Goal: Task Accomplishment & Management: Use online tool/utility

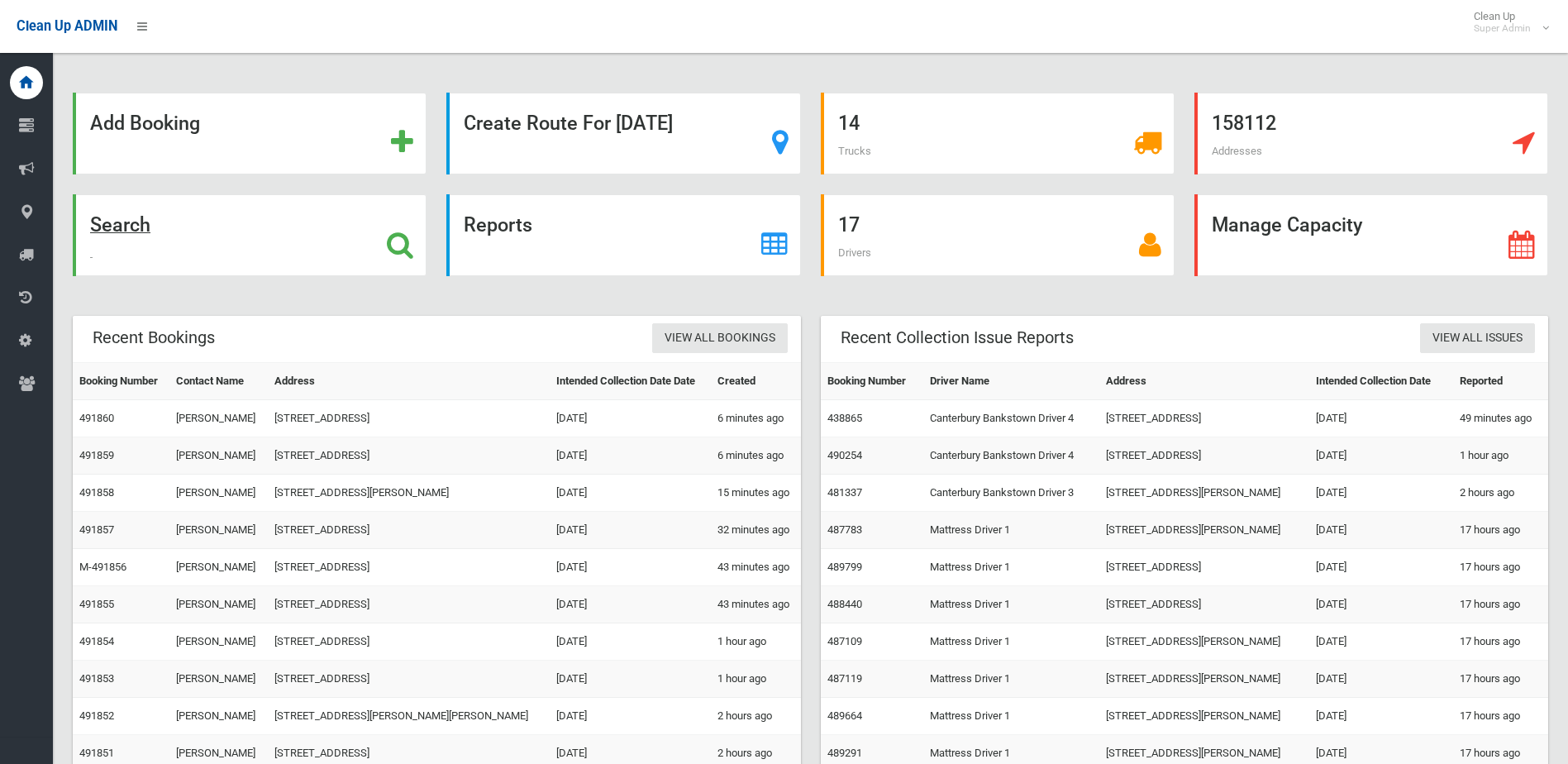
click at [281, 231] on div "Search" at bounding box center [249, 235] width 353 height 82
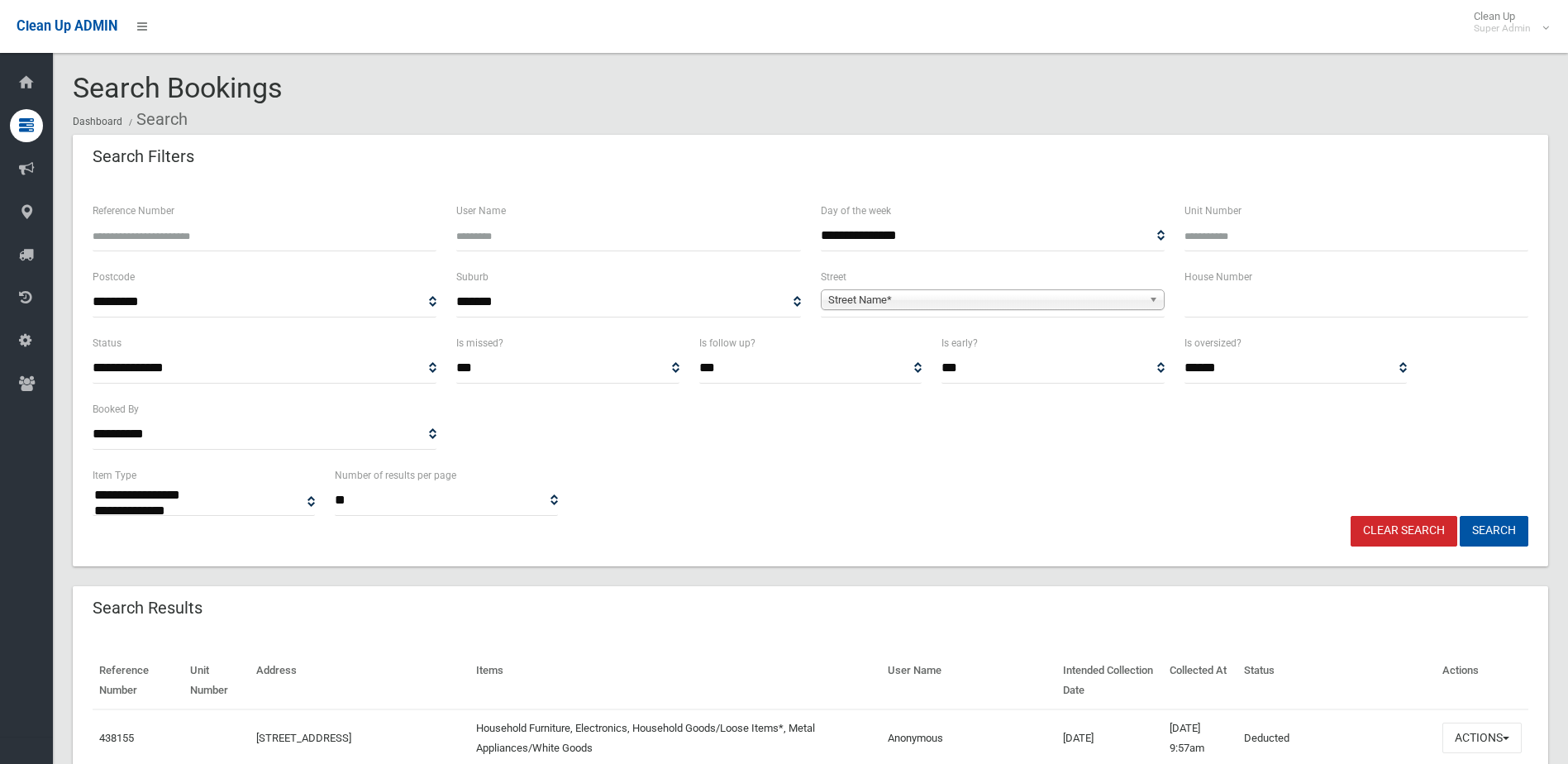
select select
click at [1240, 302] on input "text" at bounding box center [1356, 302] width 344 height 30
type input "**"
click at [907, 296] on span "Street Name*" at bounding box center [984, 300] width 314 height 20
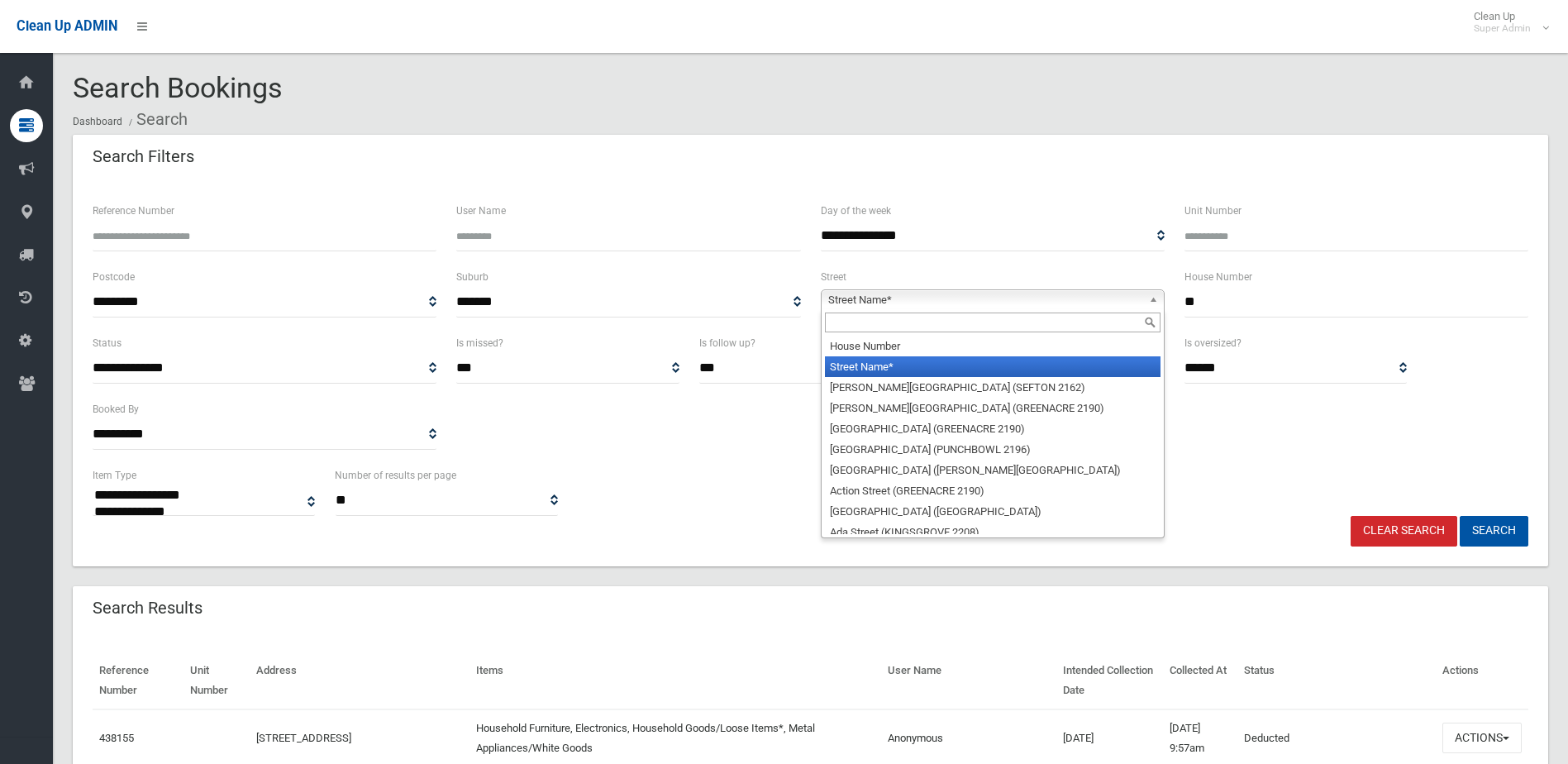
click at [875, 315] on input "text" at bounding box center [993, 322] width 335 height 20
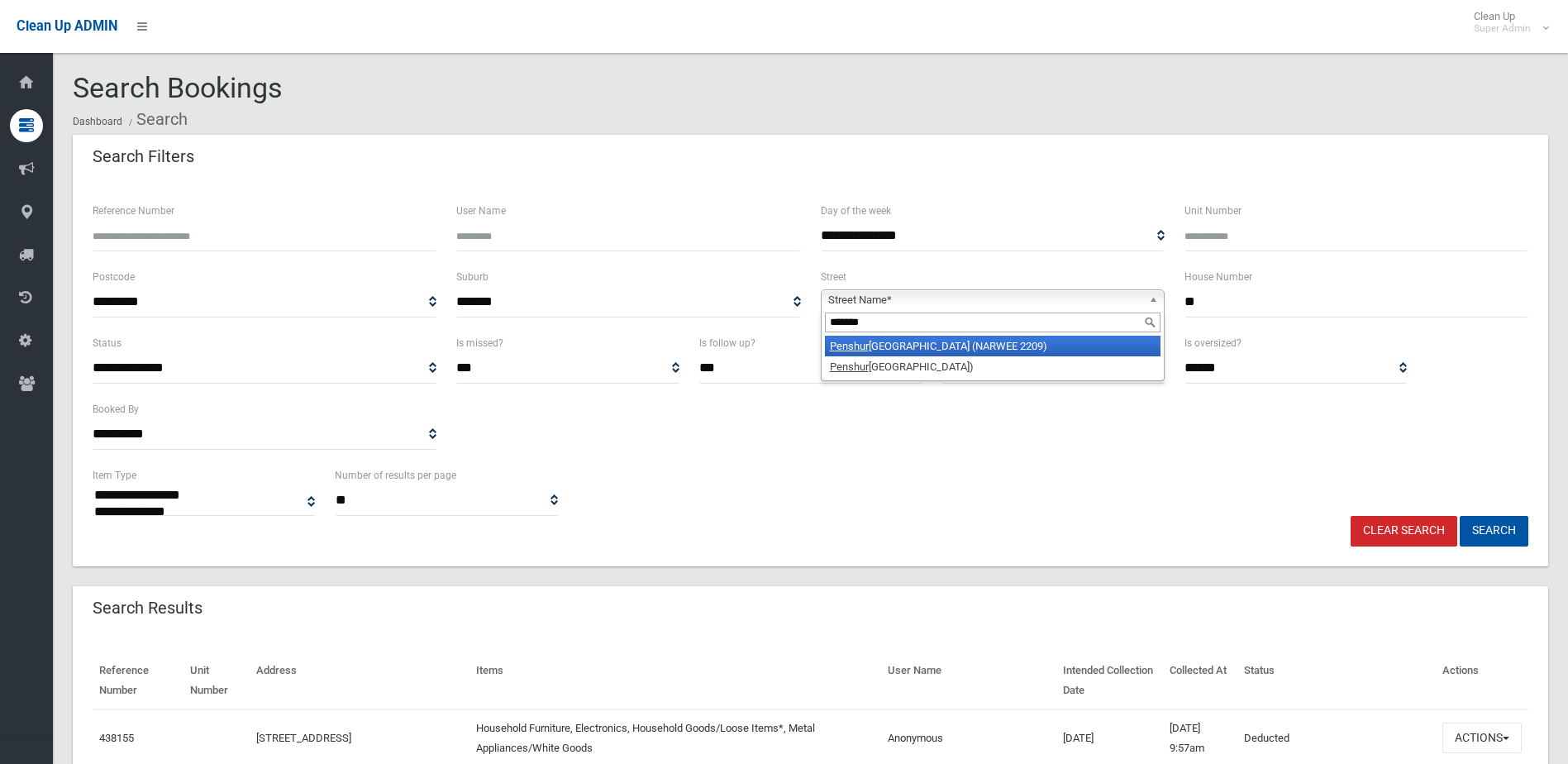
type input "*******"
click at [873, 347] on li "Penshur st Road (NARWEE 2209)" at bounding box center [993, 346] width 335 height 21
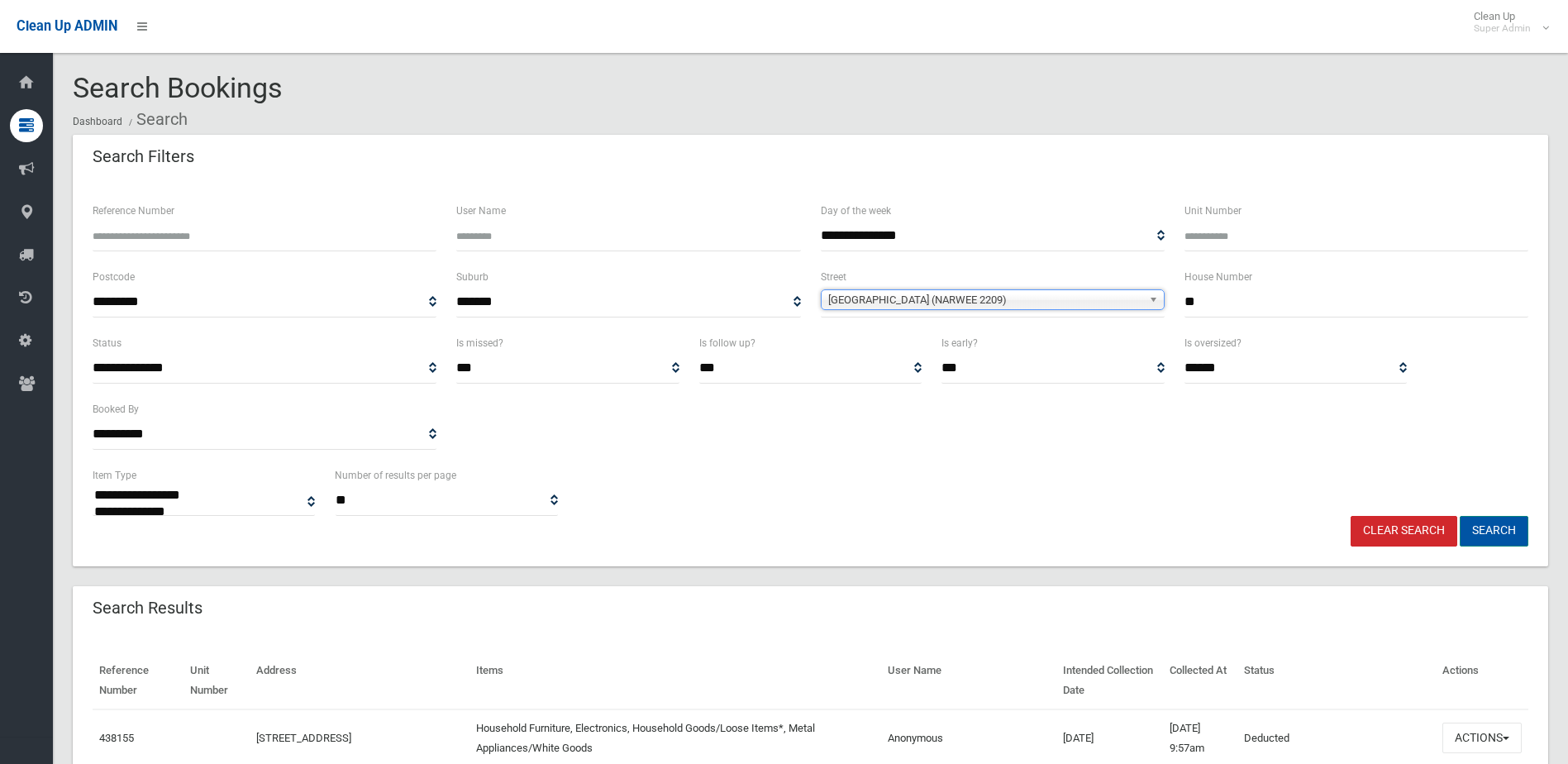
click at [1514, 538] on button "Search" at bounding box center [1493, 531] width 68 height 30
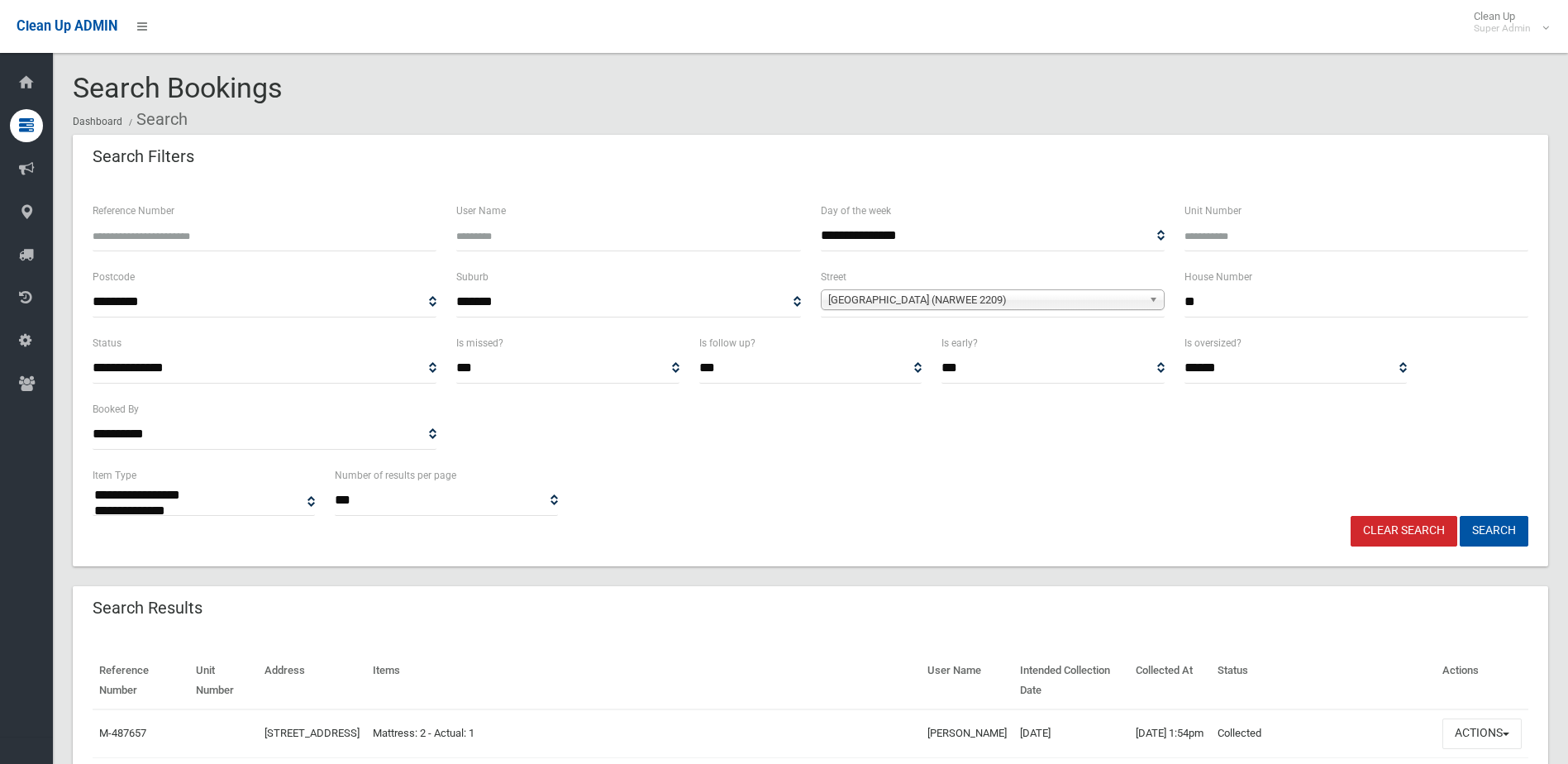
select select
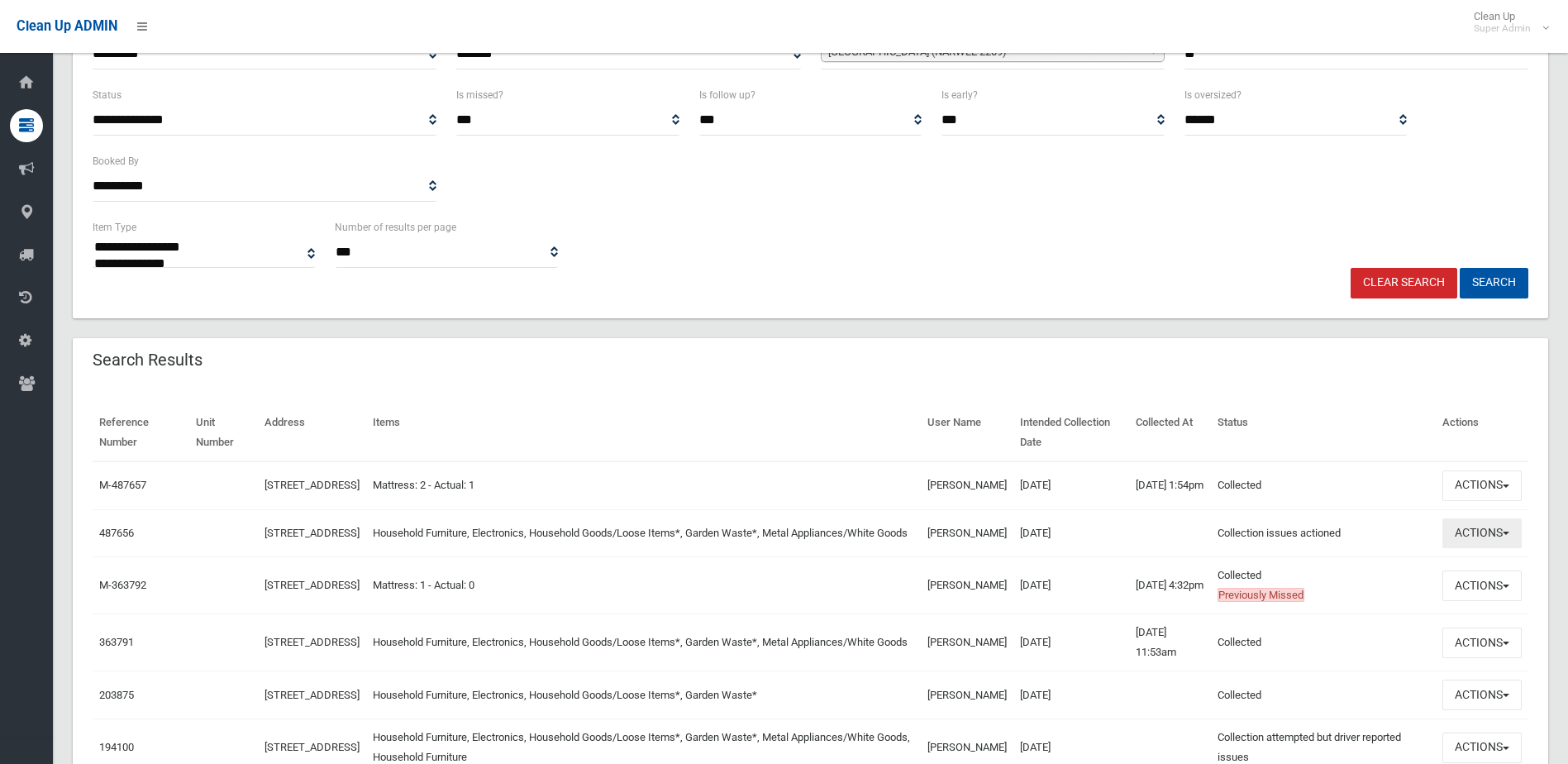
click at [1514, 549] on button "Actions" at bounding box center [1482, 533] width 79 height 30
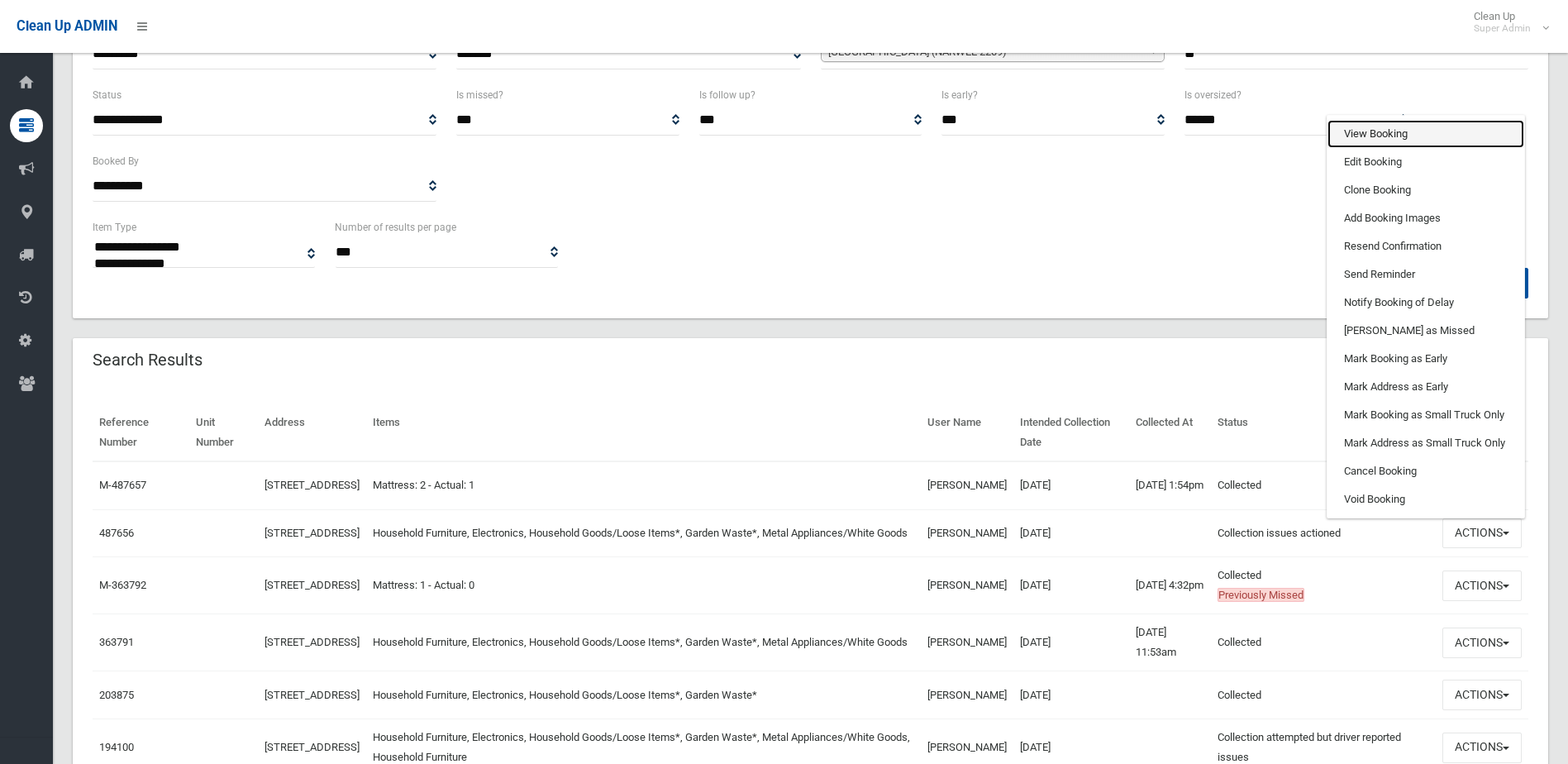
click at [1442, 143] on link "View Booking" at bounding box center [1425, 134] width 197 height 29
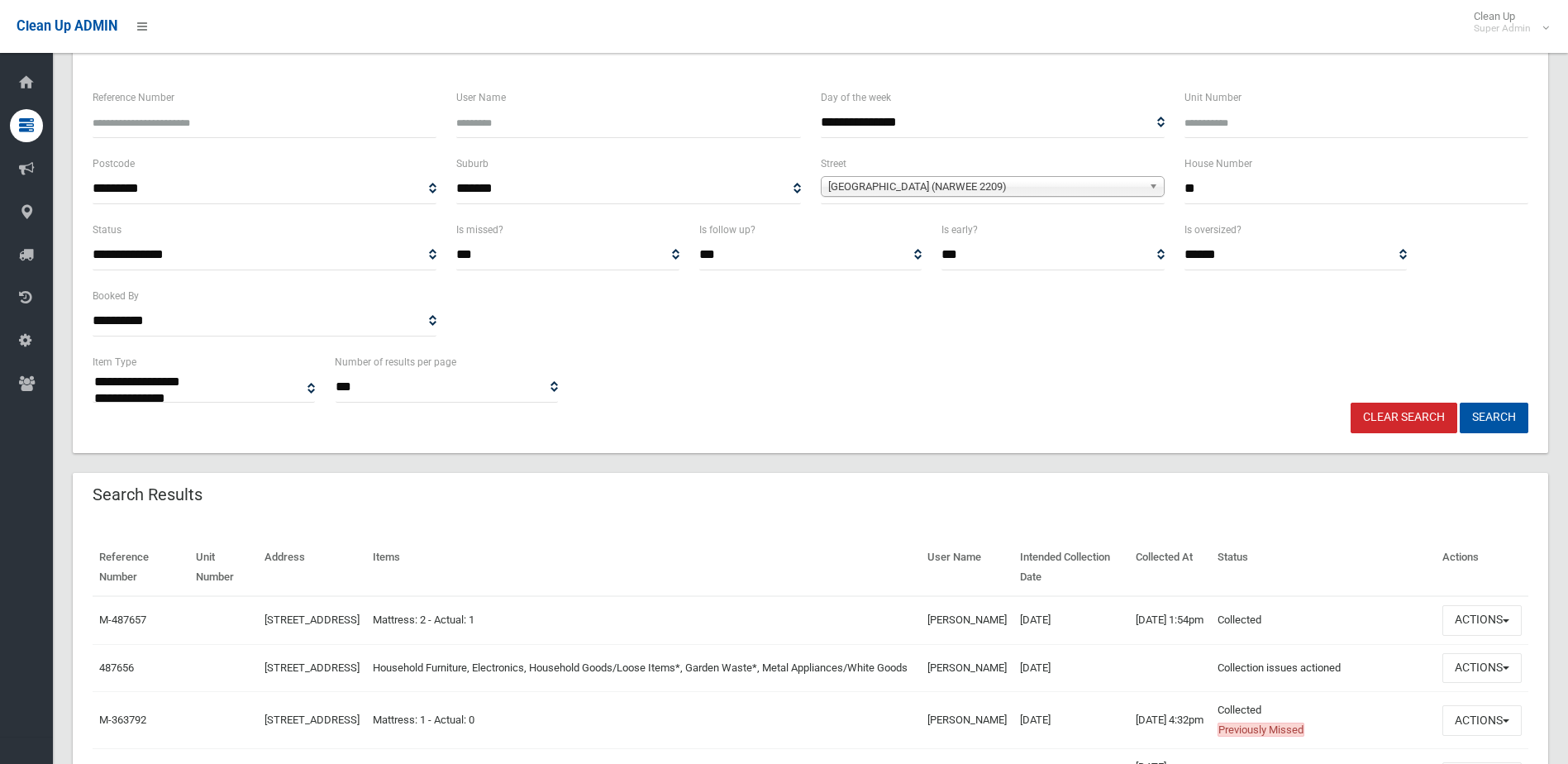
scroll to position [0, 0]
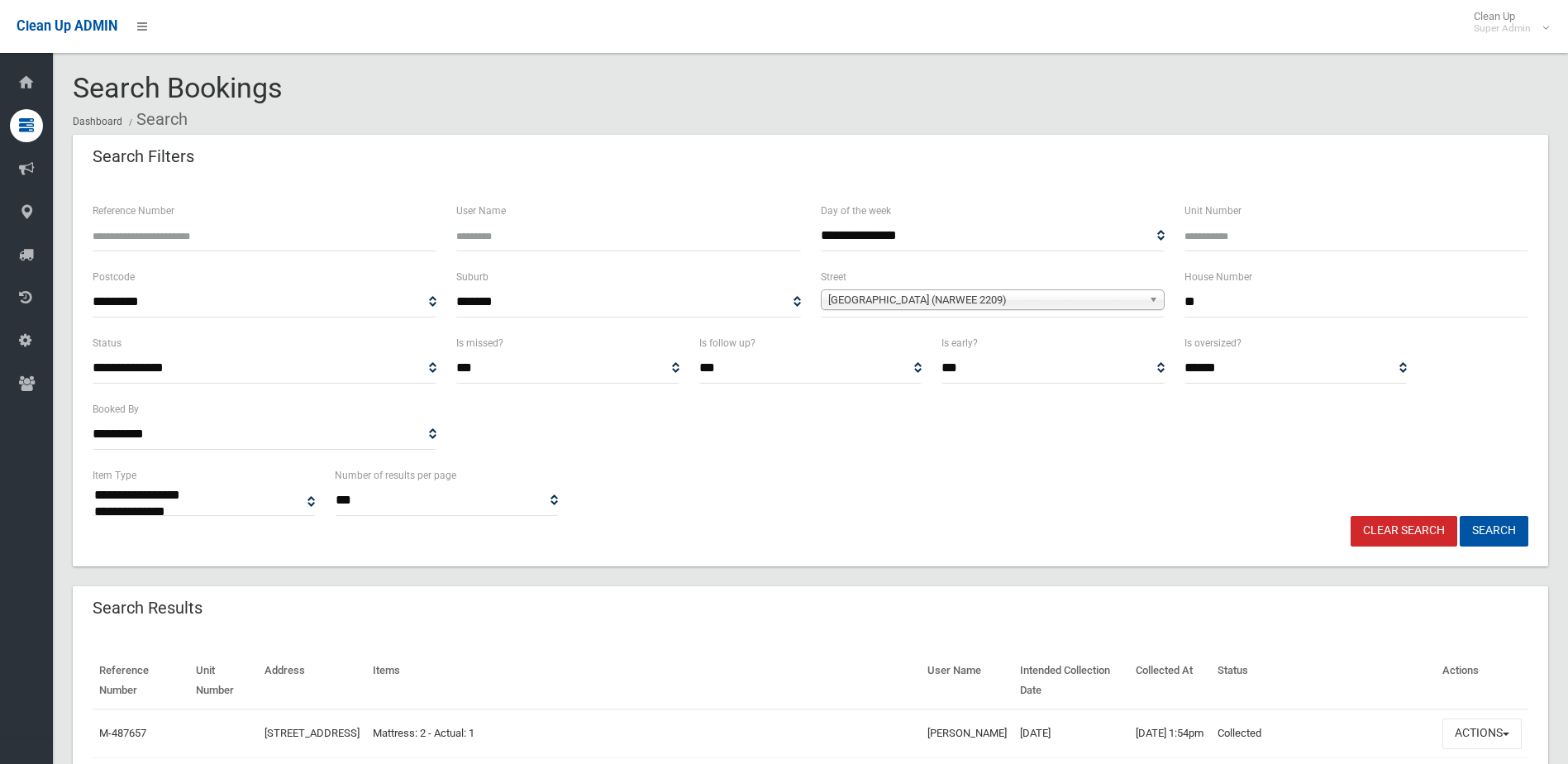
drag, startPoint x: 1236, startPoint y: 301, endPoint x: 1006, endPoint y: 306, distance: 230.1
click at [1007, 305] on div "**********" at bounding box center [810, 300] width 1455 height 67
type input "*"
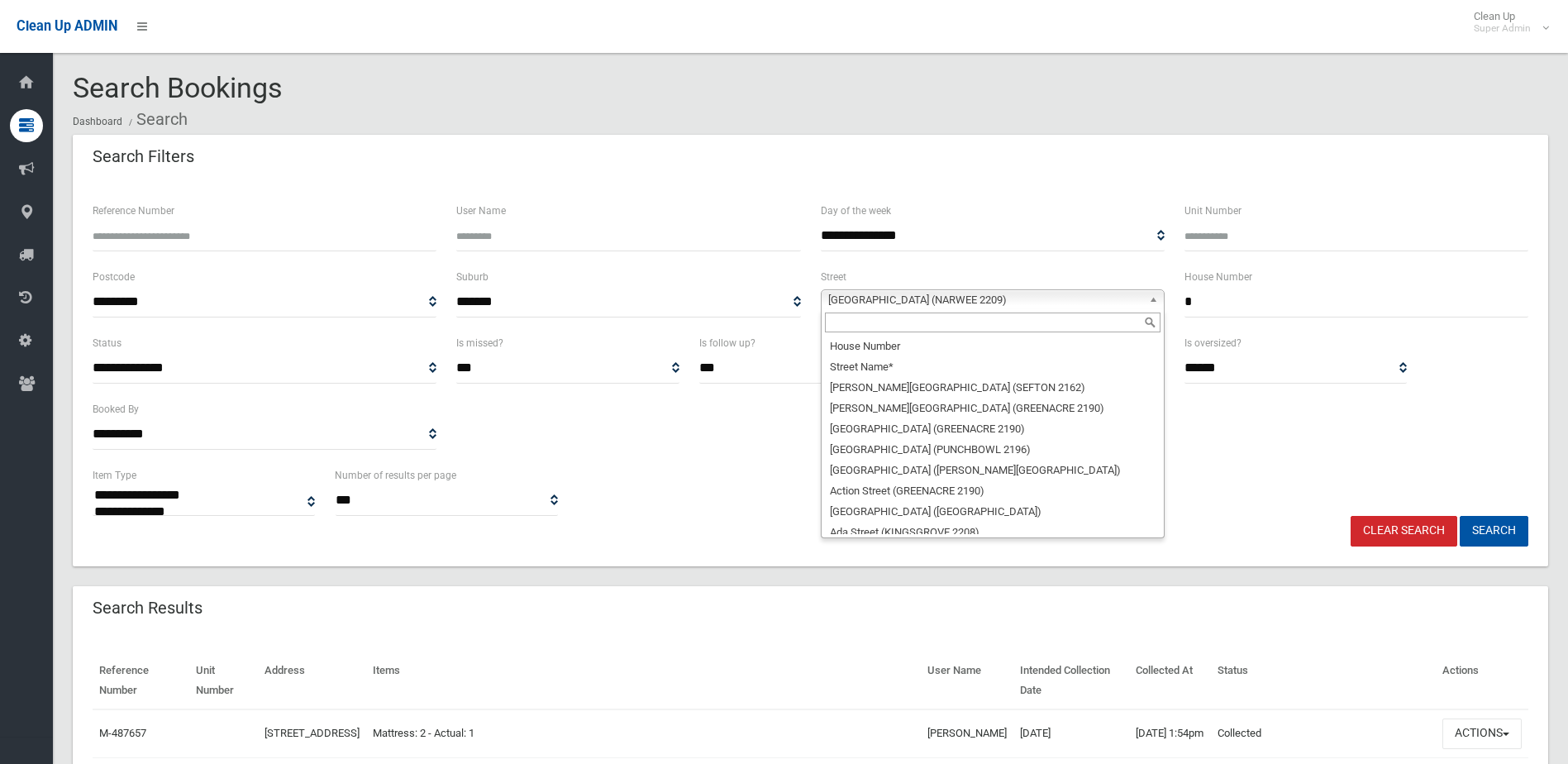
click at [975, 303] on span "[GEOGRAPHIC_DATA] (NARWEE 2209)" at bounding box center [984, 300] width 314 height 20
click at [905, 315] on input "text" at bounding box center [993, 322] width 335 height 20
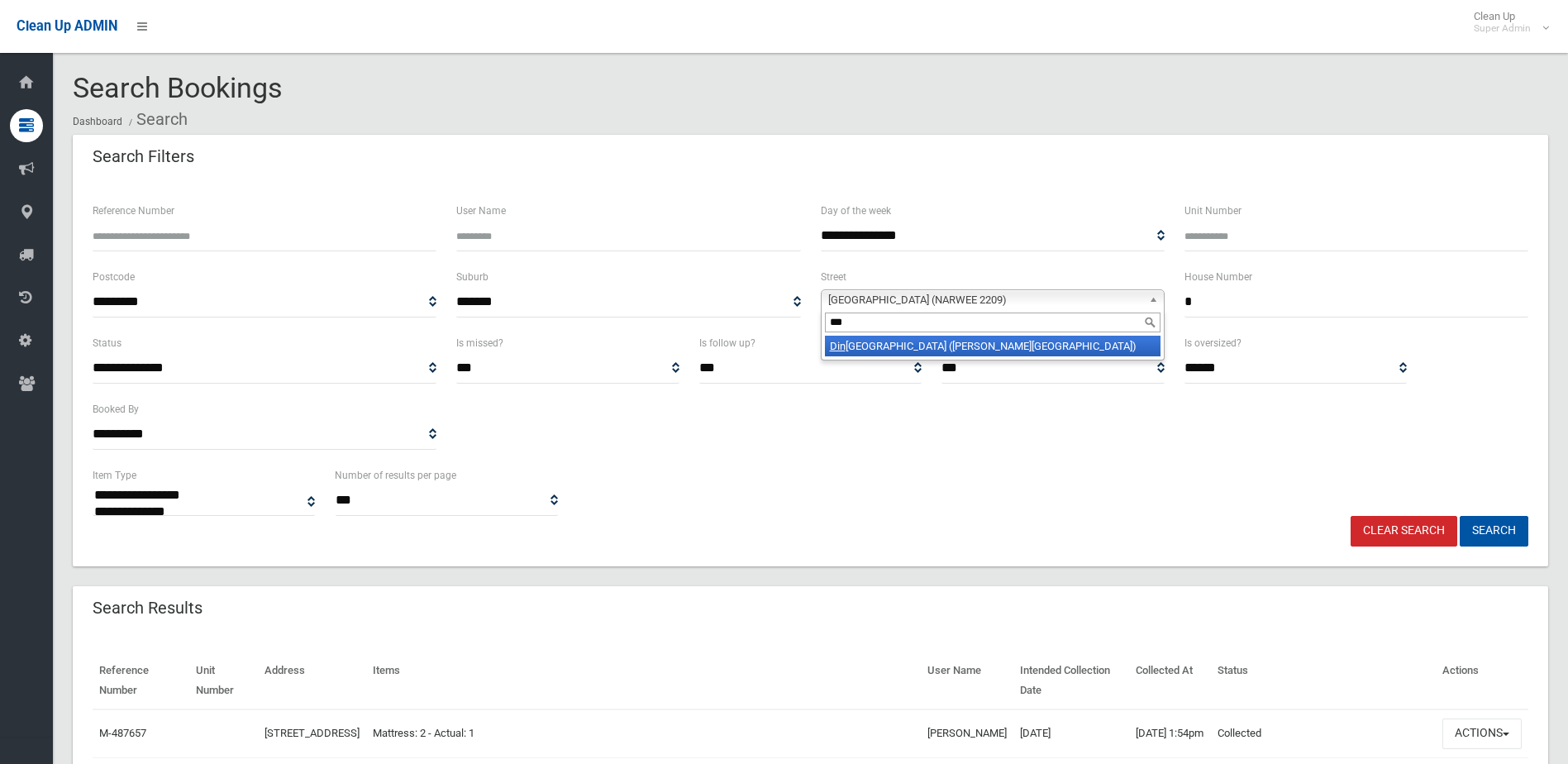
type input "***"
click at [985, 341] on li "Din ora Street (BELMORE 2192)" at bounding box center [993, 346] width 335 height 21
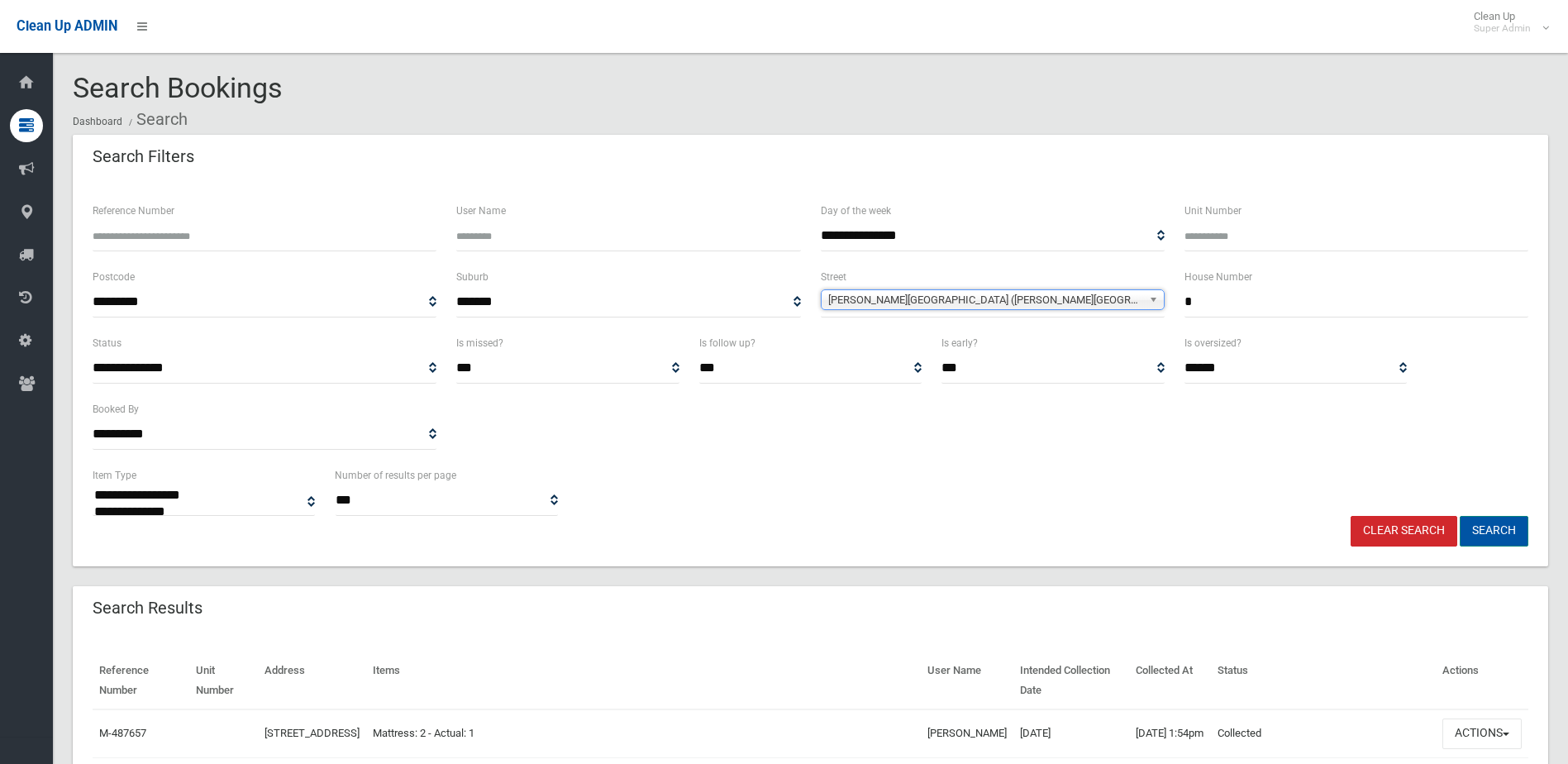
click at [1500, 531] on button "Search" at bounding box center [1493, 531] width 68 height 30
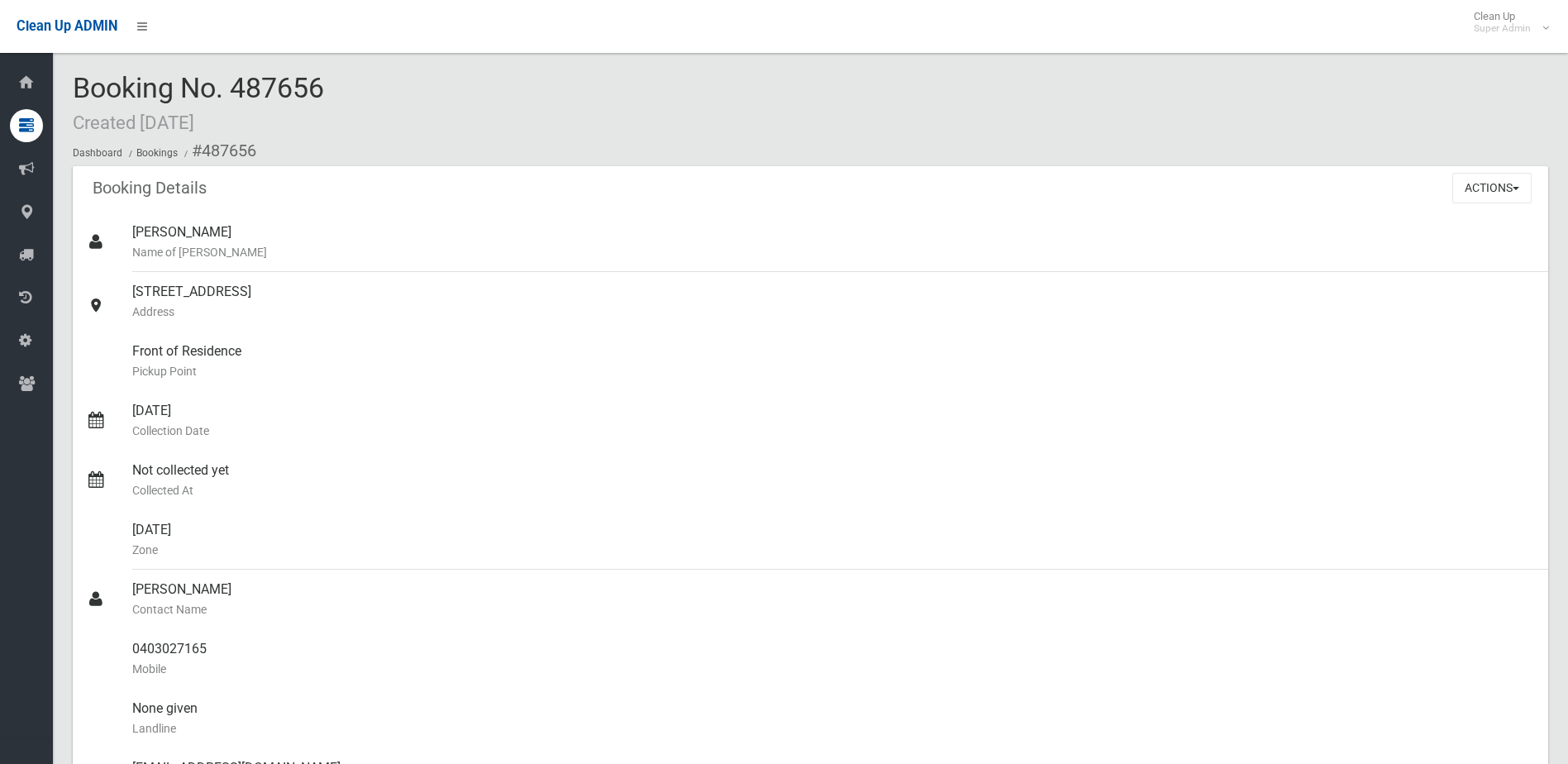
scroll to position [1157, 0]
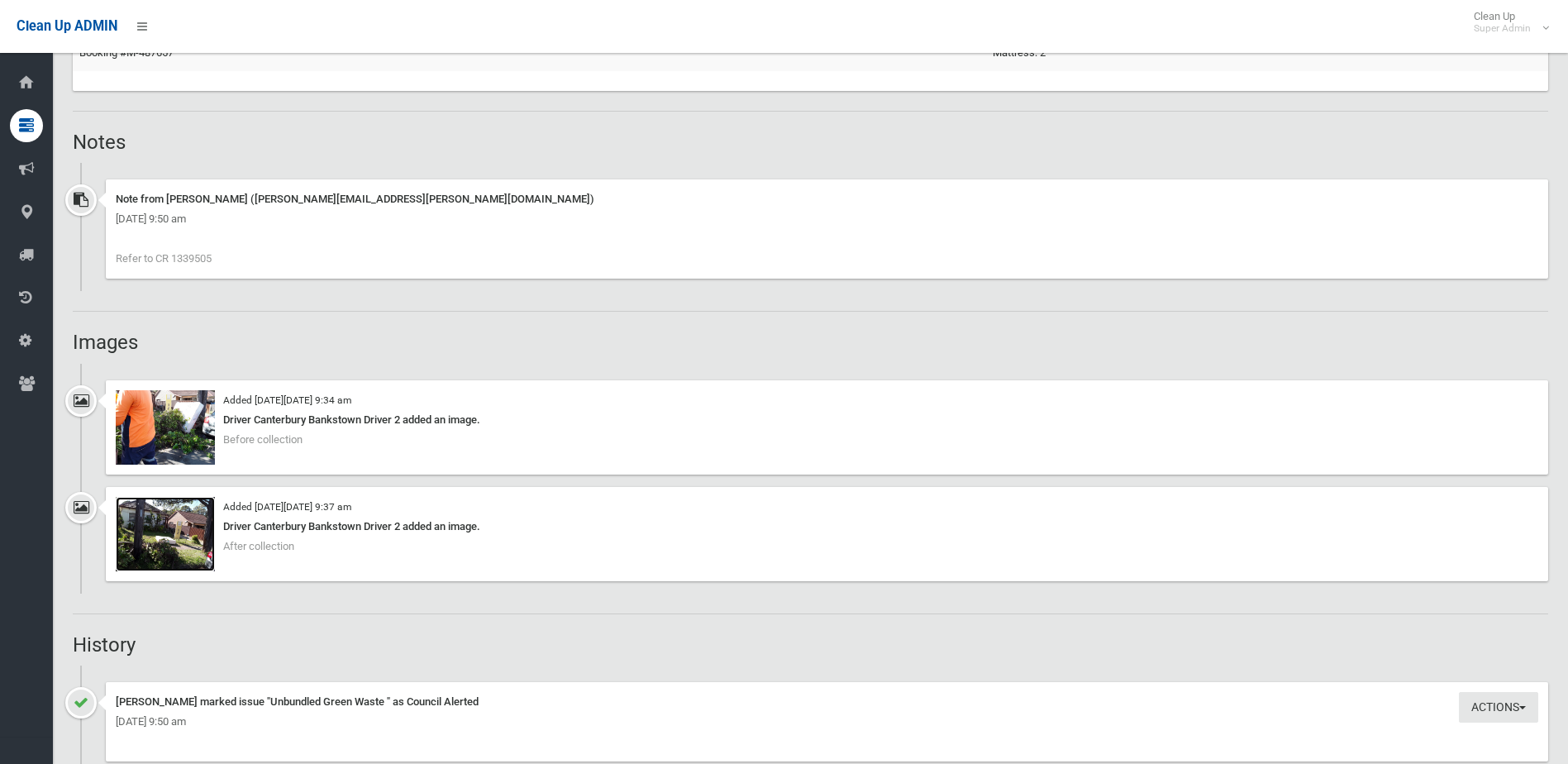
click at [181, 540] on img at bounding box center [165, 534] width 99 height 74
click at [192, 409] on img at bounding box center [165, 427] width 99 height 74
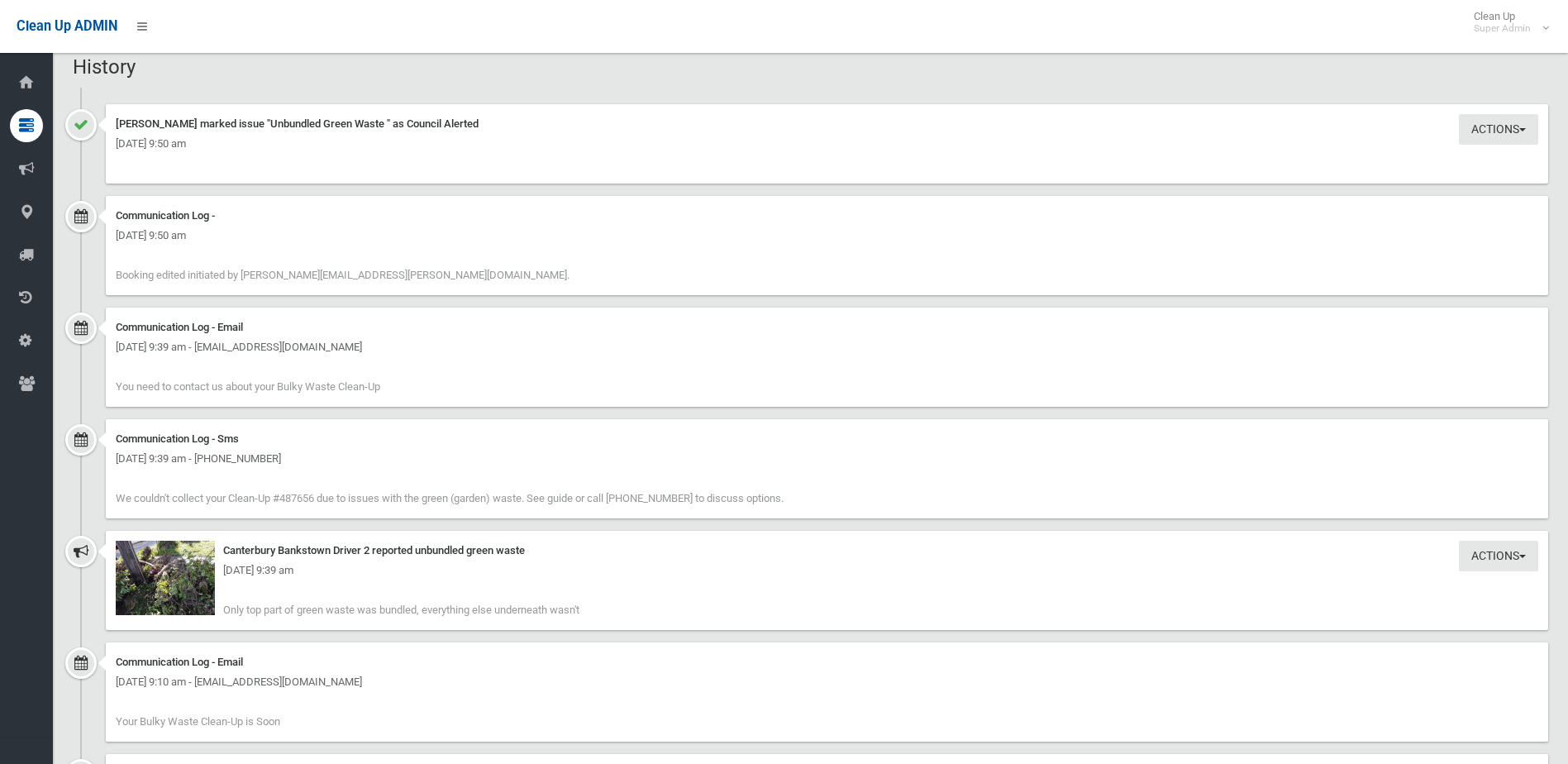
scroll to position [1736, 0]
click at [178, 590] on img at bounding box center [165, 577] width 99 height 74
drag, startPoint x: 400, startPoint y: 612, endPoint x: 635, endPoint y: 606, distance: 235.1
click at [635, 606] on div "Actions Take Action Canterbury Bankstown Driver 2 reported unbundled green wast…" at bounding box center [826, 579] width 1442 height 99
drag, startPoint x: 635, startPoint y: 606, endPoint x: 644, endPoint y: 600, distance: 10.8
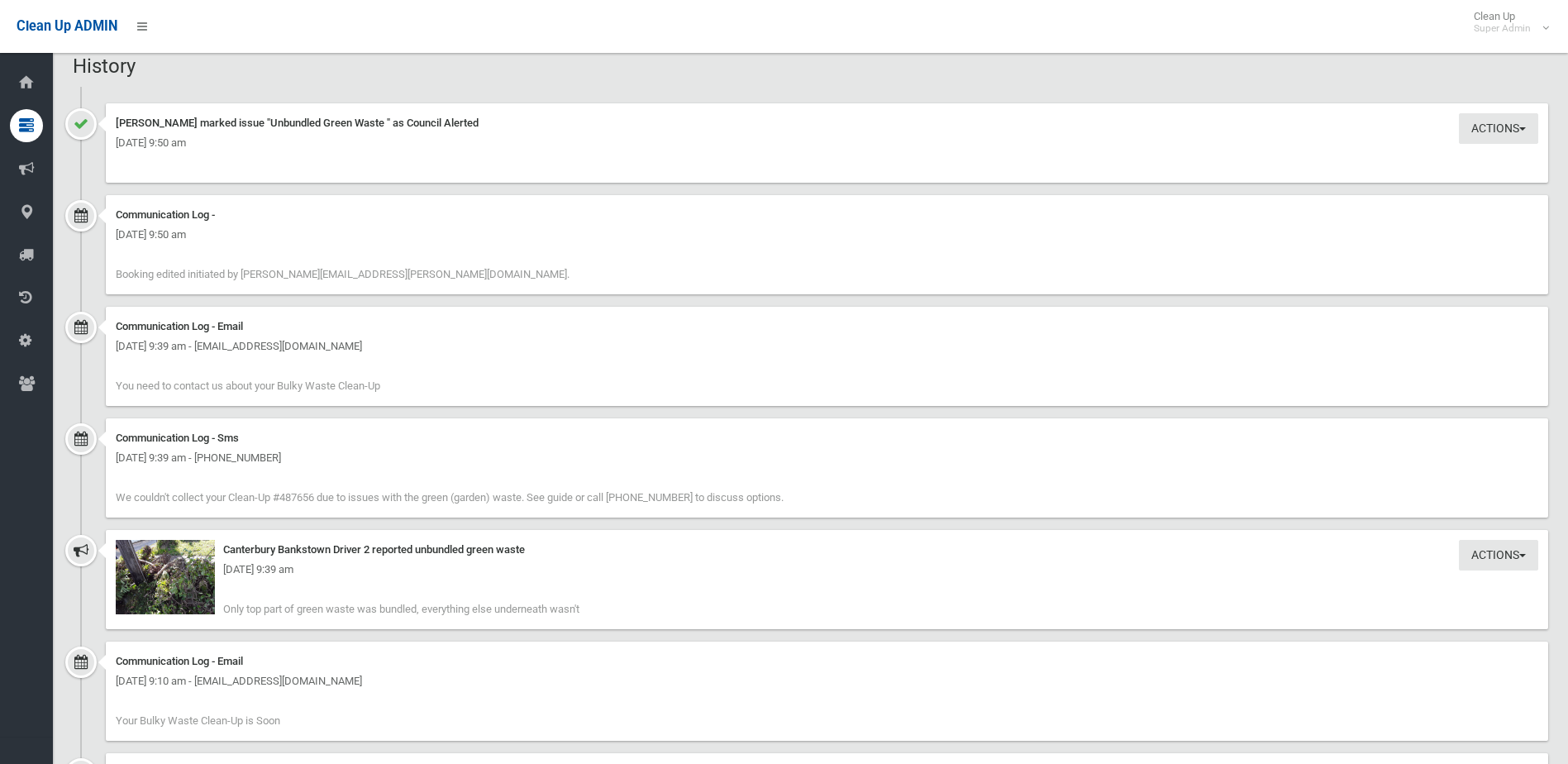
click at [705, 610] on div "Actions Take Action Canterbury Bankstown Driver 2 reported unbundled green wast…" at bounding box center [826, 579] width 1442 height 99
click at [210, 584] on img at bounding box center [165, 577] width 99 height 74
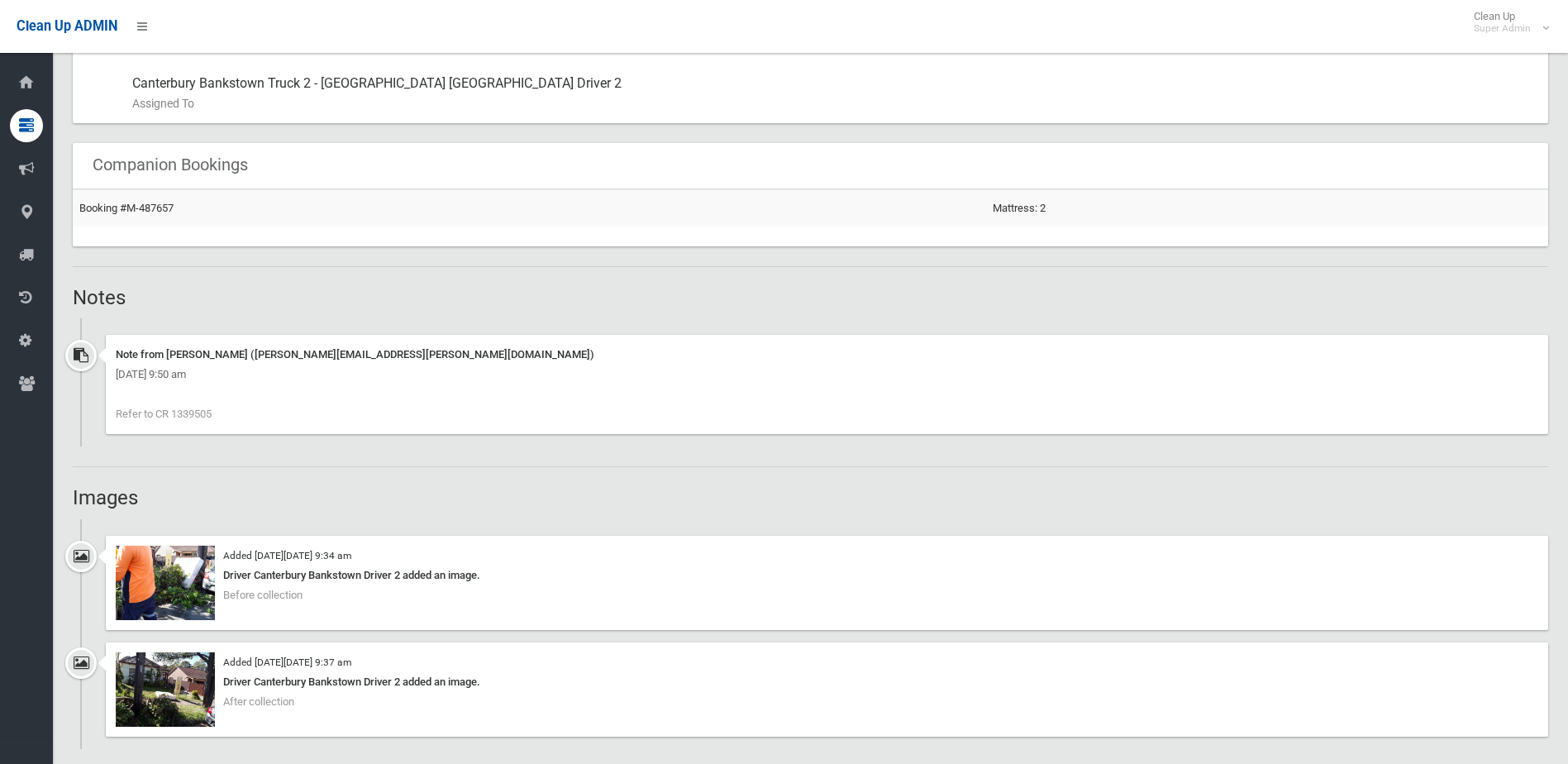
scroll to position [992, 0]
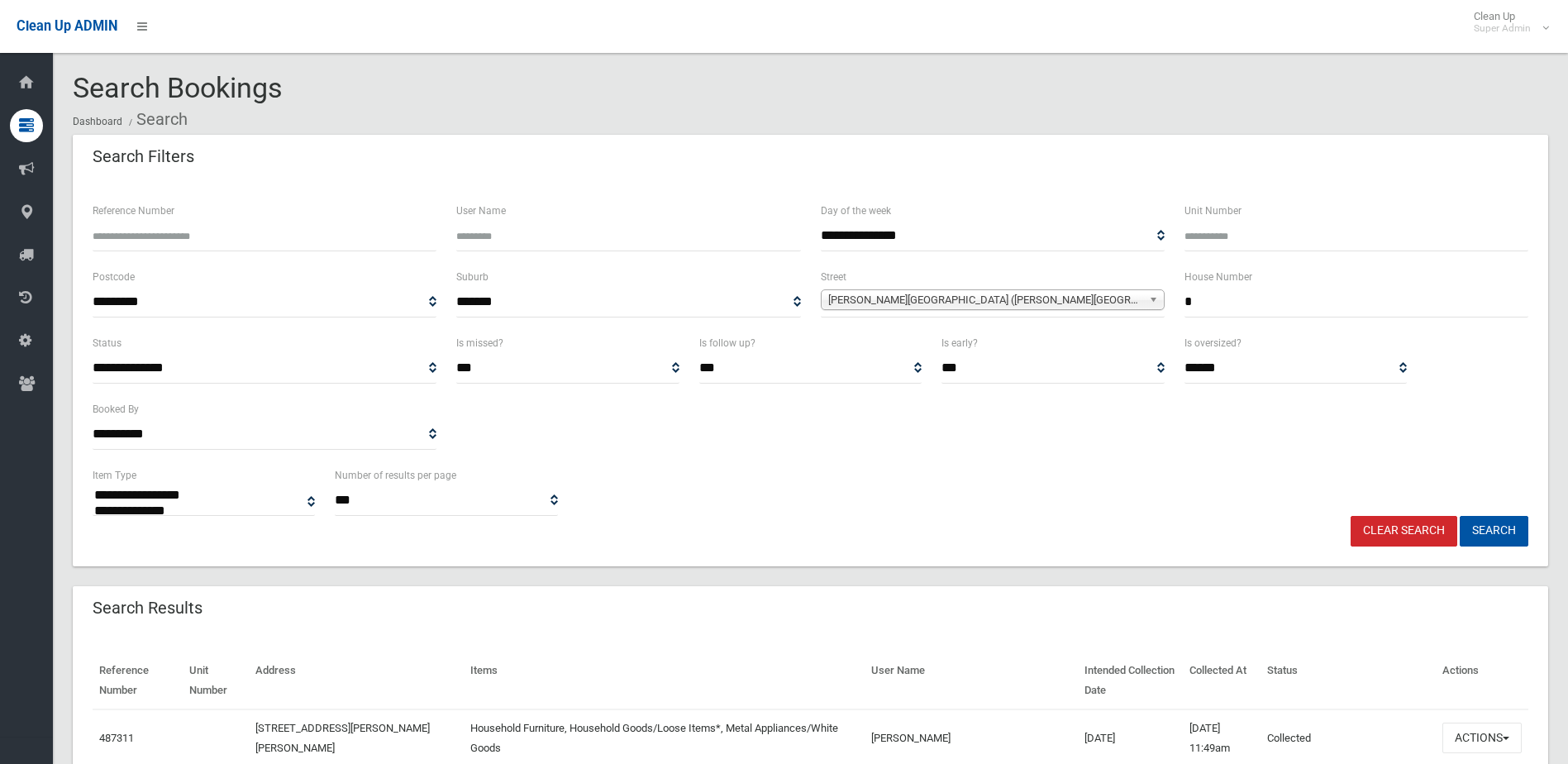
select select
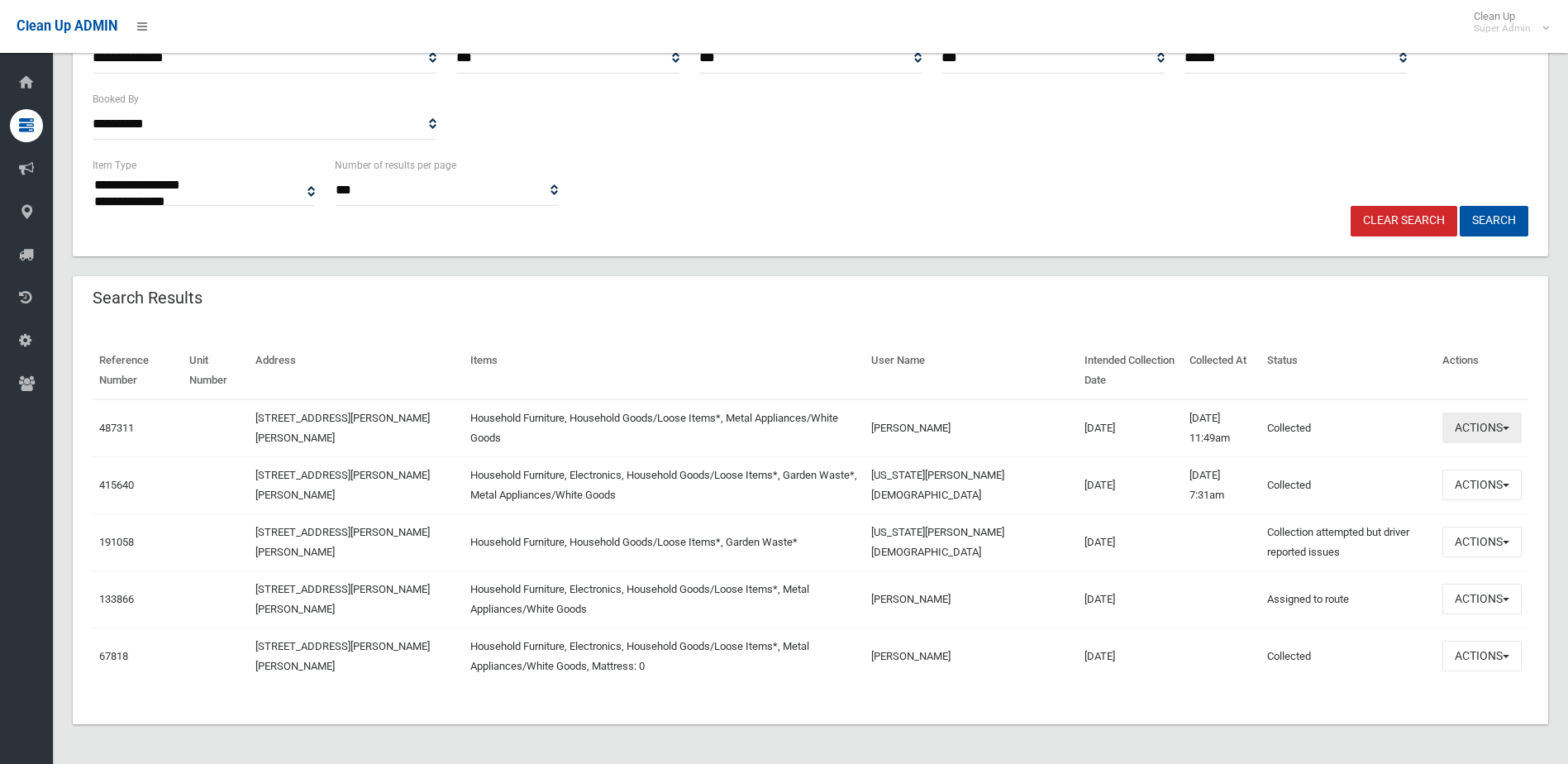
click at [1511, 434] on button "Actions" at bounding box center [1482, 427] width 79 height 30
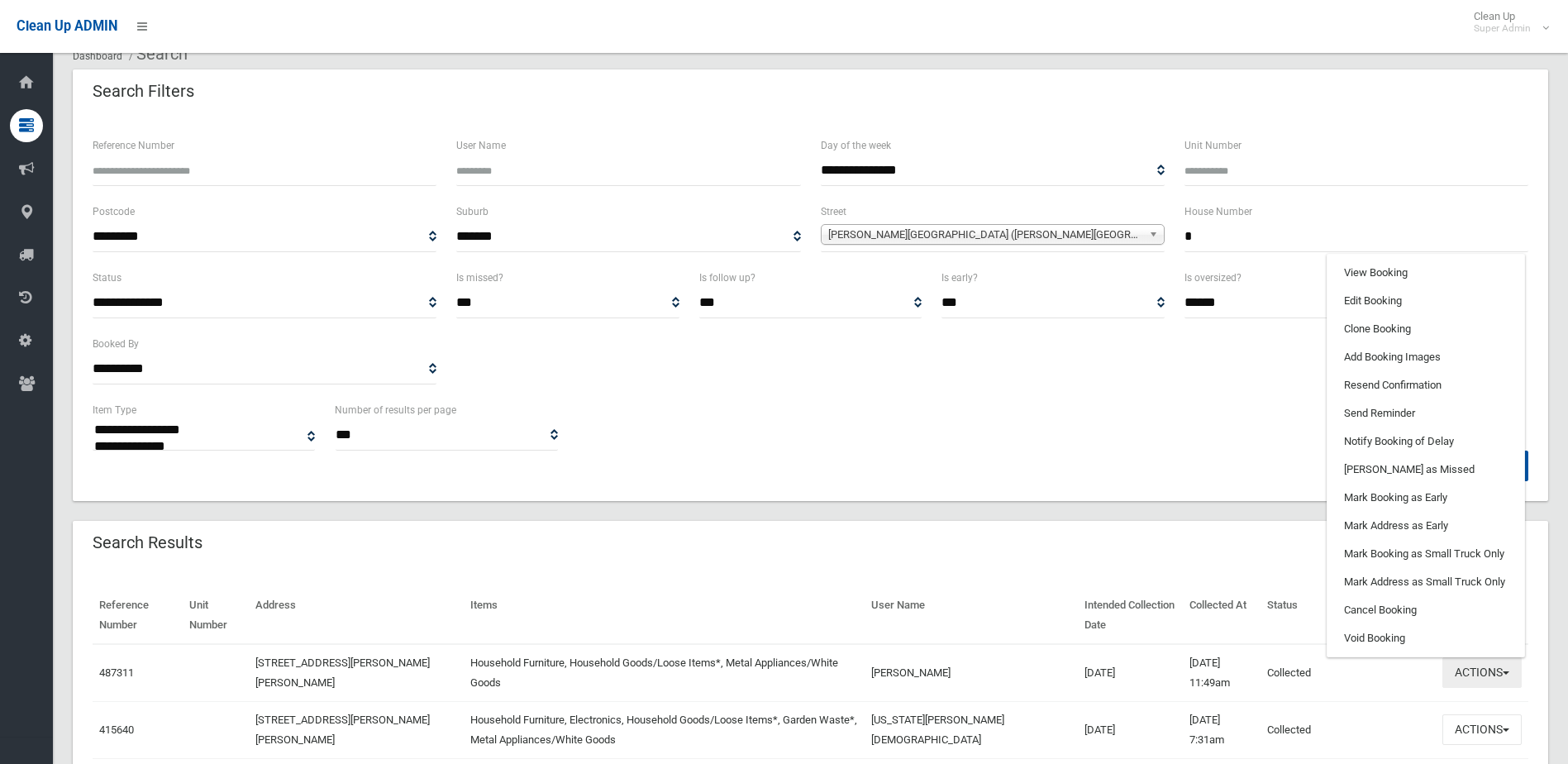
scroll to position [62, 0]
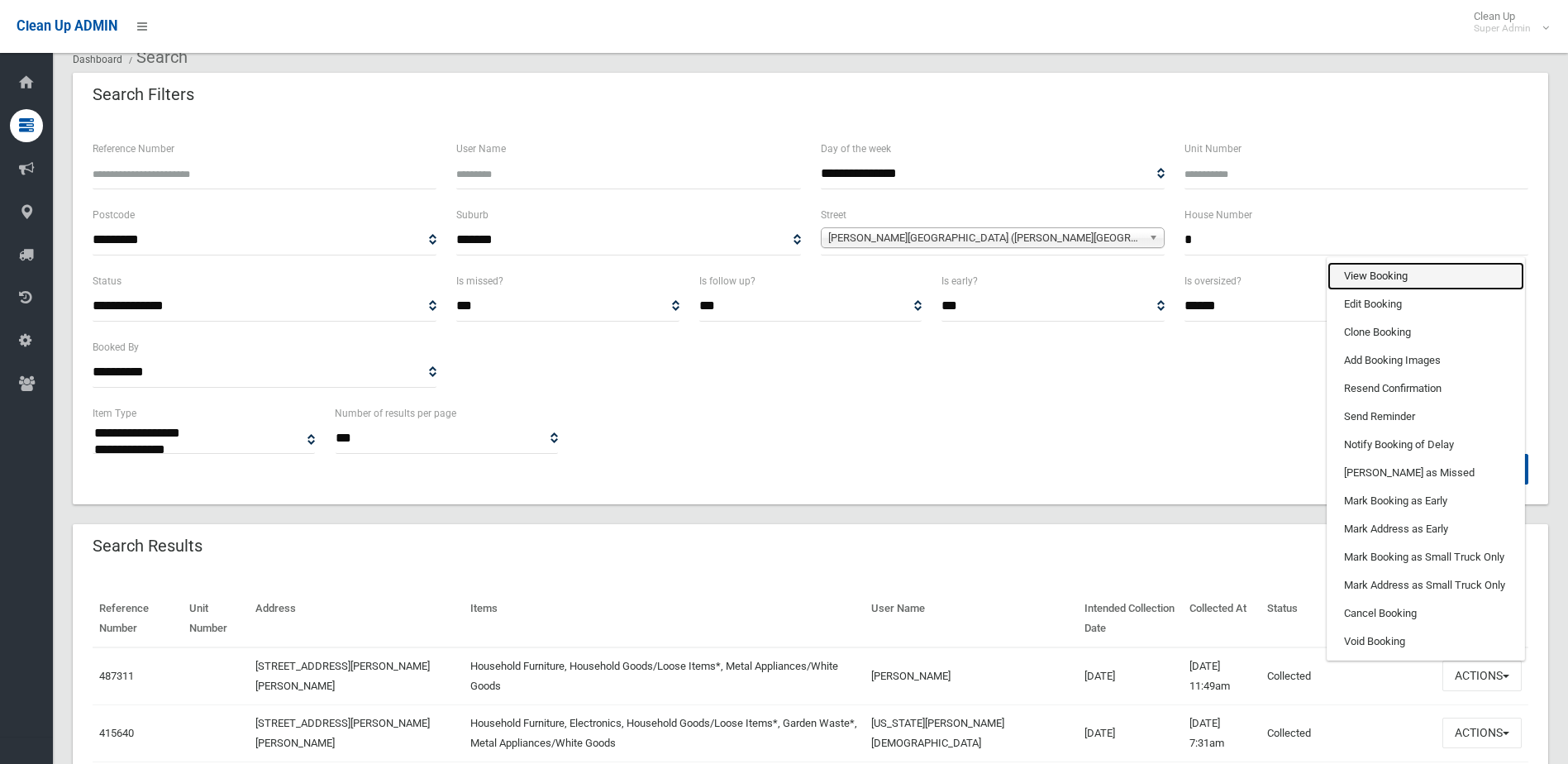
click at [1400, 263] on link "View Booking" at bounding box center [1425, 276] width 197 height 29
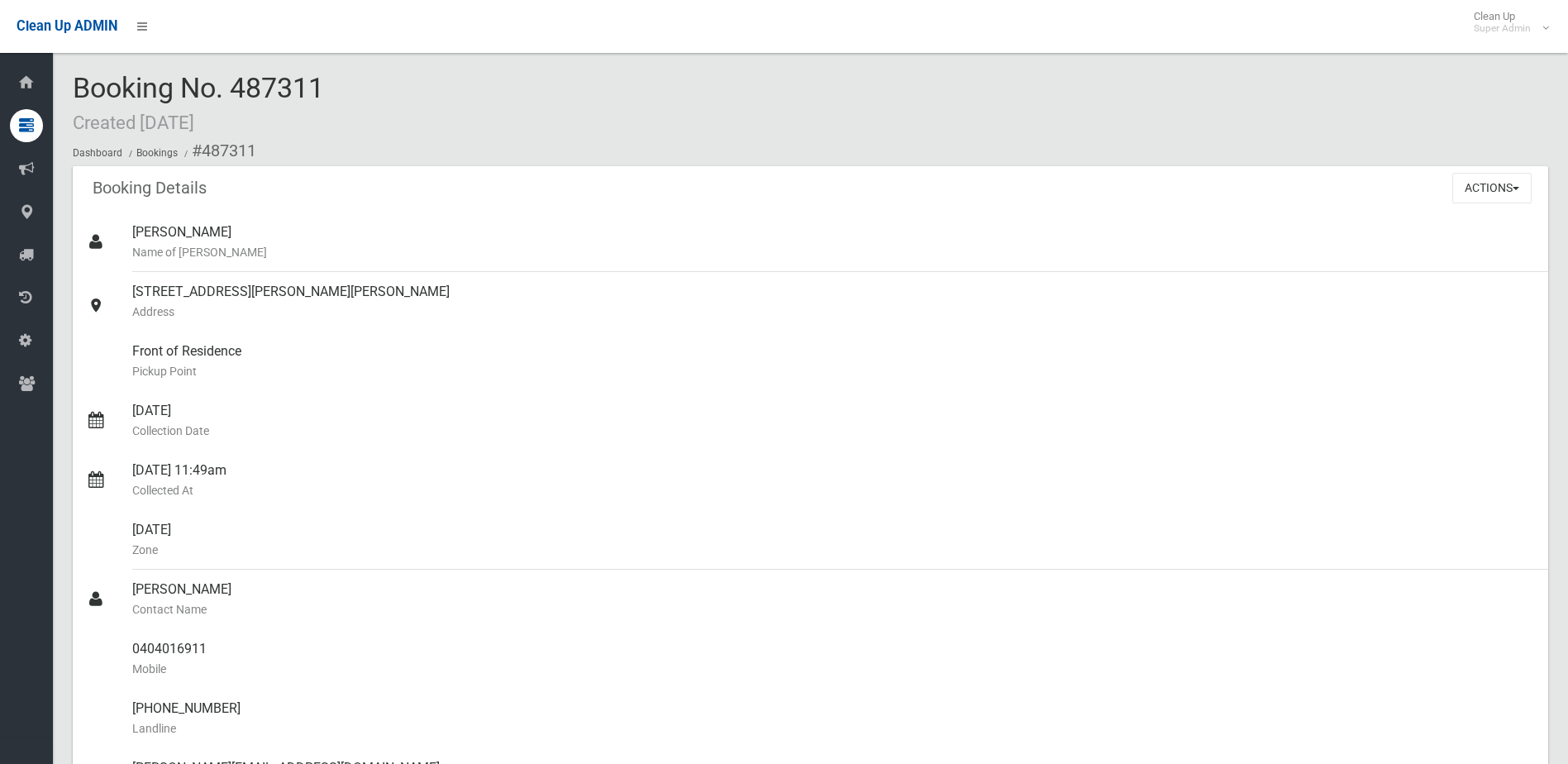
scroll to position [1157, 0]
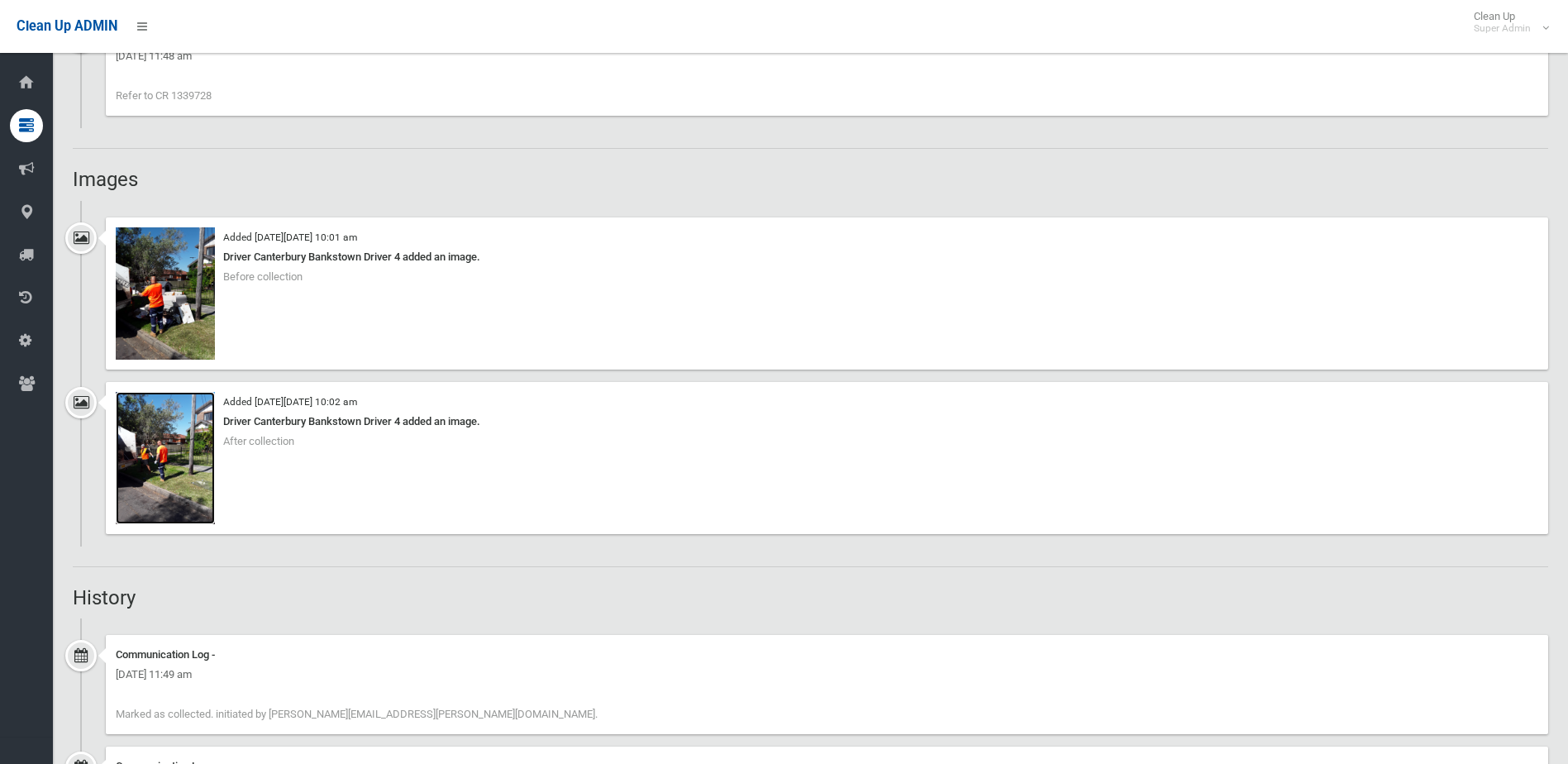
click at [181, 436] on img at bounding box center [165, 457] width 99 height 132
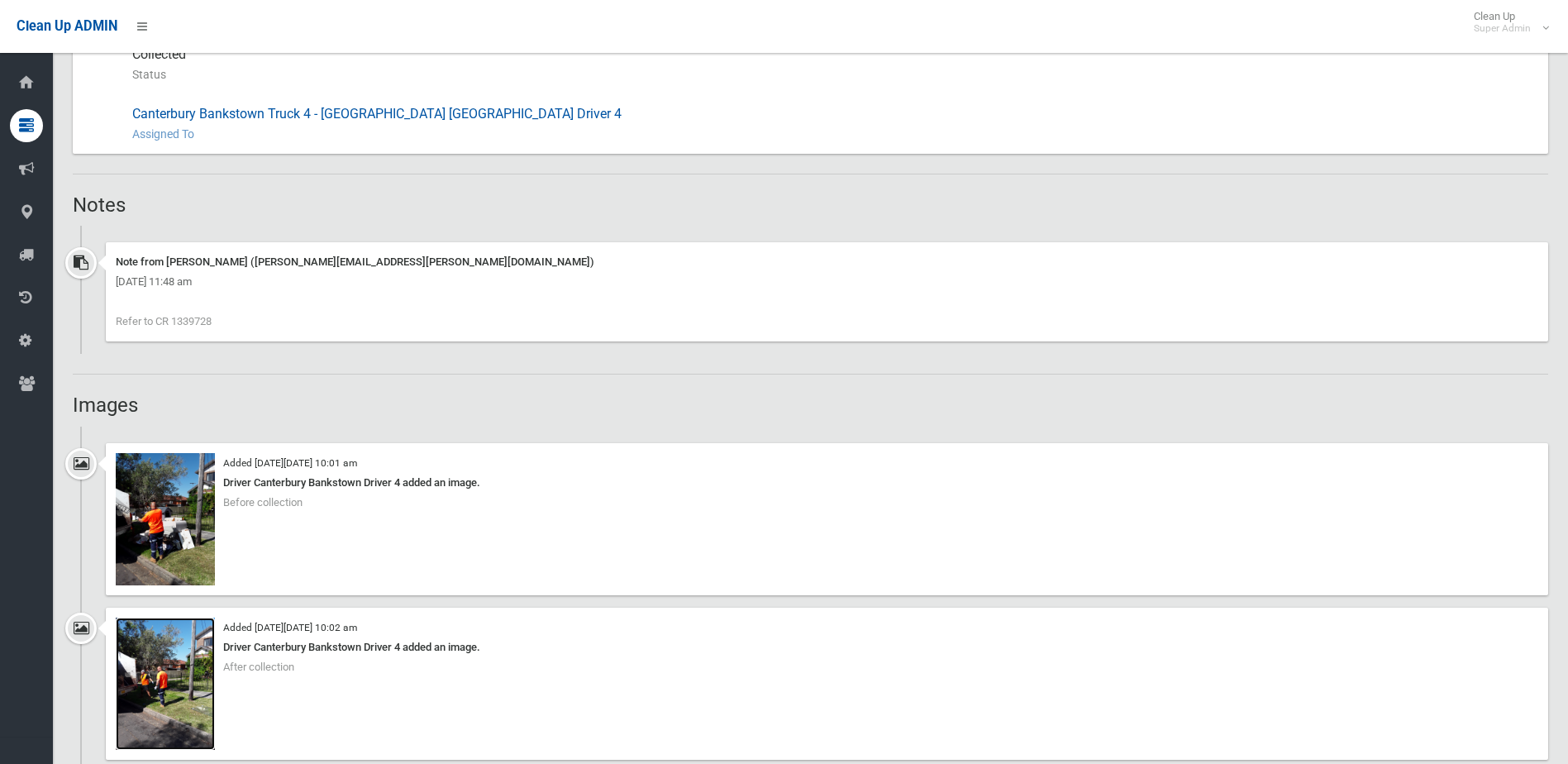
scroll to position [827, 0]
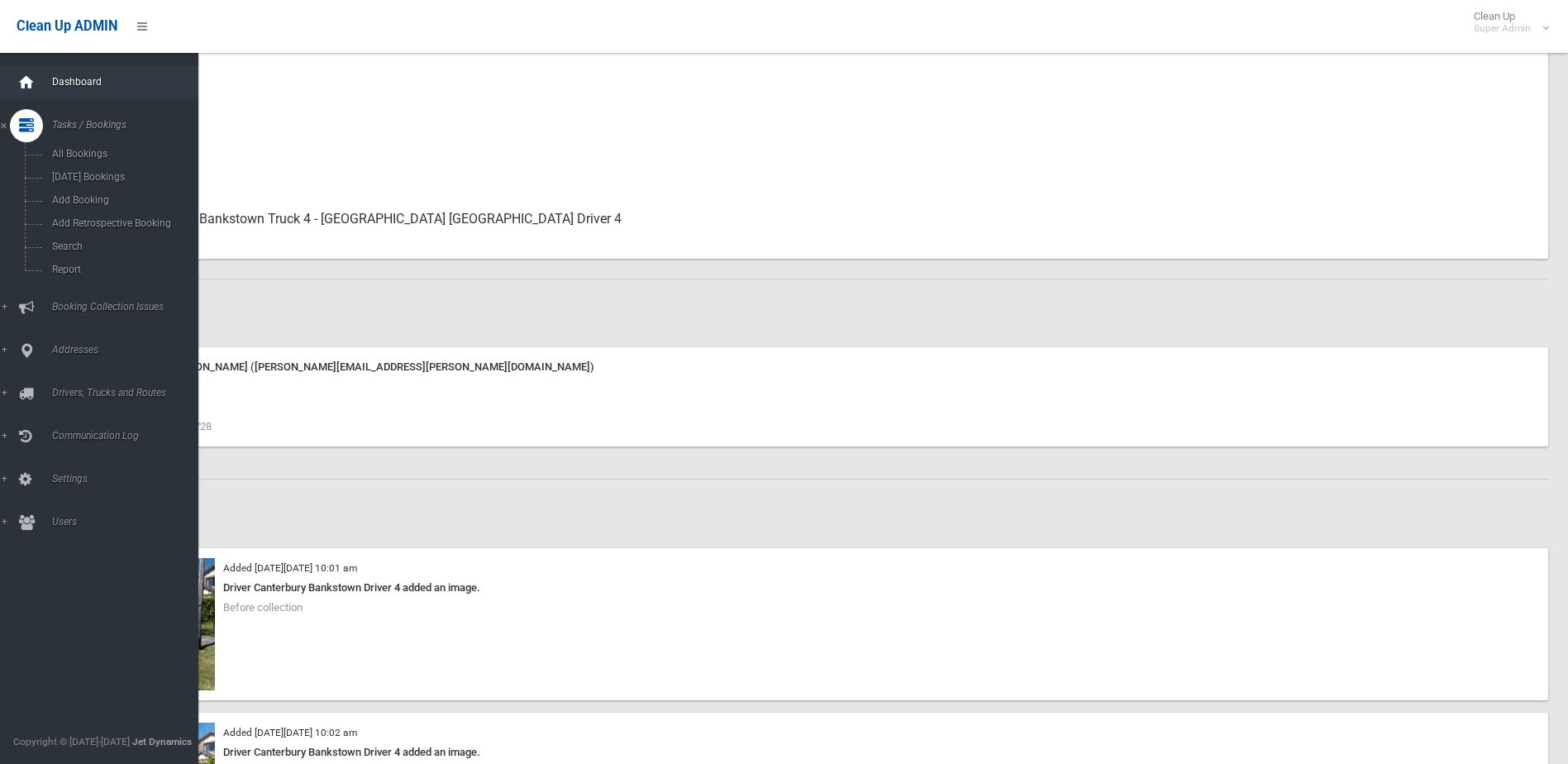
click at [13, 90] on div at bounding box center [26, 83] width 33 height 33
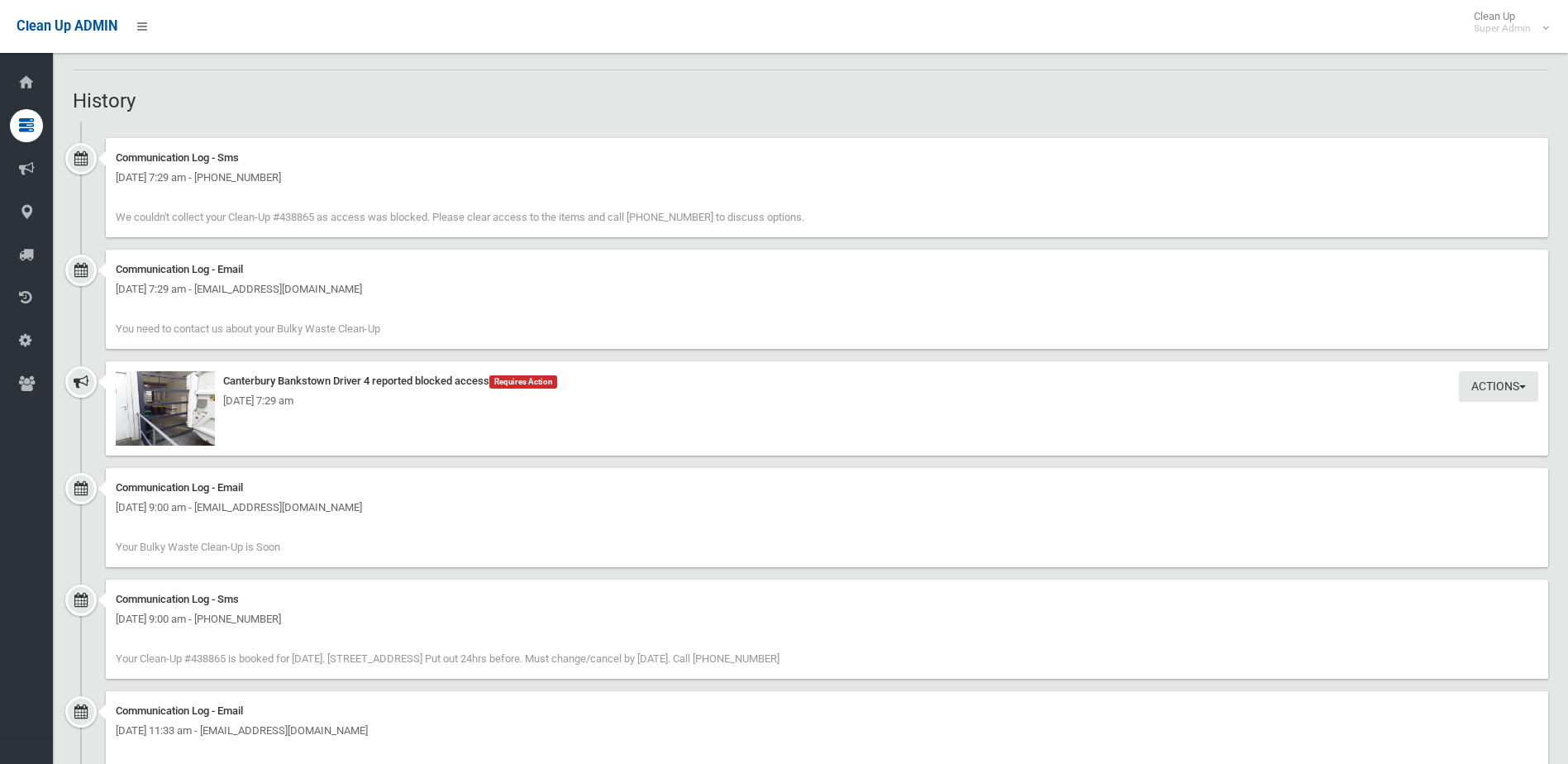
scroll to position [1322, 0]
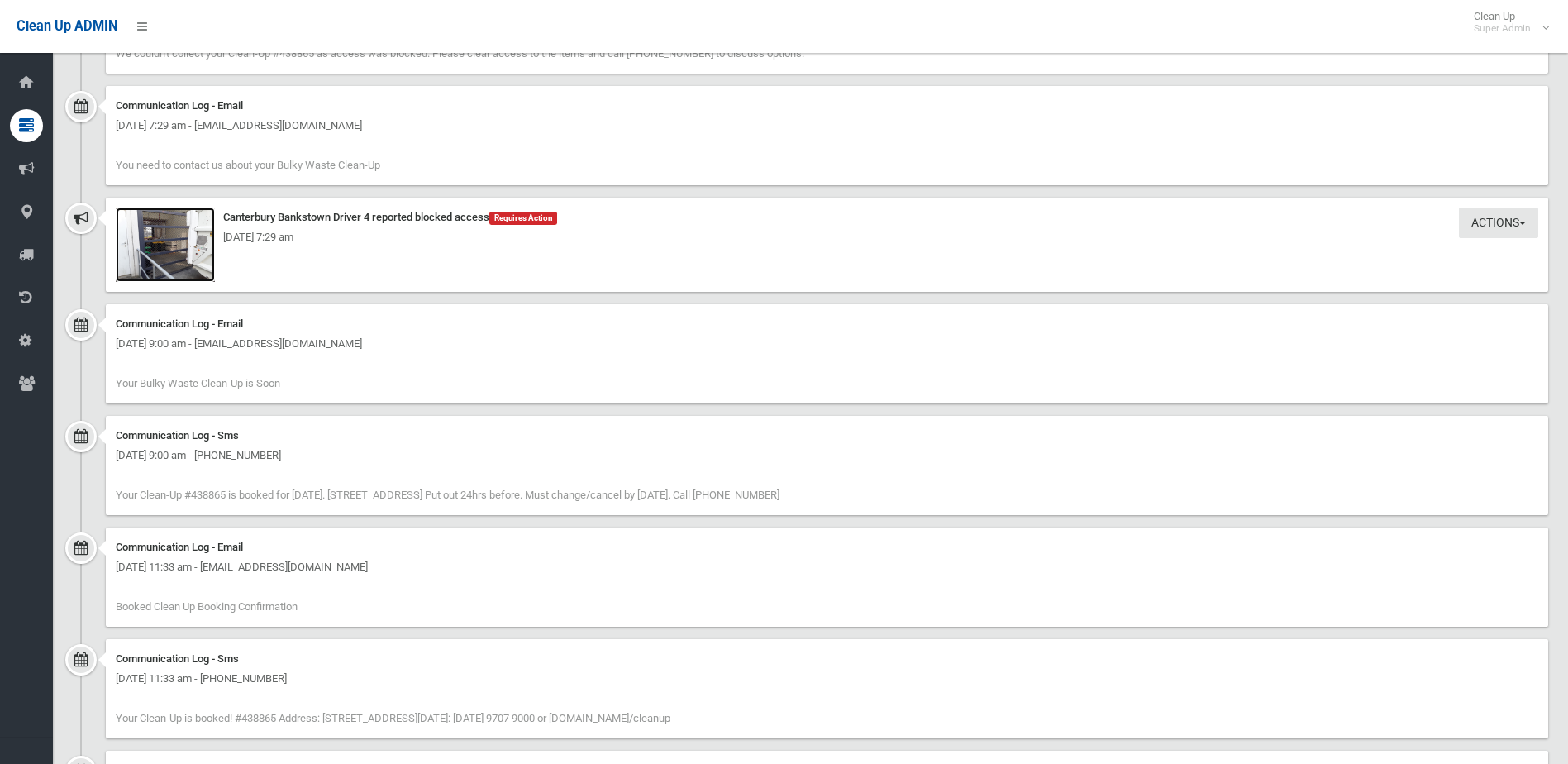
click at [179, 254] on img at bounding box center [165, 245] width 99 height 74
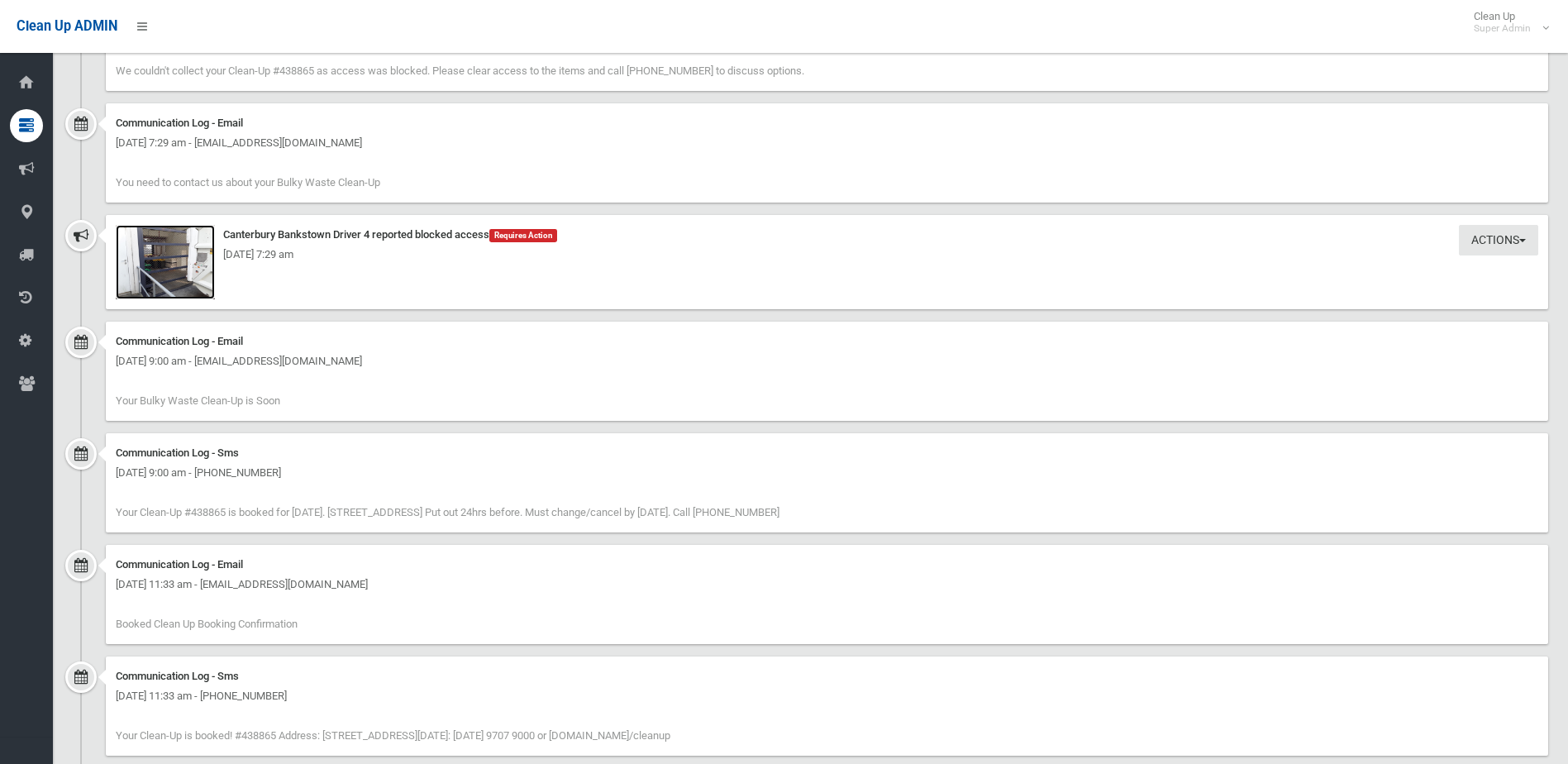
scroll to position [1120, 0]
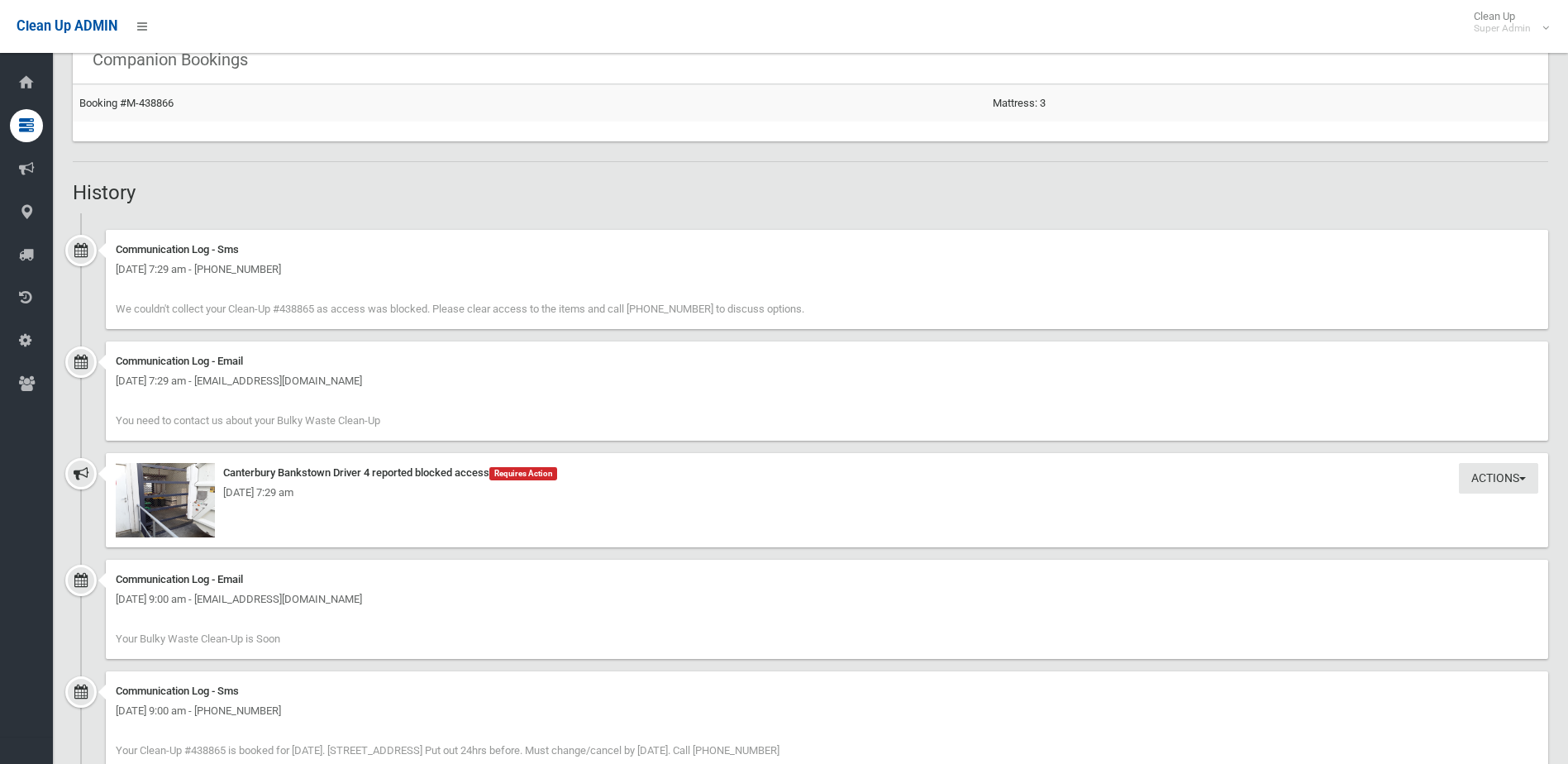
drag, startPoint x: 398, startPoint y: 625, endPoint x: 414, endPoint y: 631, distance: 17.1
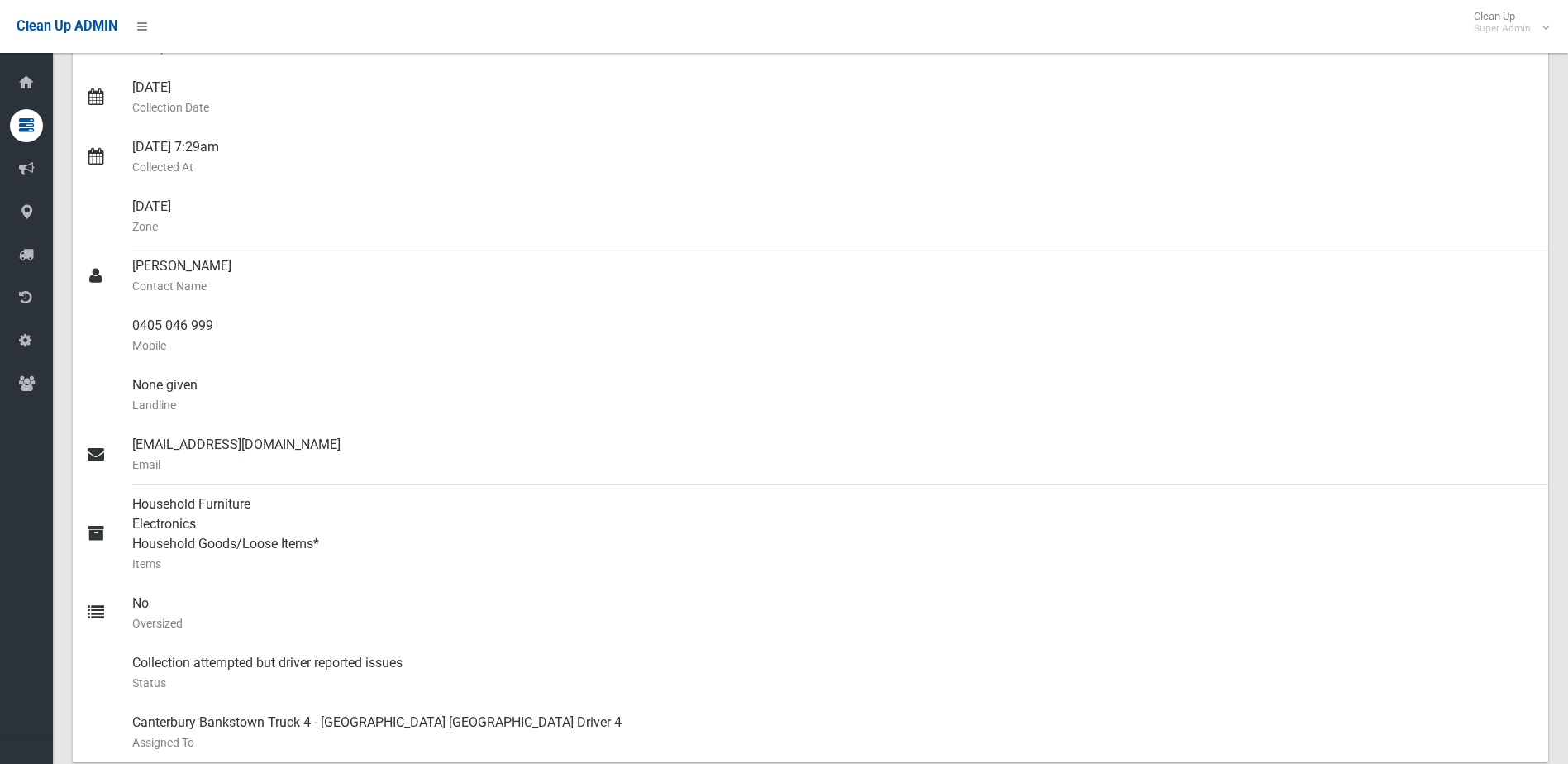
scroll to position [0, 0]
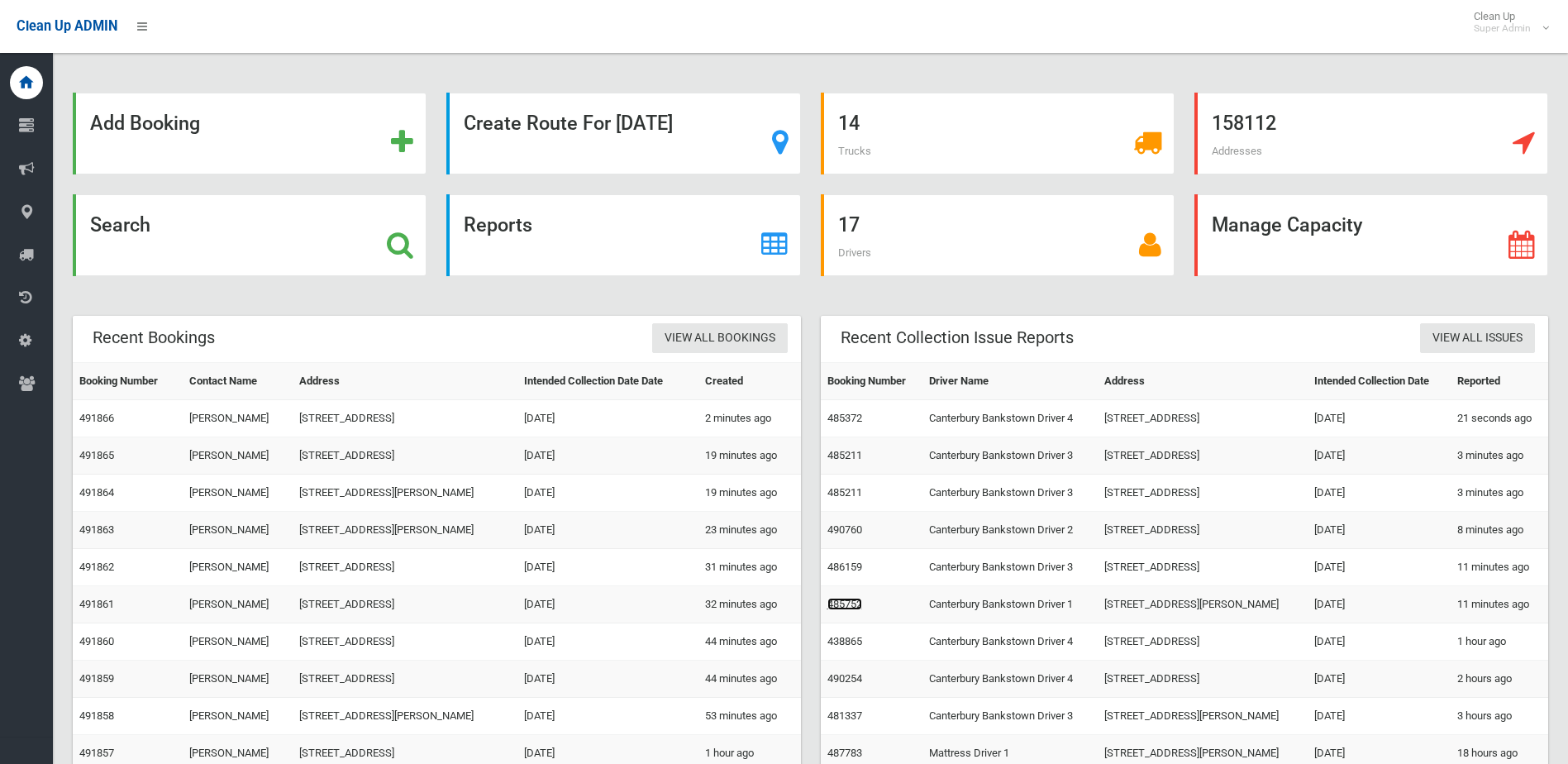
click at [846, 604] on link "485752" at bounding box center [844, 604] width 35 height 12
click at [831, 610] on link "485752" at bounding box center [844, 604] width 35 height 12
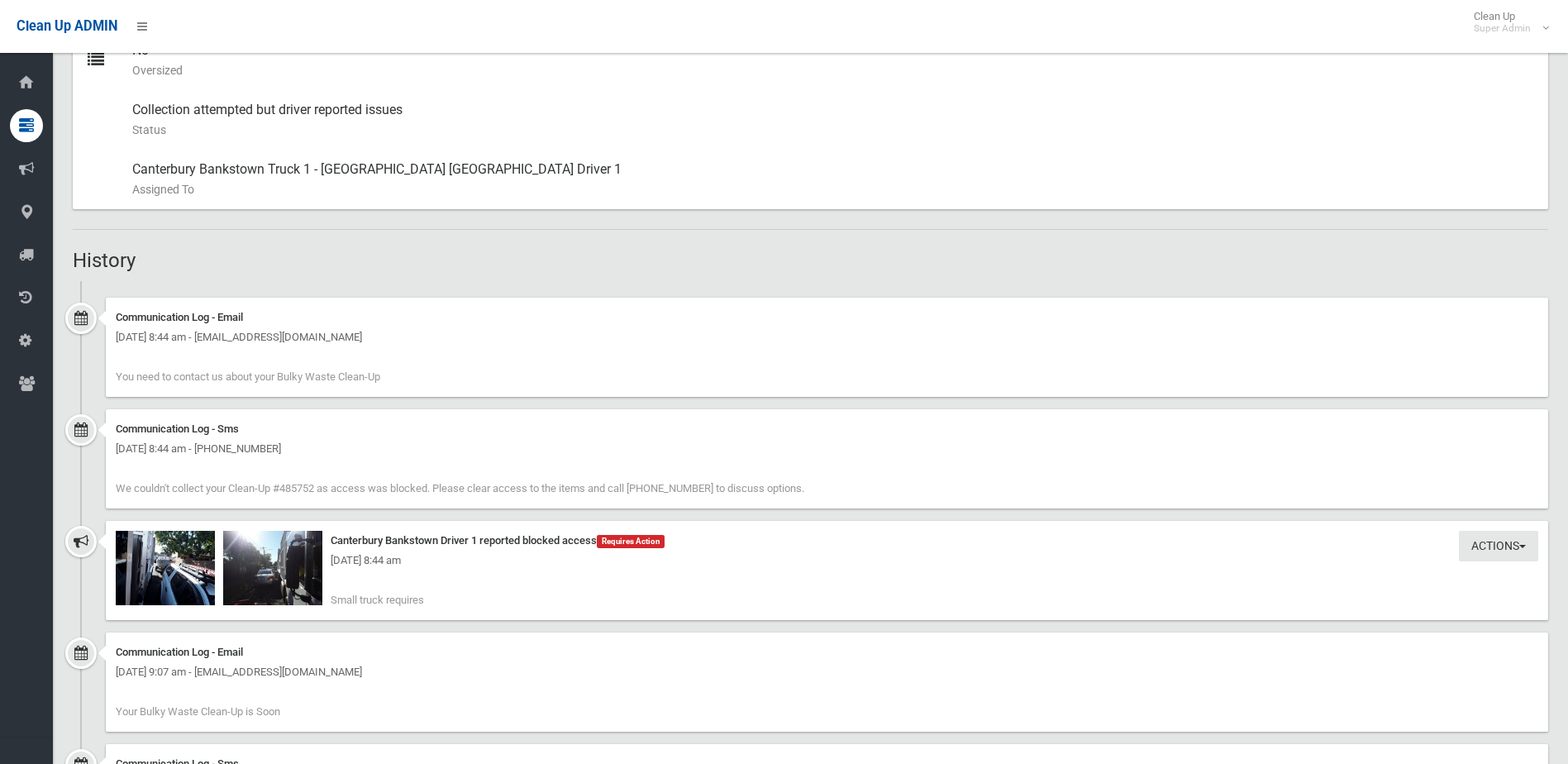
scroll to position [992, 0]
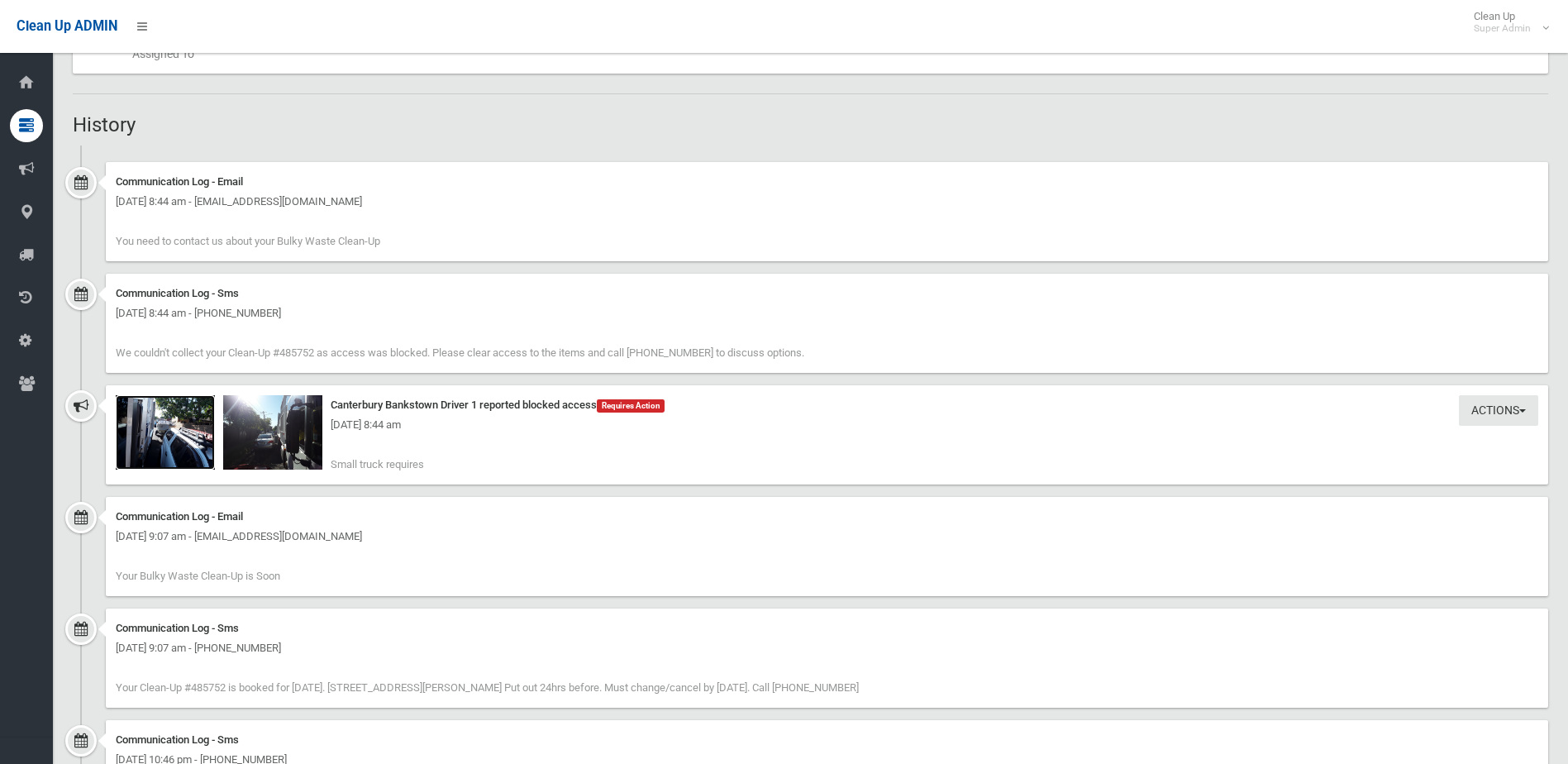
click at [185, 445] on img at bounding box center [165, 432] width 99 height 74
click at [273, 459] on img at bounding box center [272, 432] width 99 height 74
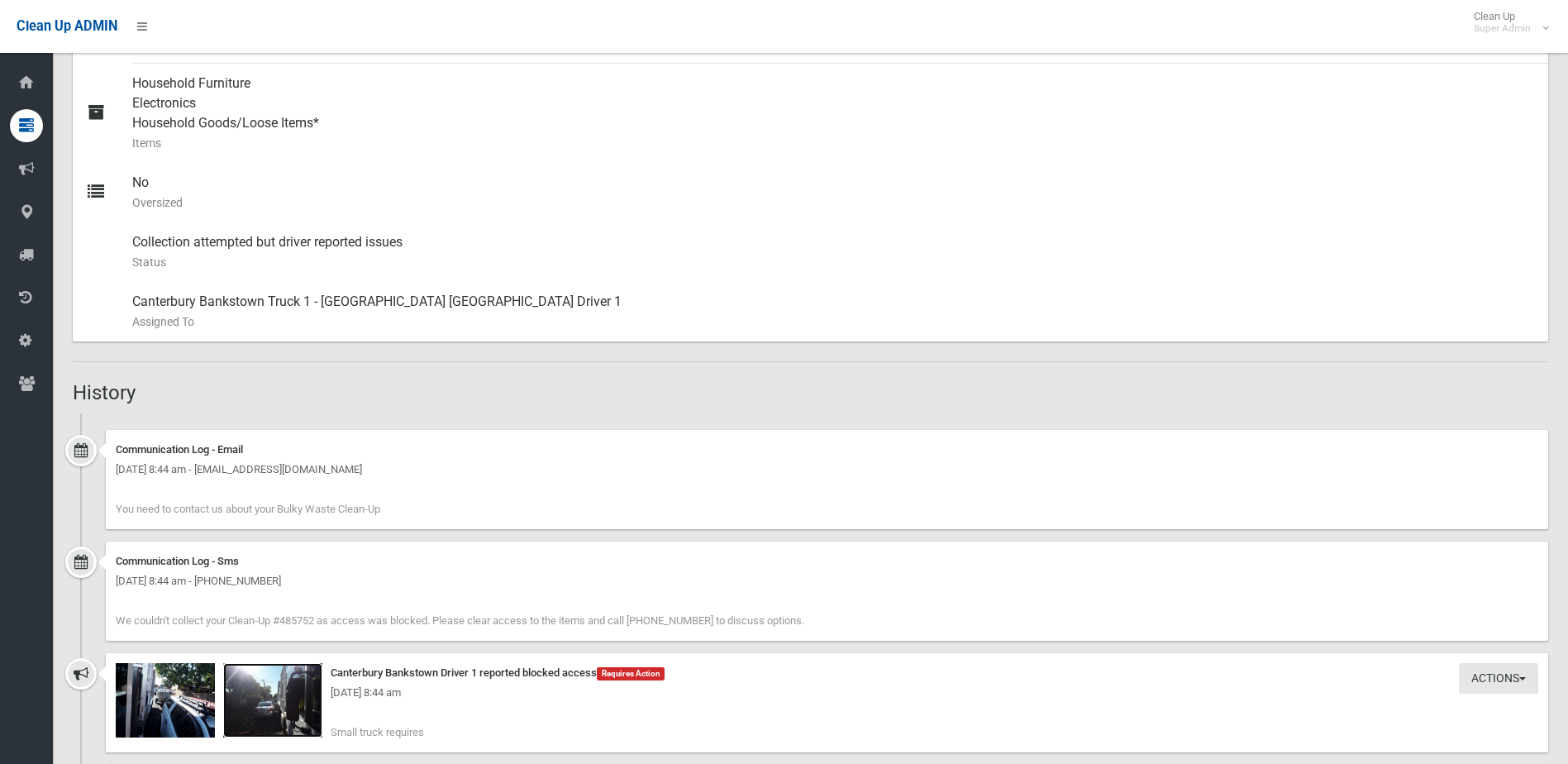
scroll to position [827, 0]
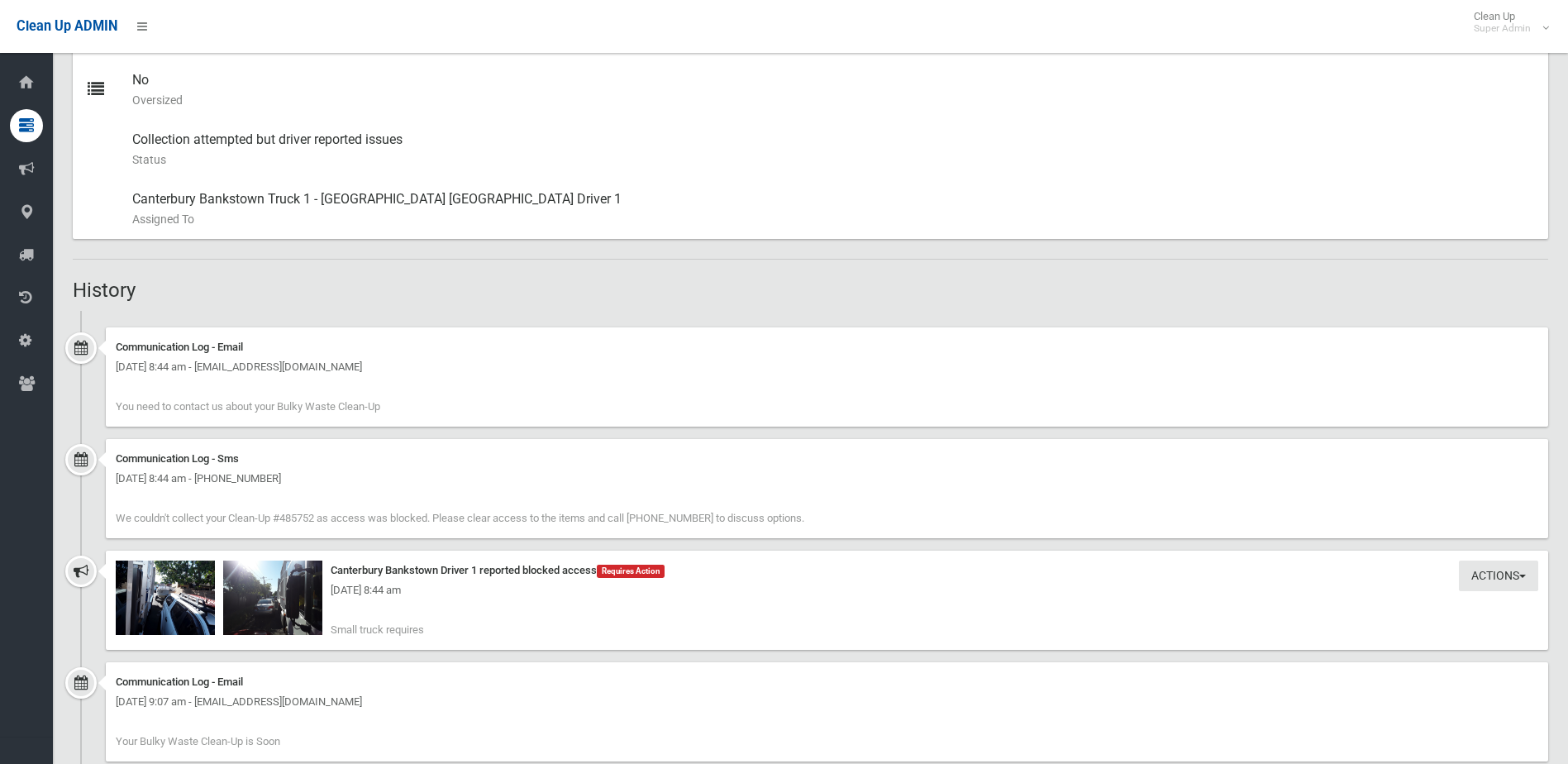
click at [453, 614] on div "Actions Take Action Canterbury Bankstown Driver 1 reported blocked access Requi…" at bounding box center [826, 600] width 1442 height 99
click at [354, 597] on div "[DATE] 8:44 am" at bounding box center [827, 589] width 1422 height 20
drag, startPoint x: 354, startPoint y: 597, endPoint x: 656, endPoint y: 627, distance: 303.5
click at [656, 627] on div "Actions Take Action Canterbury Bankstown Driver 1 reported blocked access Requi…" at bounding box center [826, 600] width 1442 height 99
drag, startPoint x: 655, startPoint y: 629, endPoint x: 428, endPoint y: 564, distance: 236.1
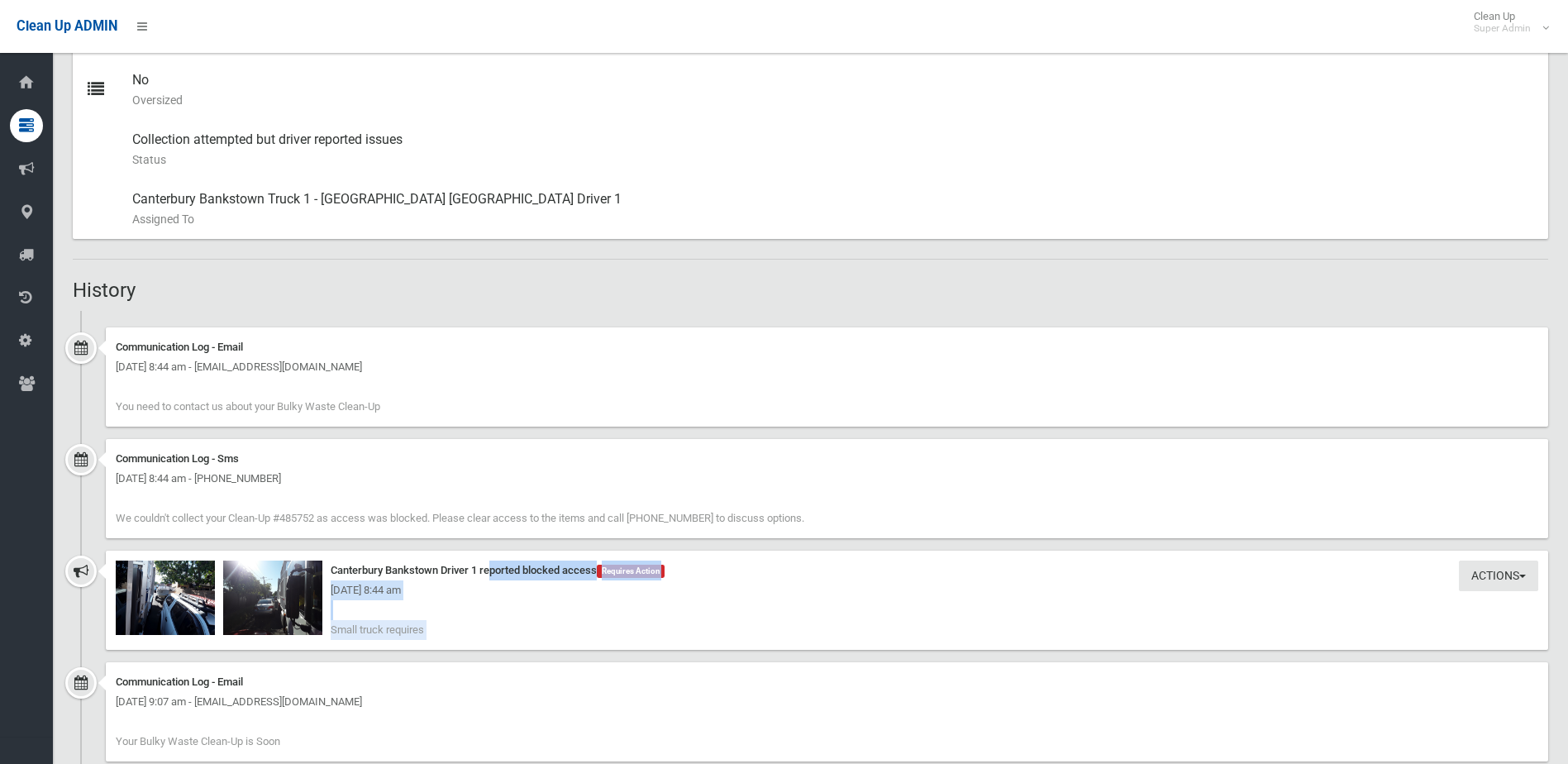
click at [428, 564] on div "Actions Take Action Canterbury Bankstown Driver 1 reported blocked access Requi…" at bounding box center [826, 600] width 1442 height 99
drag, startPoint x: 428, startPoint y: 564, endPoint x: 559, endPoint y: 590, distance: 133.6
click at [559, 590] on div "[DATE] 8:44 am" at bounding box center [827, 589] width 1422 height 20
drag, startPoint x: 375, startPoint y: 620, endPoint x: 504, endPoint y: 620, distance: 129.0
click at [504, 620] on div "Actions Take Action Canterbury Bankstown Driver 1 reported blocked access Requi…" at bounding box center [826, 600] width 1442 height 99
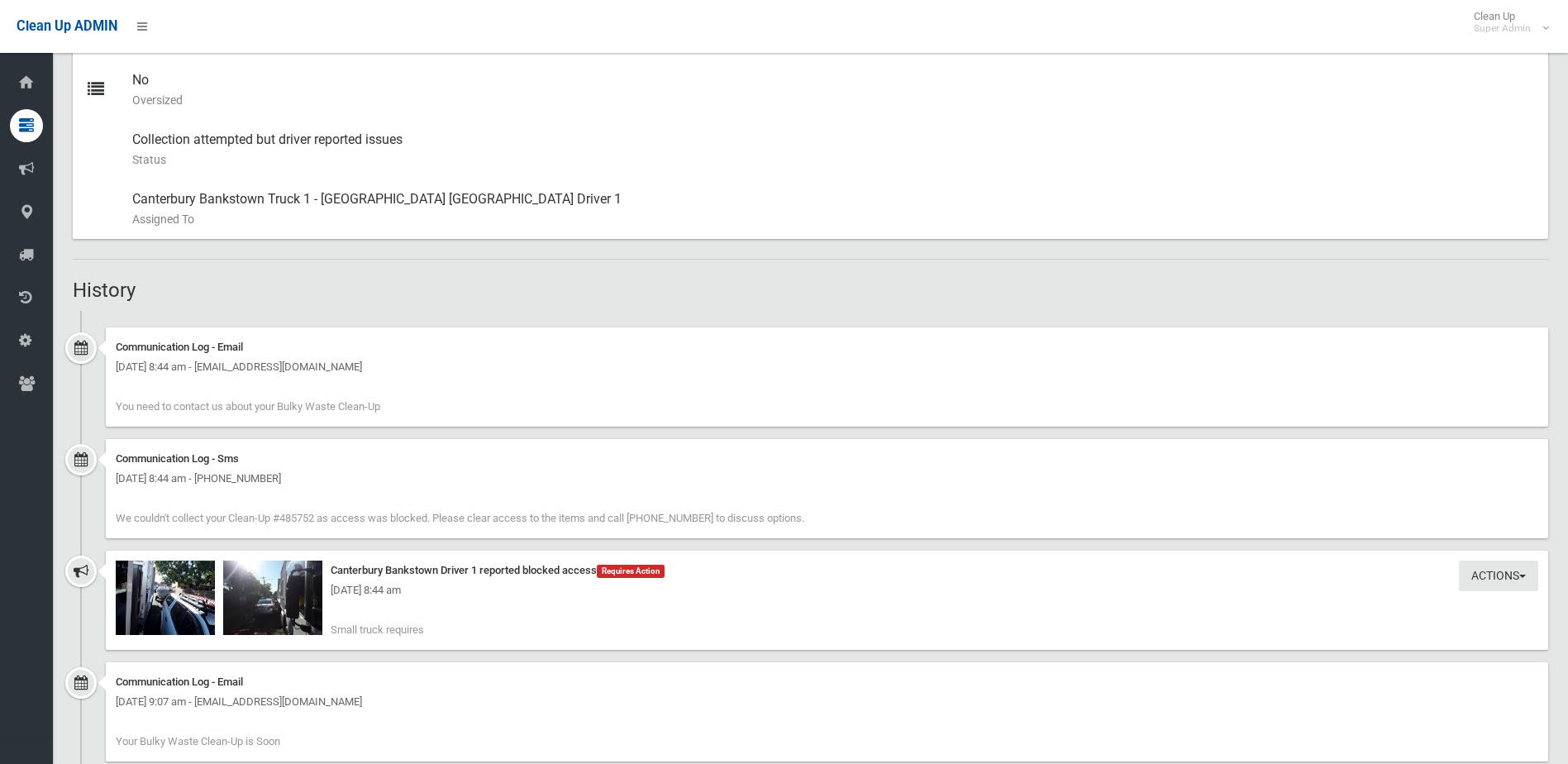
drag, startPoint x: 571, startPoint y: 634, endPoint x: 528, endPoint y: 634, distance: 43.0
click at [573, 634] on div "Actions Take Action Canterbury Bankstown Driver 1 reported blocked access Requi…" at bounding box center [826, 600] width 1442 height 99
click at [183, 605] on img at bounding box center [165, 598] width 99 height 74
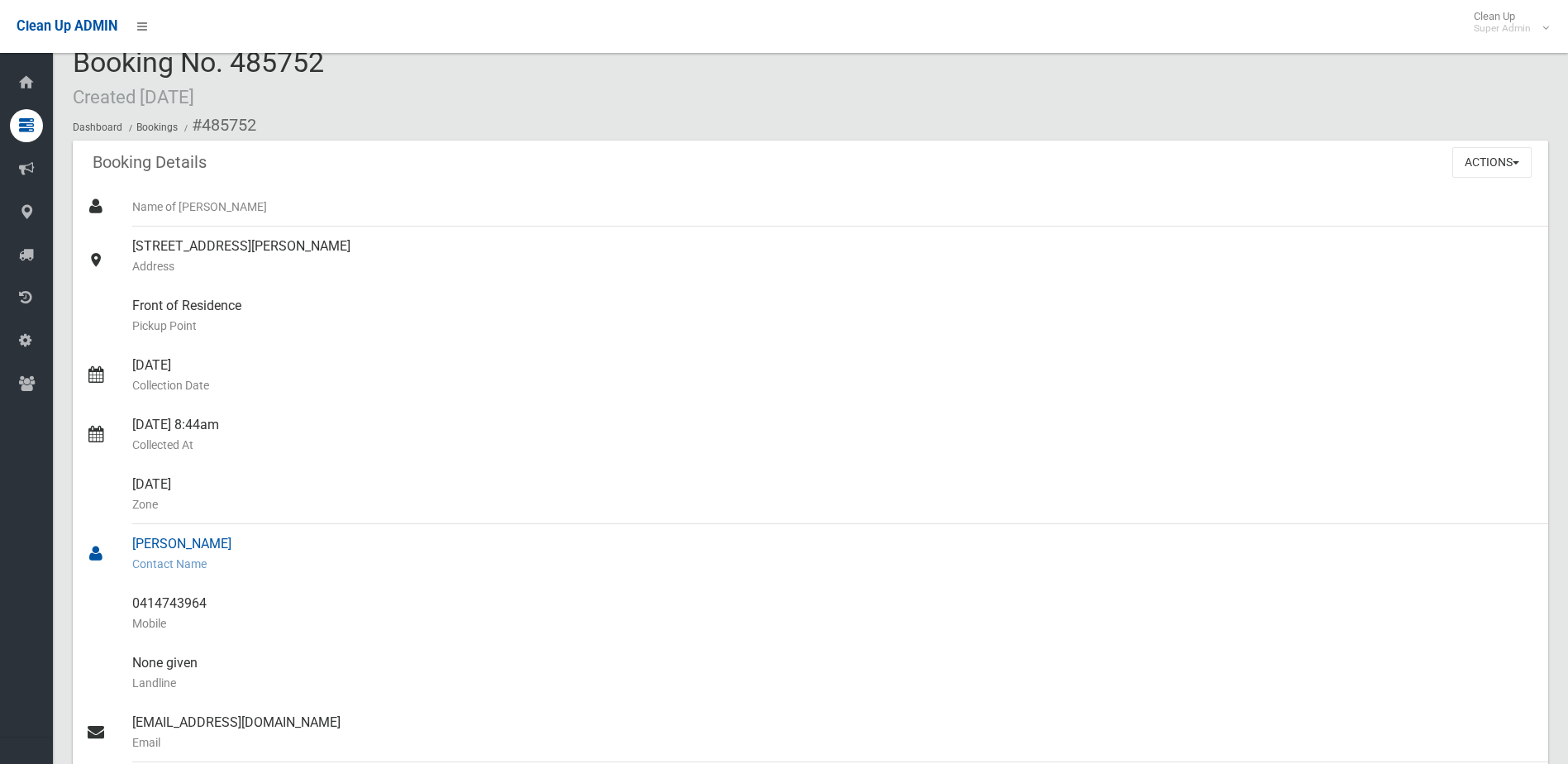
scroll to position [0, 0]
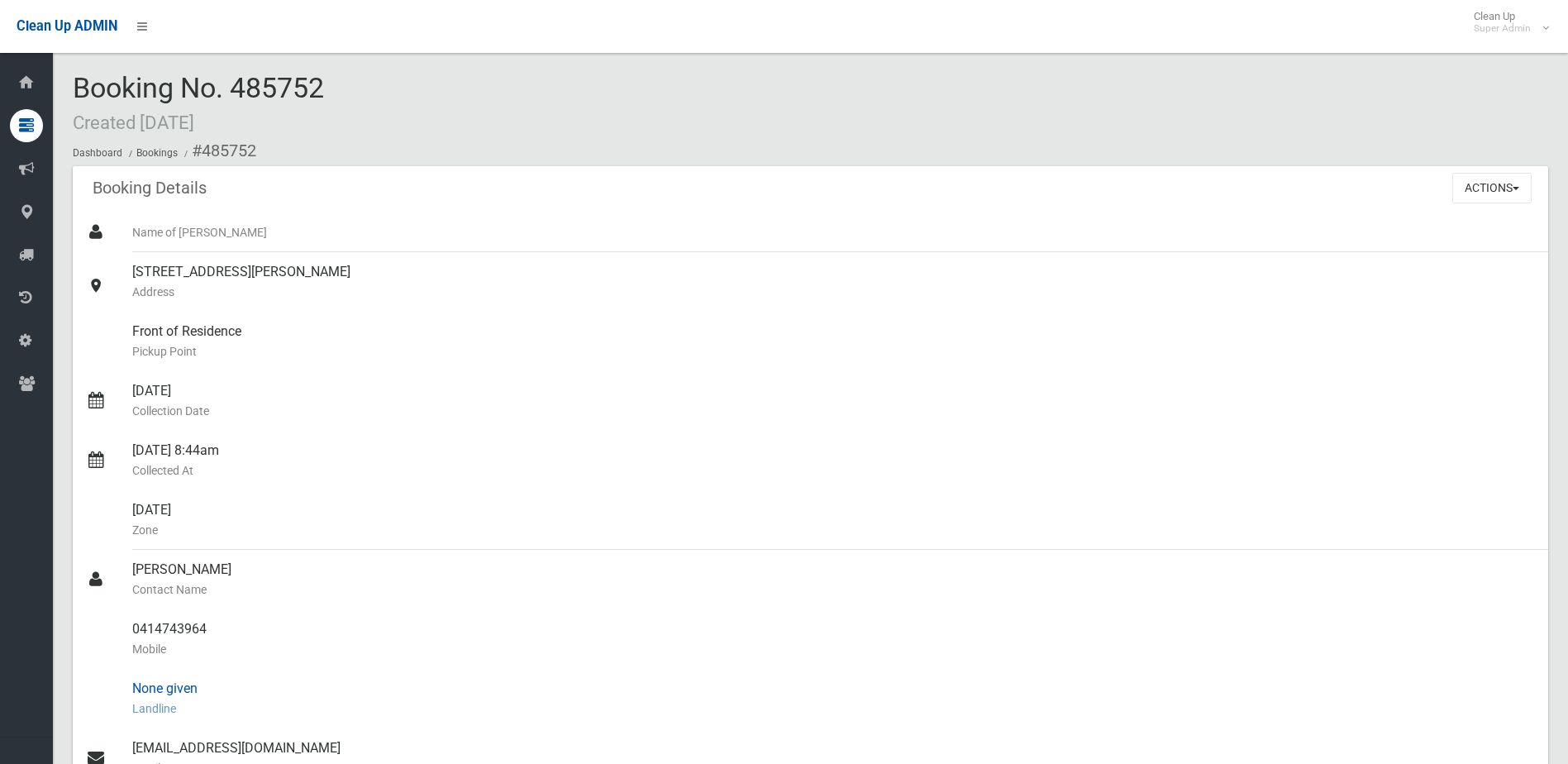
click at [486, 689] on div "None given Landline" at bounding box center [833, 698] width 1402 height 60
click at [1486, 195] on button "Actions" at bounding box center [1492, 188] width 79 height 30
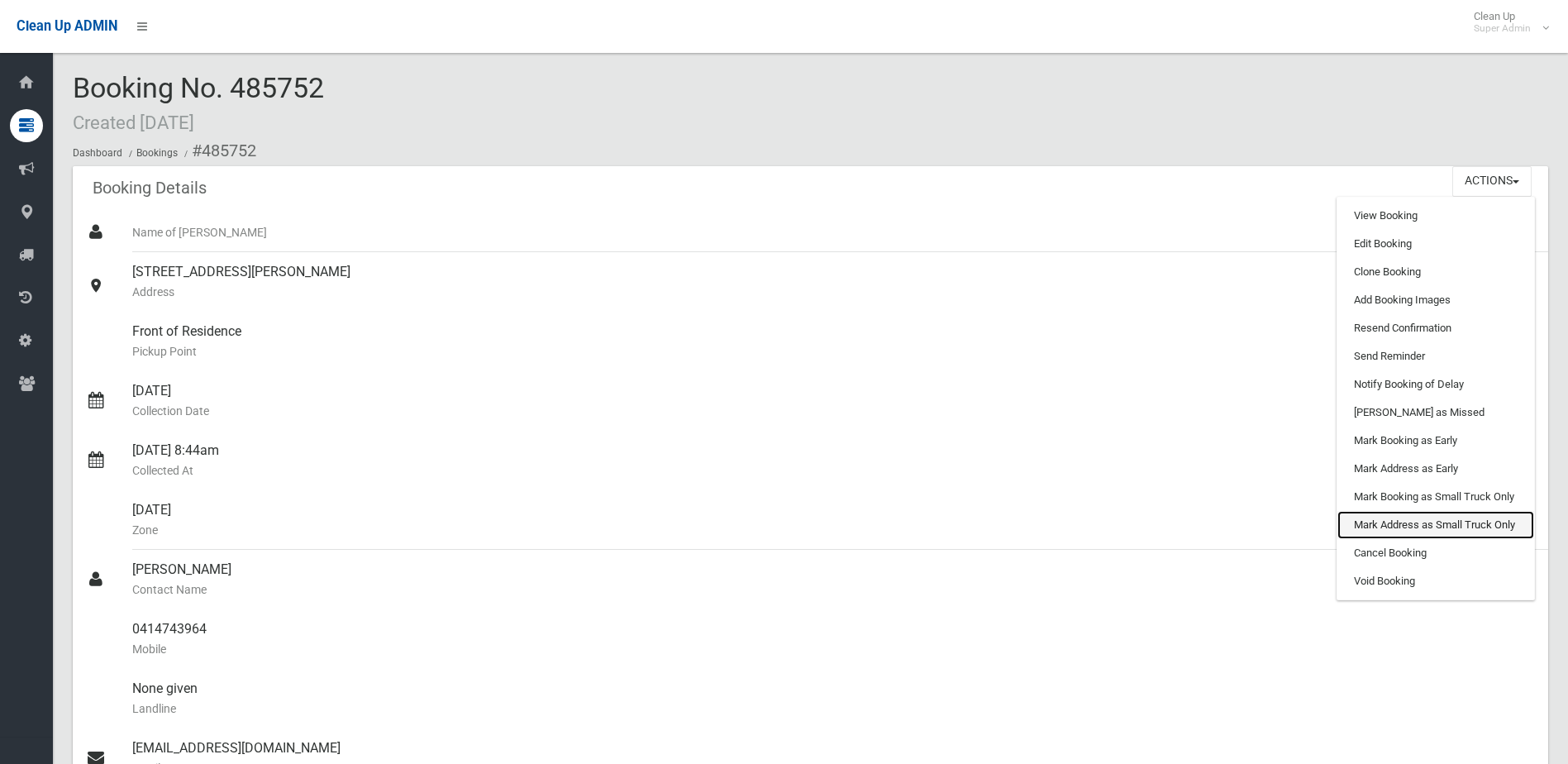
click at [1398, 519] on link "Mark Address as Small Truck Only" at bounding box center [1436, 525] width 197 height 29
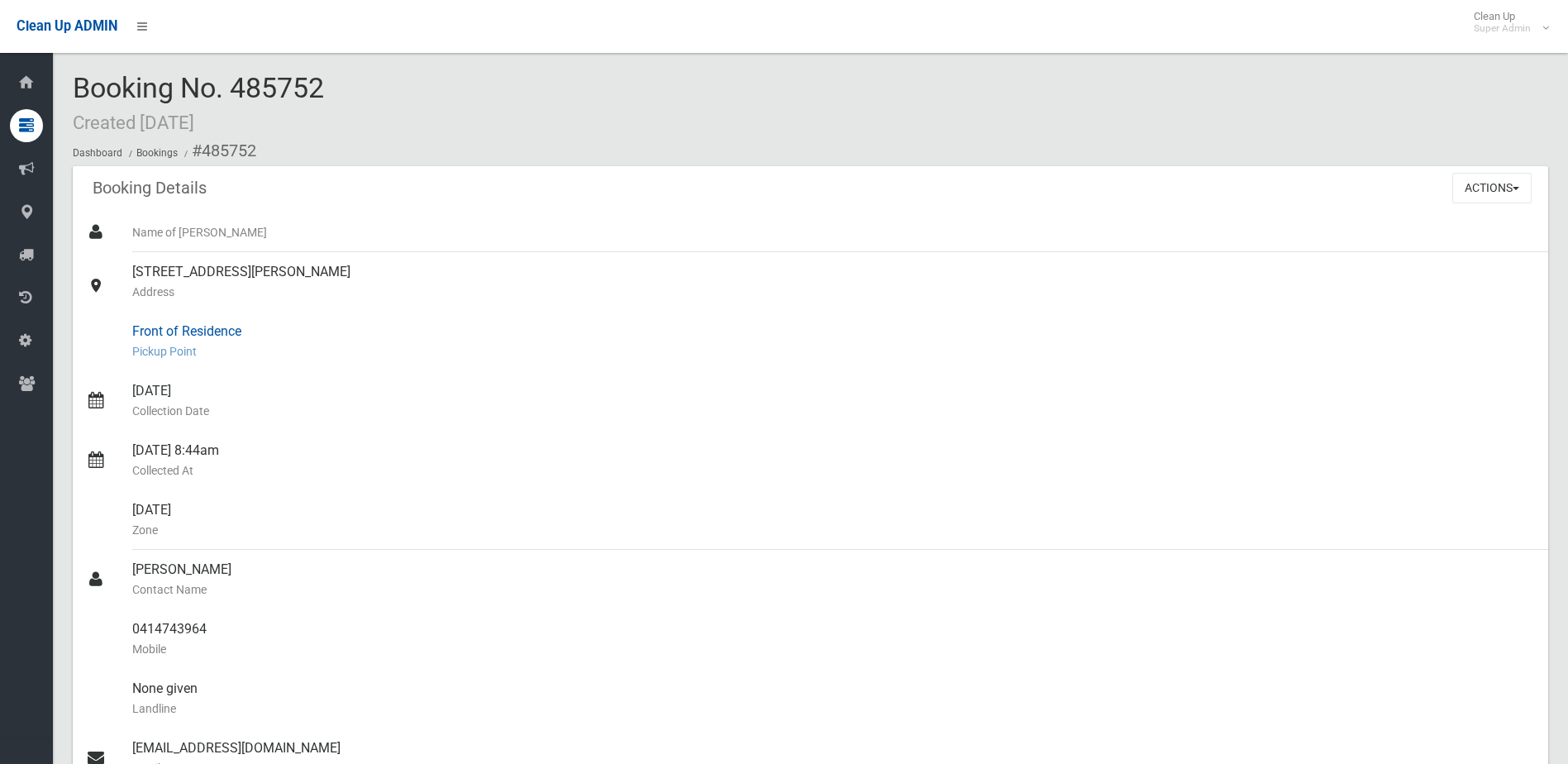
click at [847, 342] on small "Pickup Point" at bounding box center [833, 351] width 1402 height 20
click at [739, 131] on div "Booking No. 485752 Created 15/09/2025 Dashboard Bookings #485752" at bounding box center [809, 119] width 1475 height 93
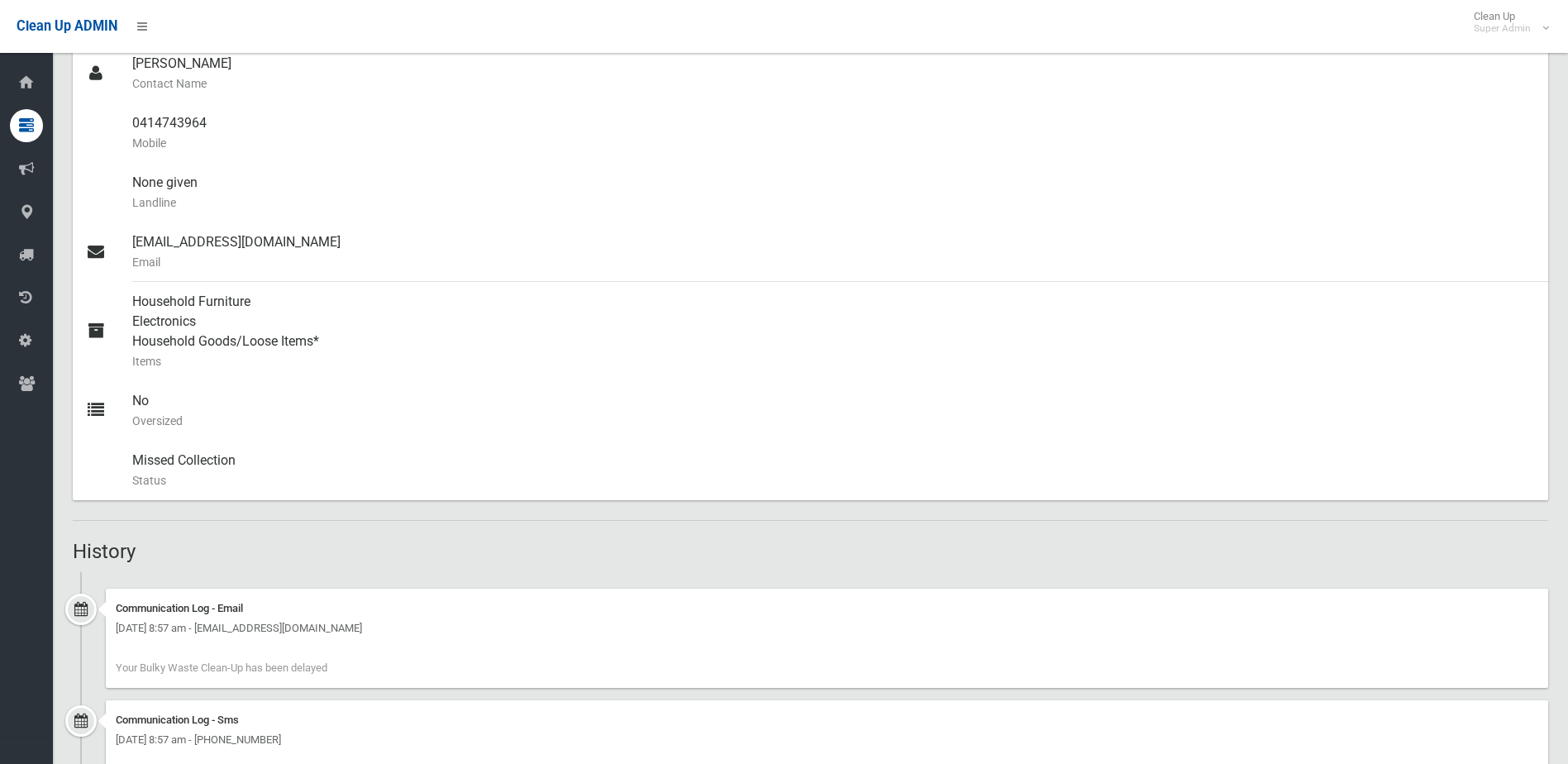
scroll to position [248, 0]
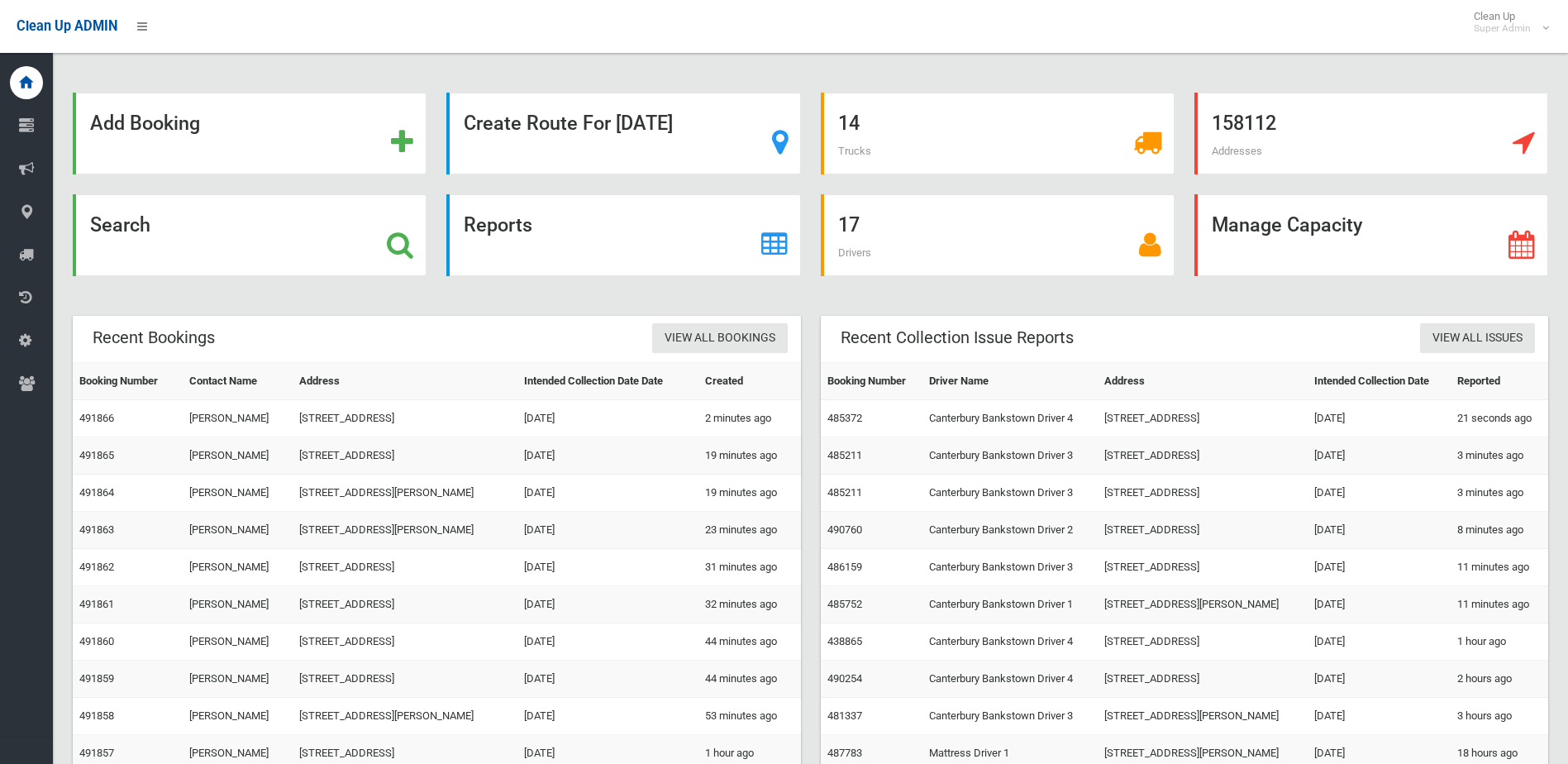
drag, startPoint x: 869, startPoint y: 608, endPoint x: 821, endPoint y: 602, distance: 48.4
click at [821, 602] on td "485752" at bounding box center [872, 604] width 103 height 37
drag, startPoint x: 821, startPoint y: 602, endPoint x: 840, endPoint y: 602, distance: 19.0
copy link "485752"
click at [193, 241] on div "Search" at bounding box center [249, 235] width 353 height 82
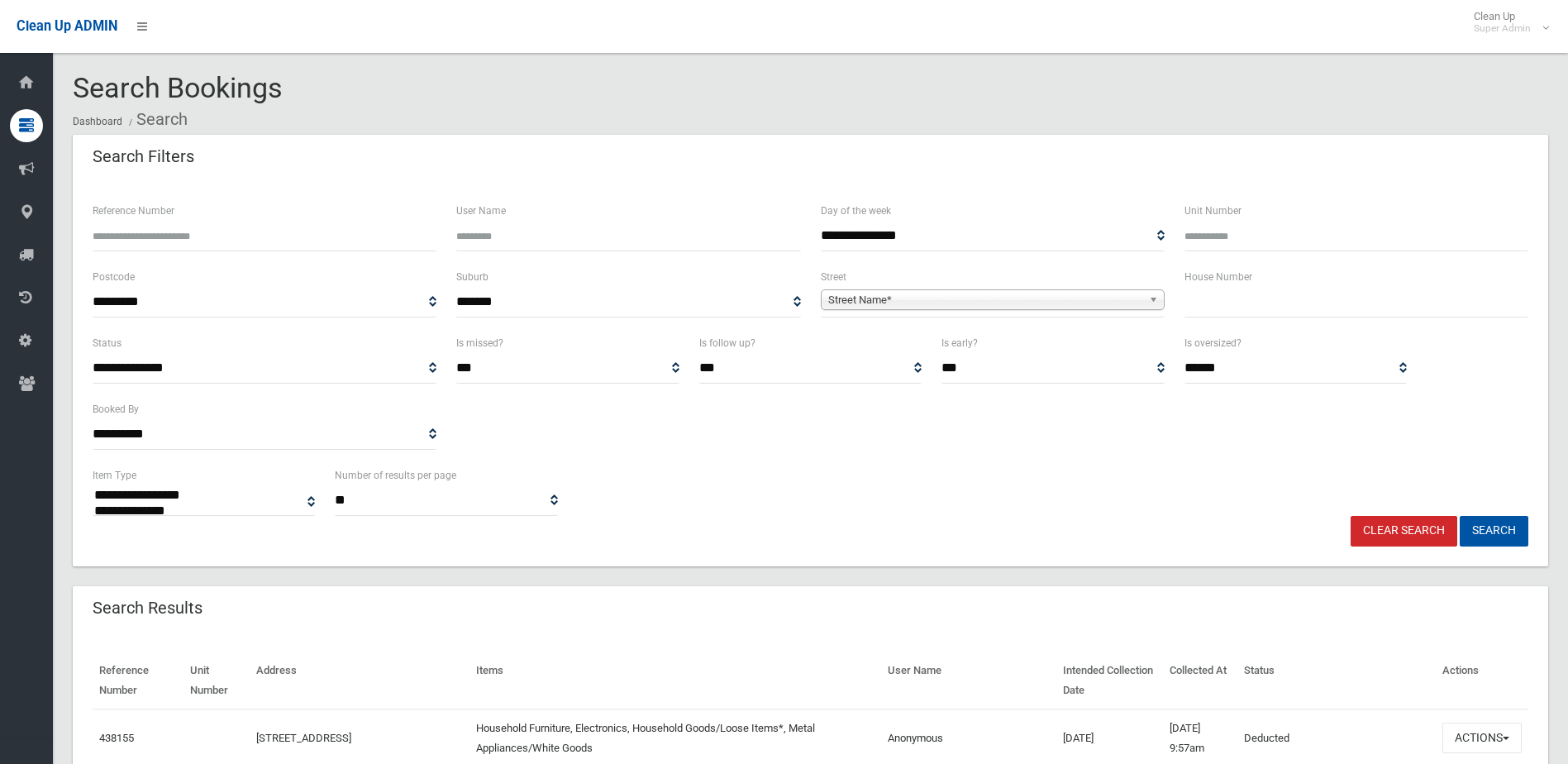
select select
click at [249, 235] on input "Reference Number" at bounding box center [264, 235] width 344 height 30
paste input "******"
type input "******"
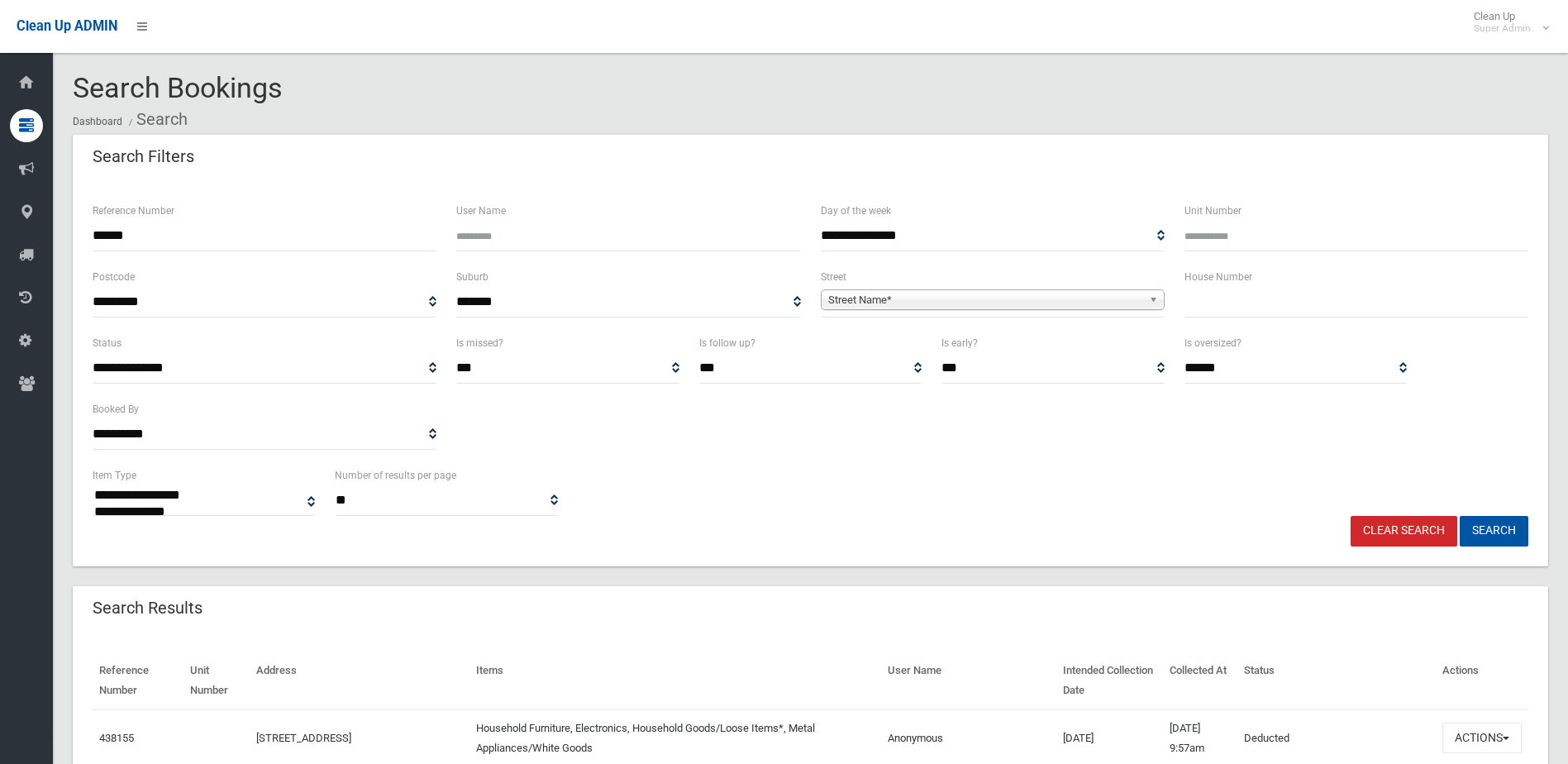
click at [1459, 516] on button "Search" at bounding box center [1493, 531] width 68 height 30
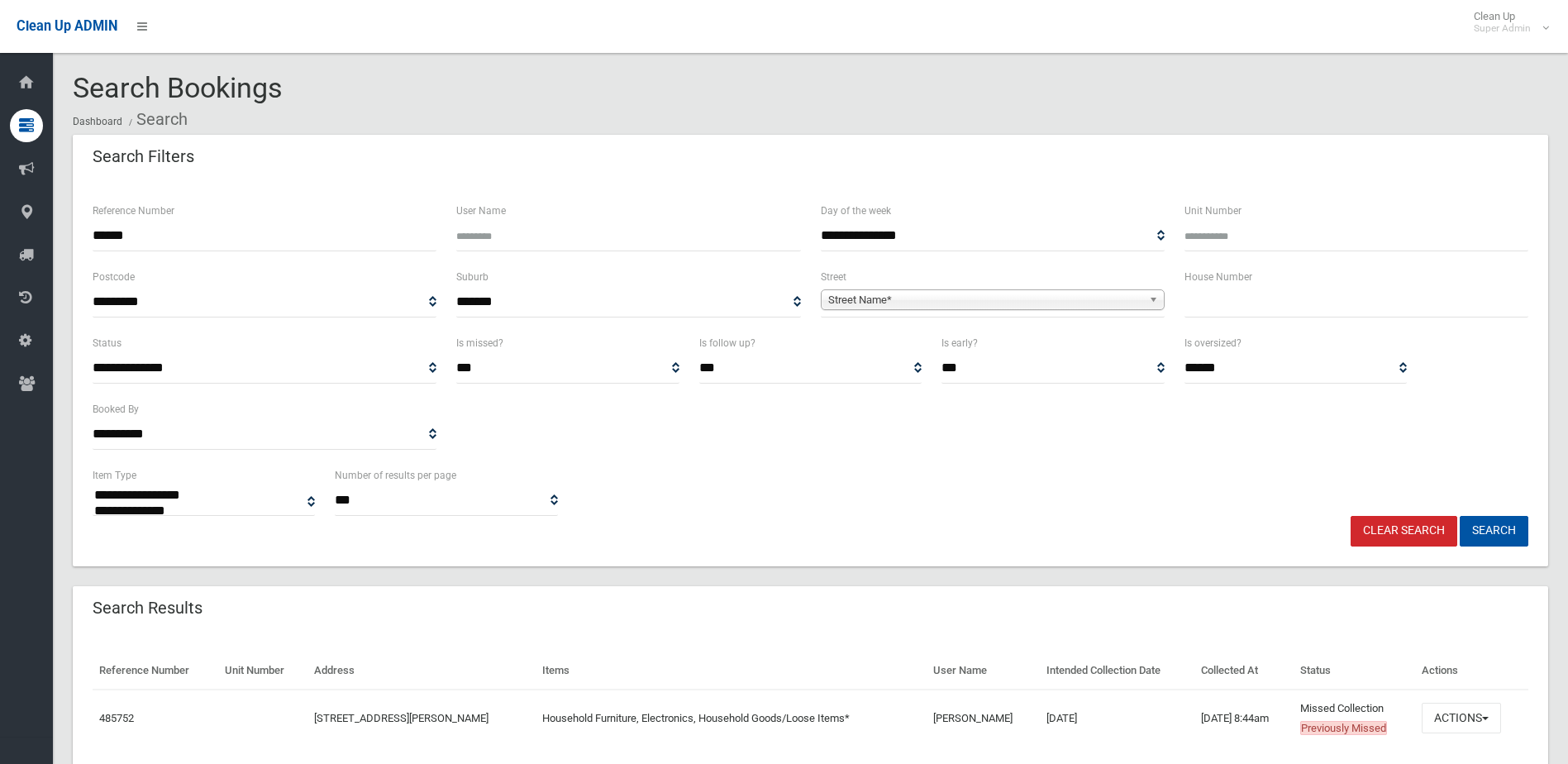
select select
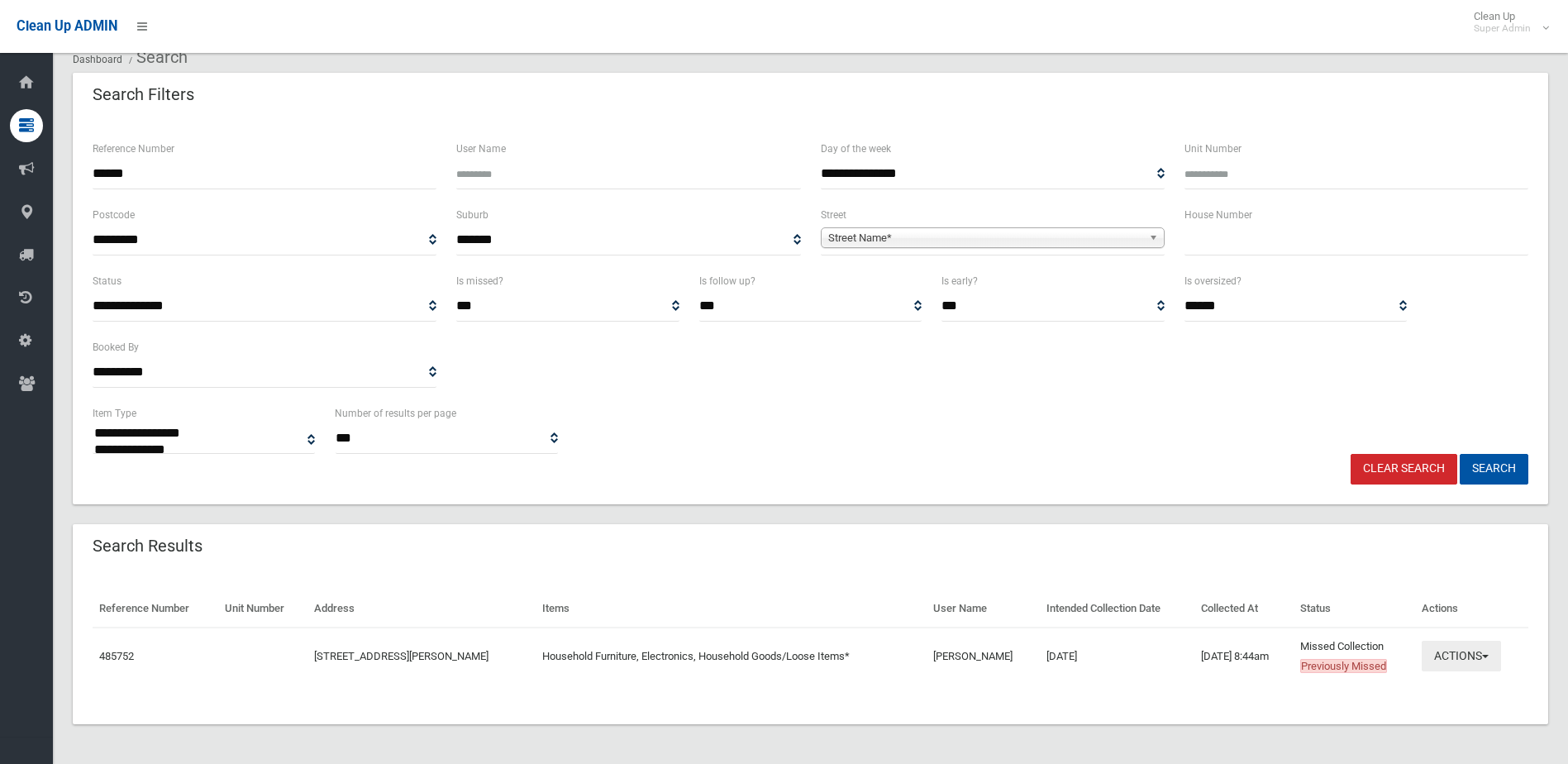
click at [1451, 656] on button "Actions" at bounding box center [1461, 655] width 79 height 30
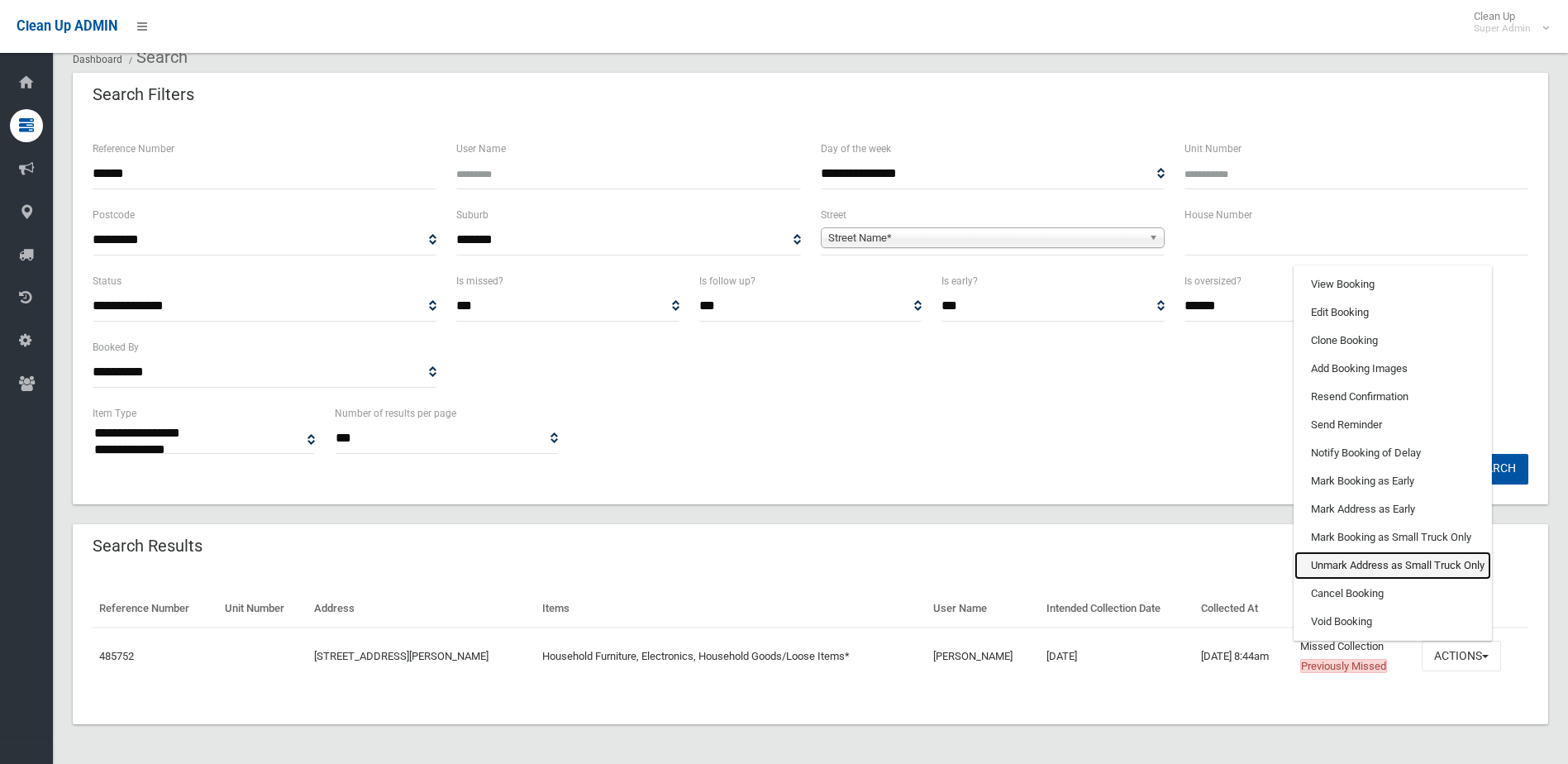
click at [1387, 569] on link "Unmark Address as Small Truck Only" at bounding box center [1393, 565] width 197 height 29
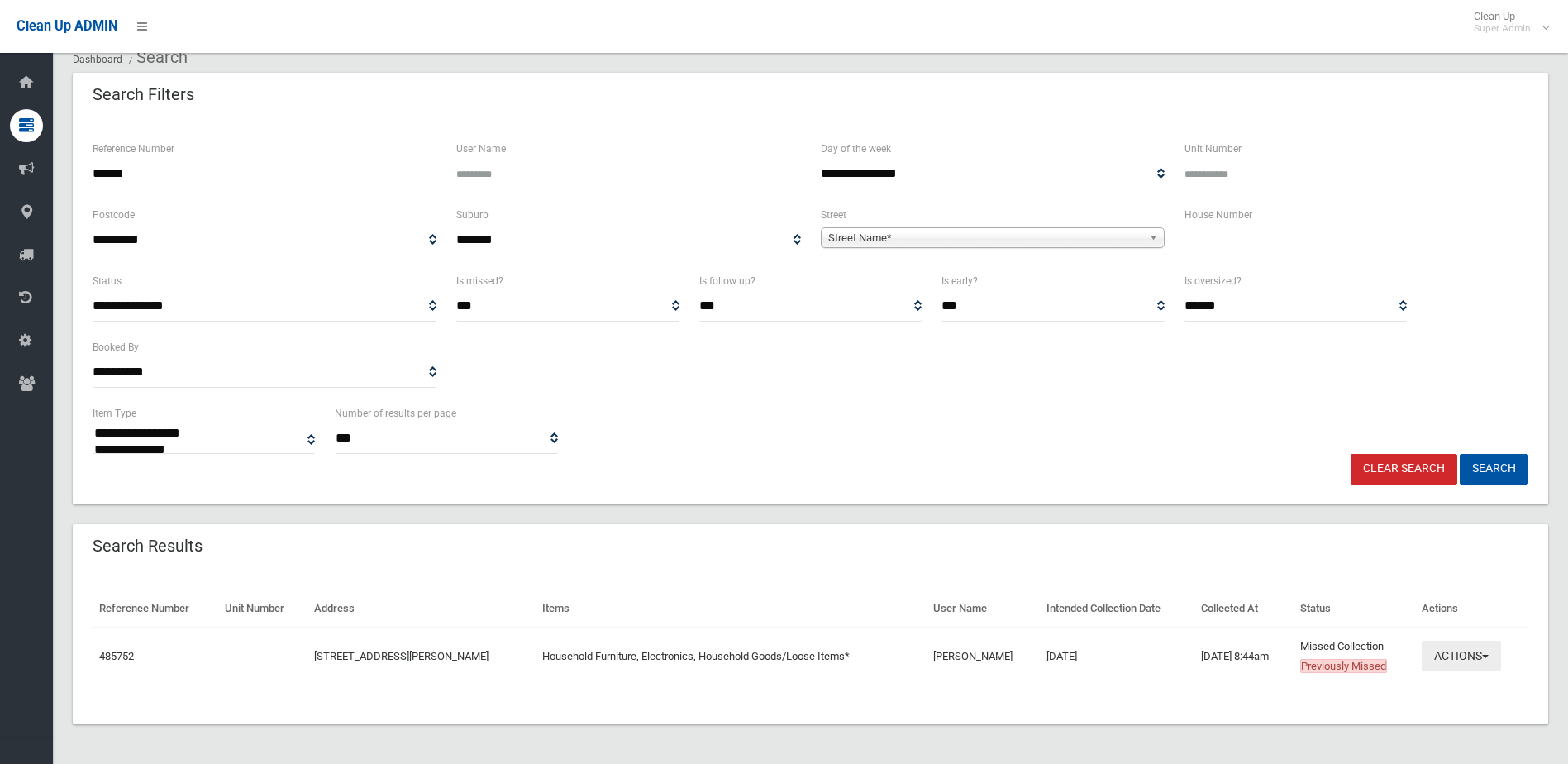
click at [1485, 652] on button "Actions" at bounding box center [1461, 655] width 79 height 30
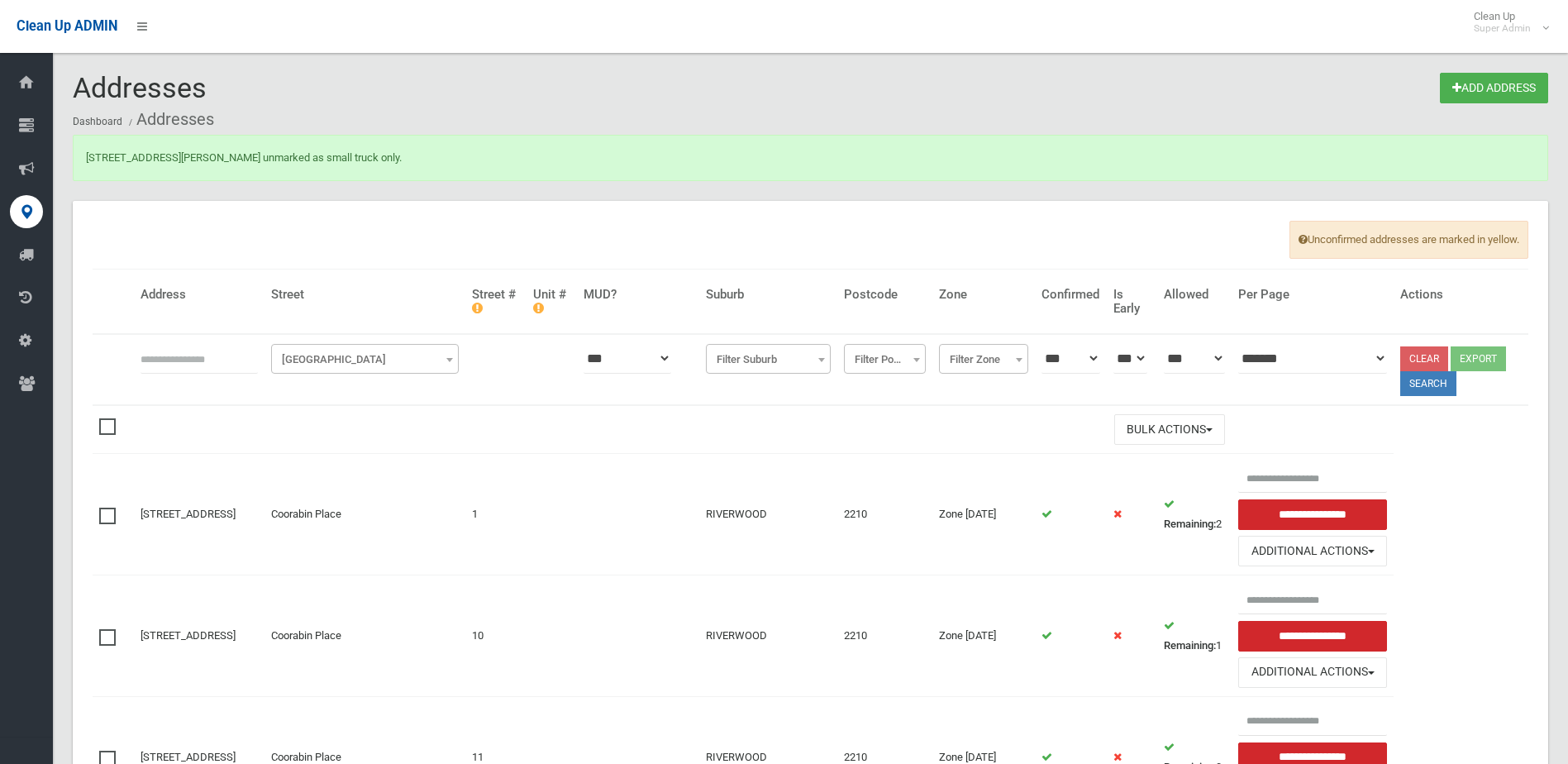
click at [316, 162] on div "[STREET_ADDRESS][PERSON_NAME] unmarked as small truck only." at bounding box center [809, 158] width 1475 height 47
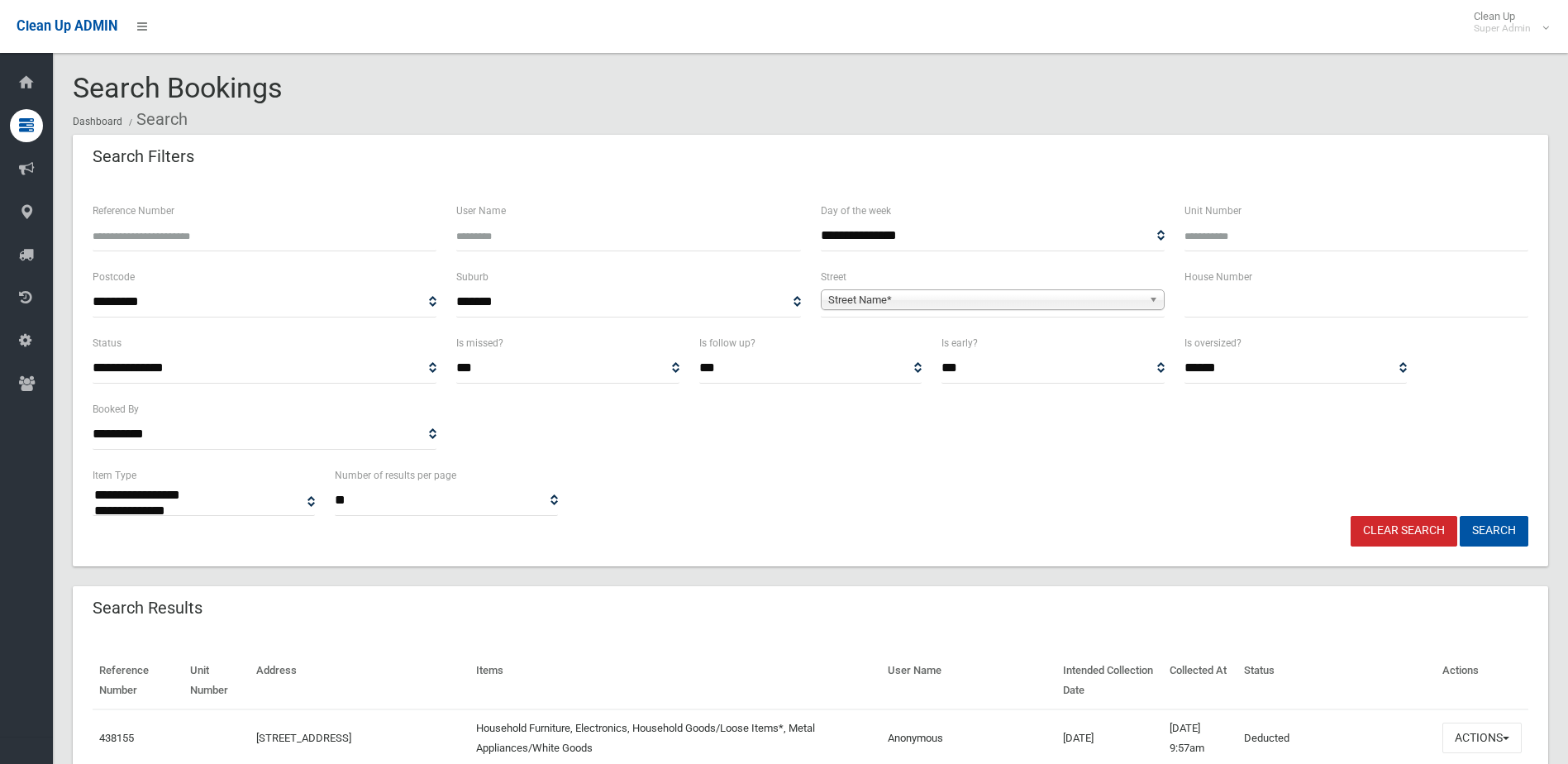
select select
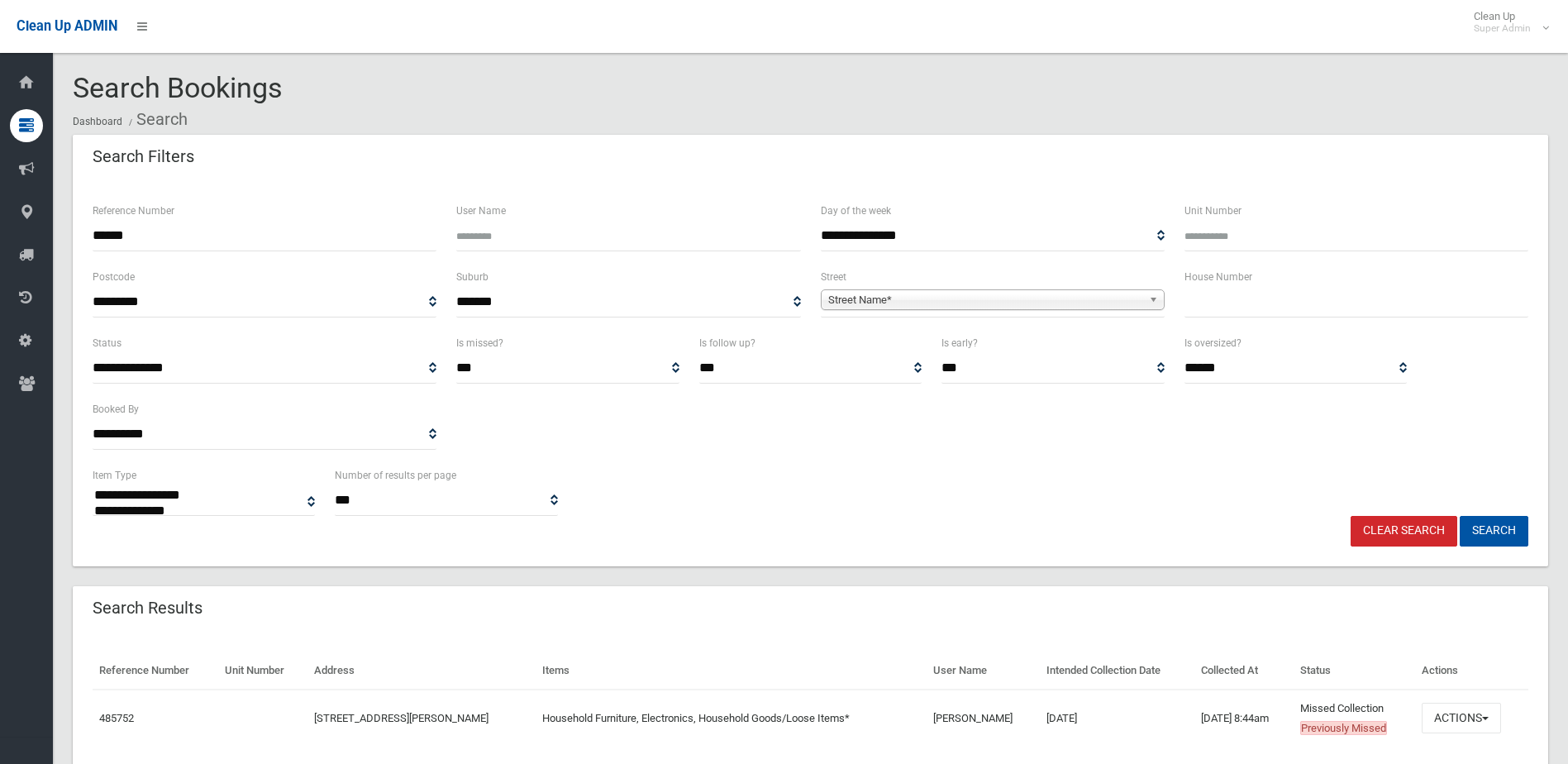
select select
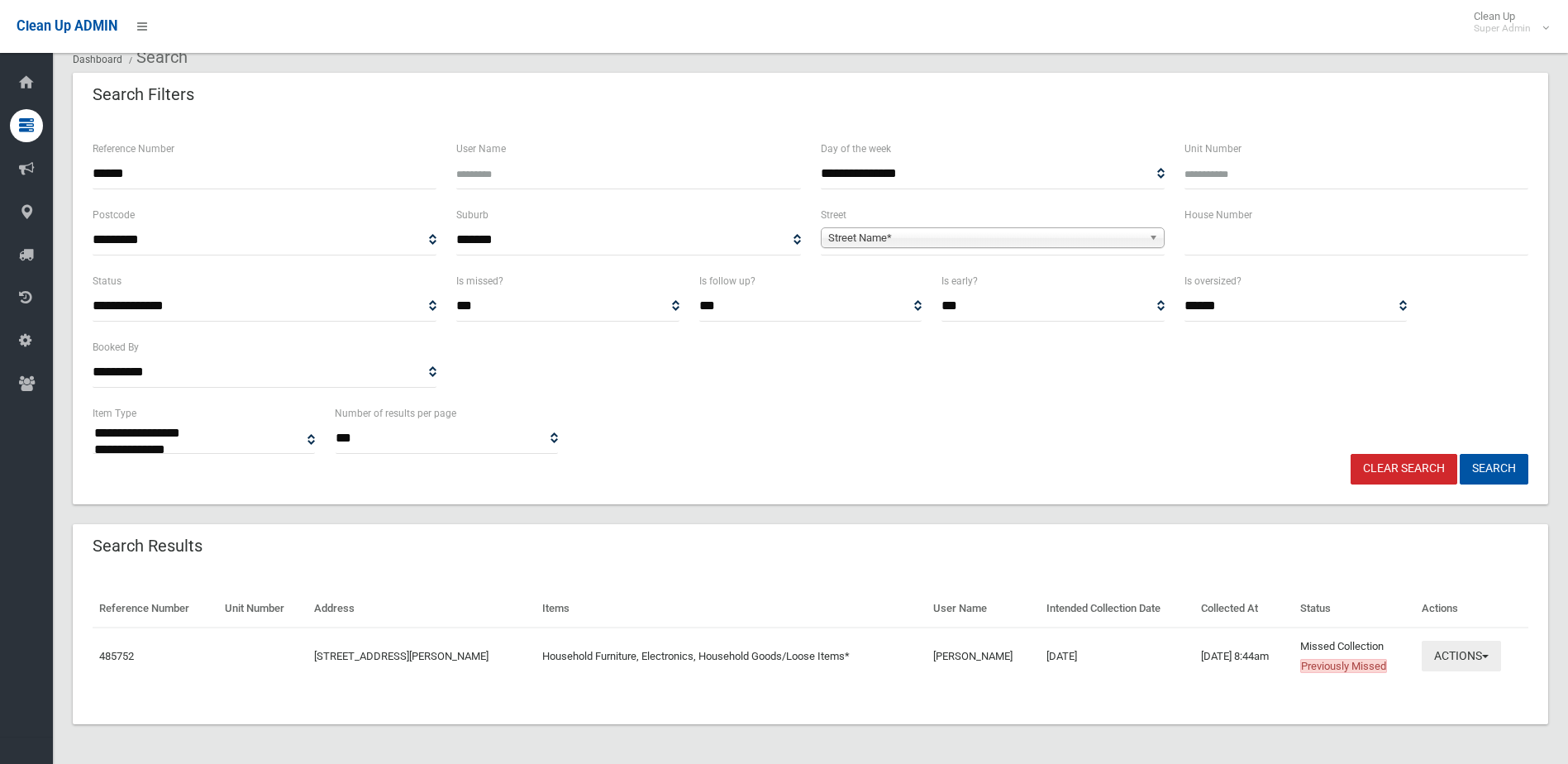
click at [1437, 652] on button "Actions" at bounding box center [1461, 655] width 79 height 30
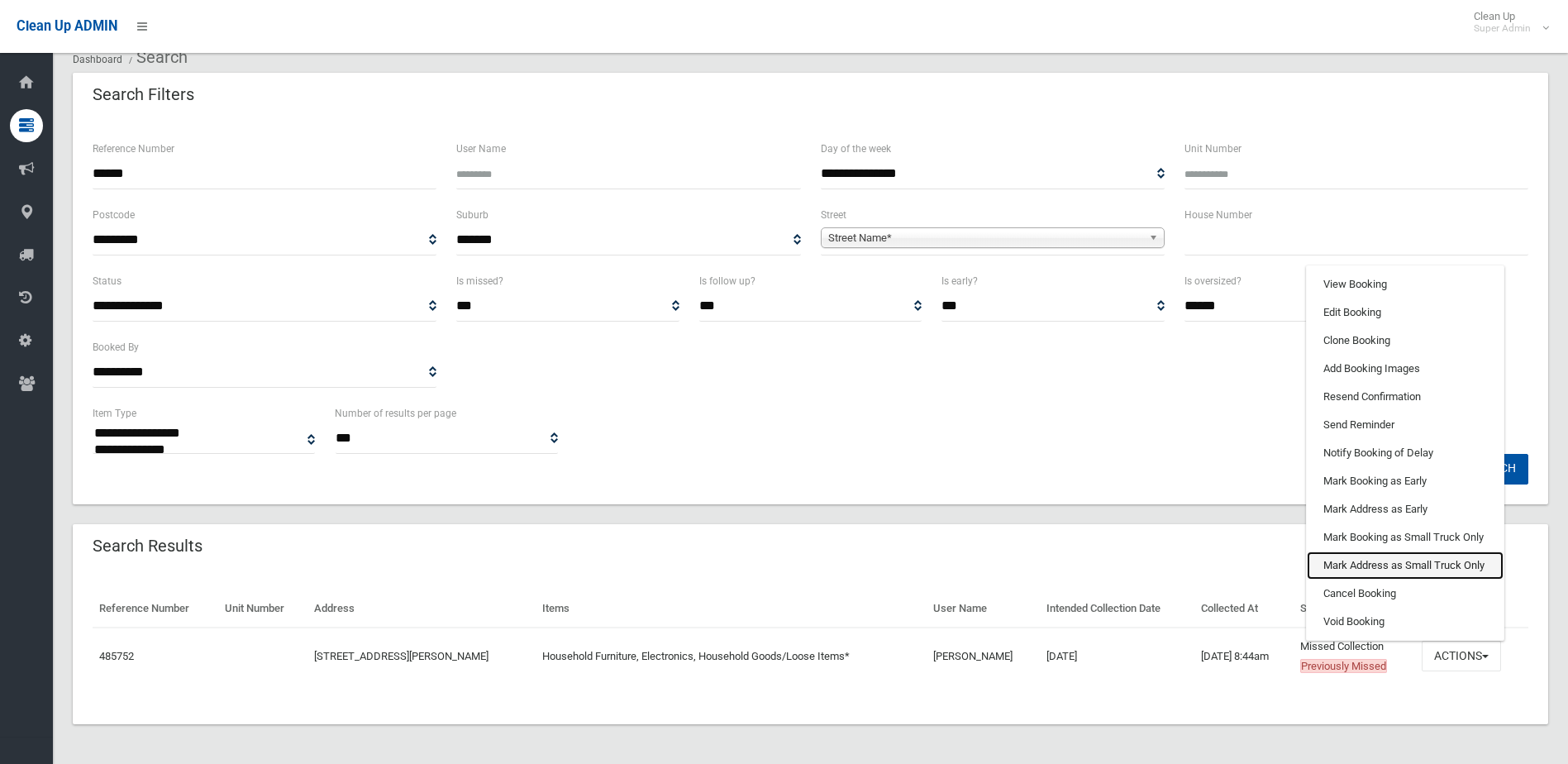
drag, startPoint x: 1421, startPoint y: 562, endPoint x: 857, endPoint y: 54, distance: 759.1
click at [1421, 563] on link "Mark Address as Small Truck Only" at bounding box center [1405, 565] width 197 height 29
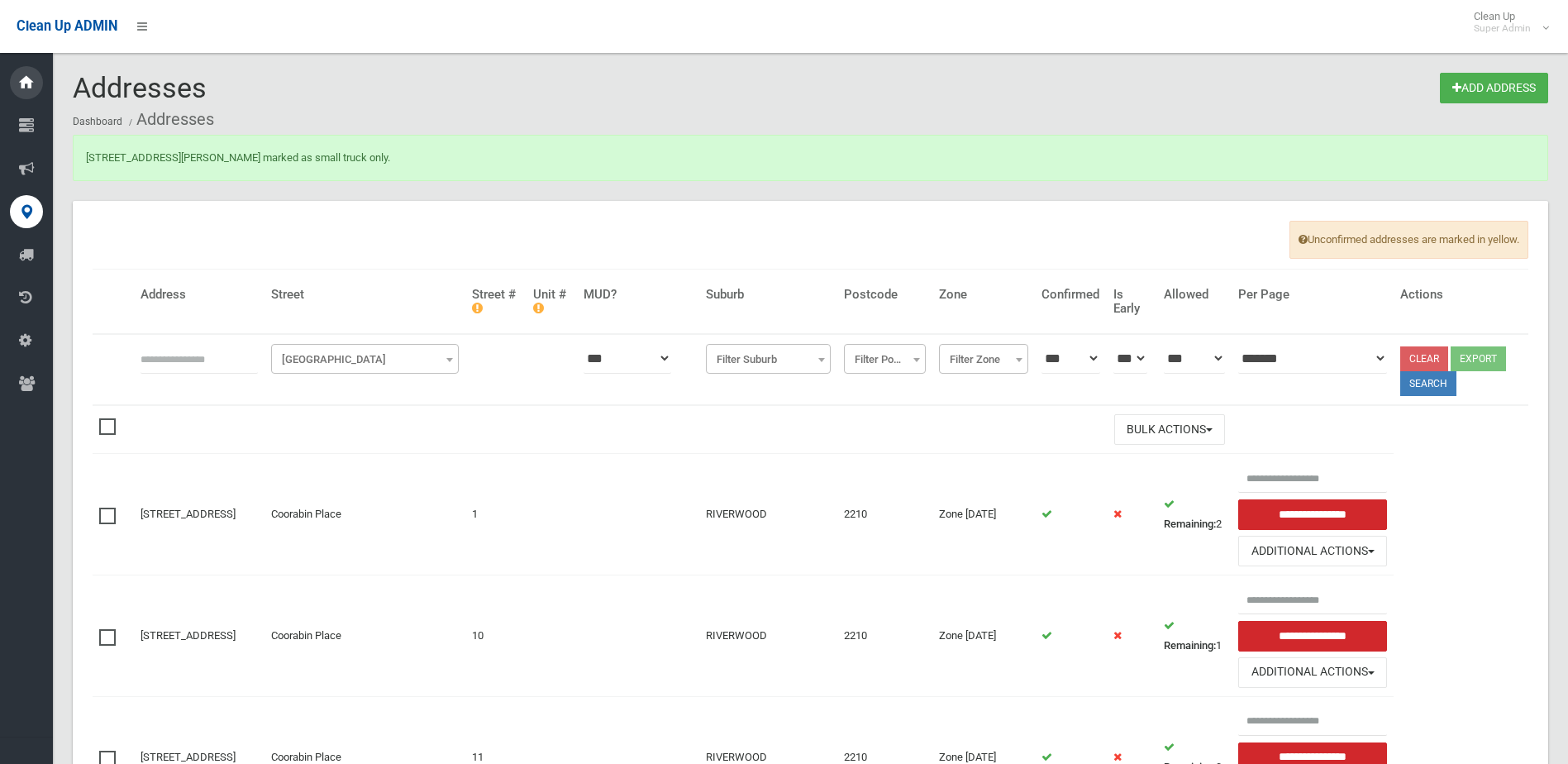
click at [40, 77] on div at bounding box center [26, 83] width 33 height 33
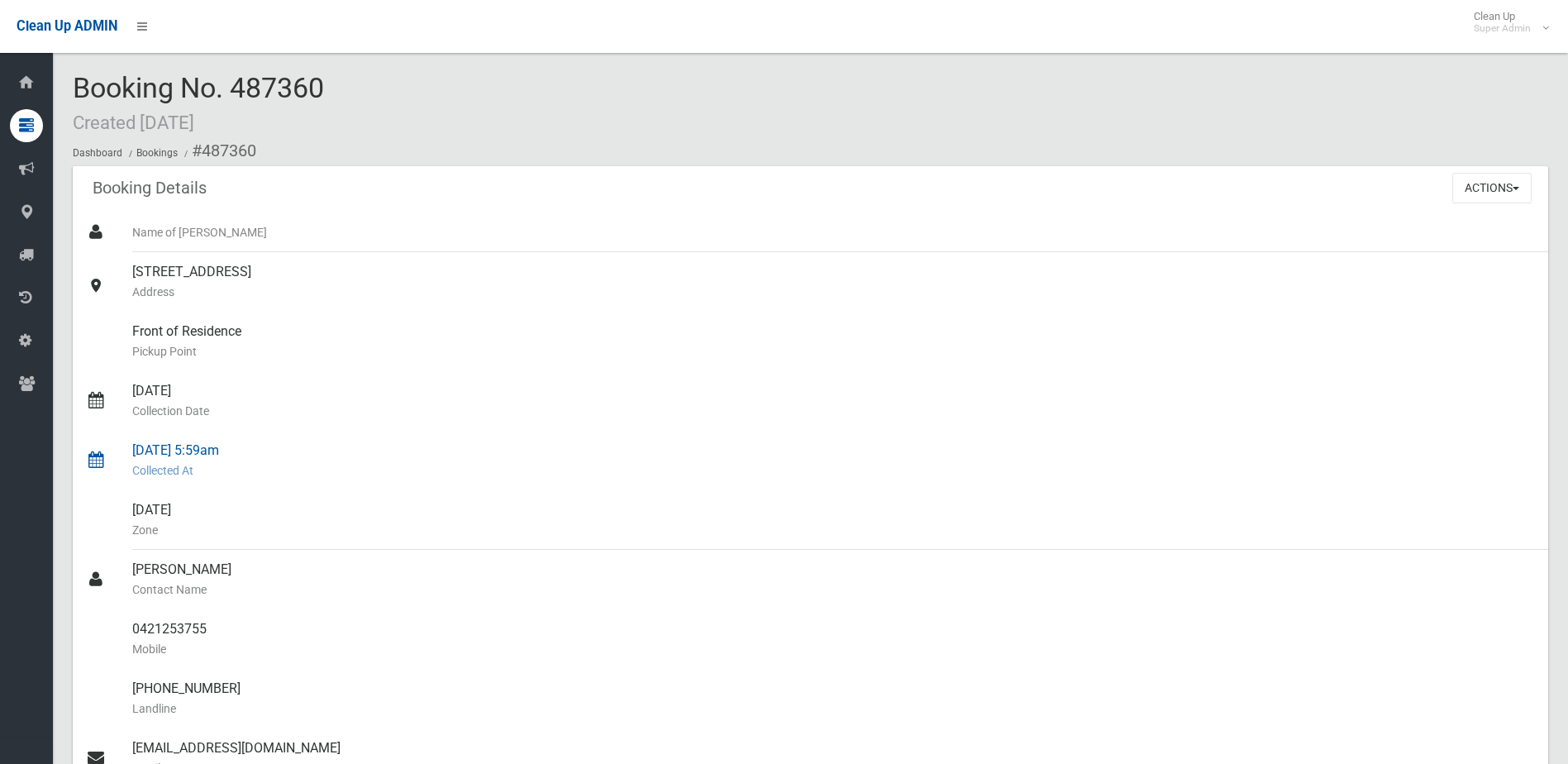
click at [816, 477] on small "Collected At" at bounding box center [833, 470] width 1402 height 20
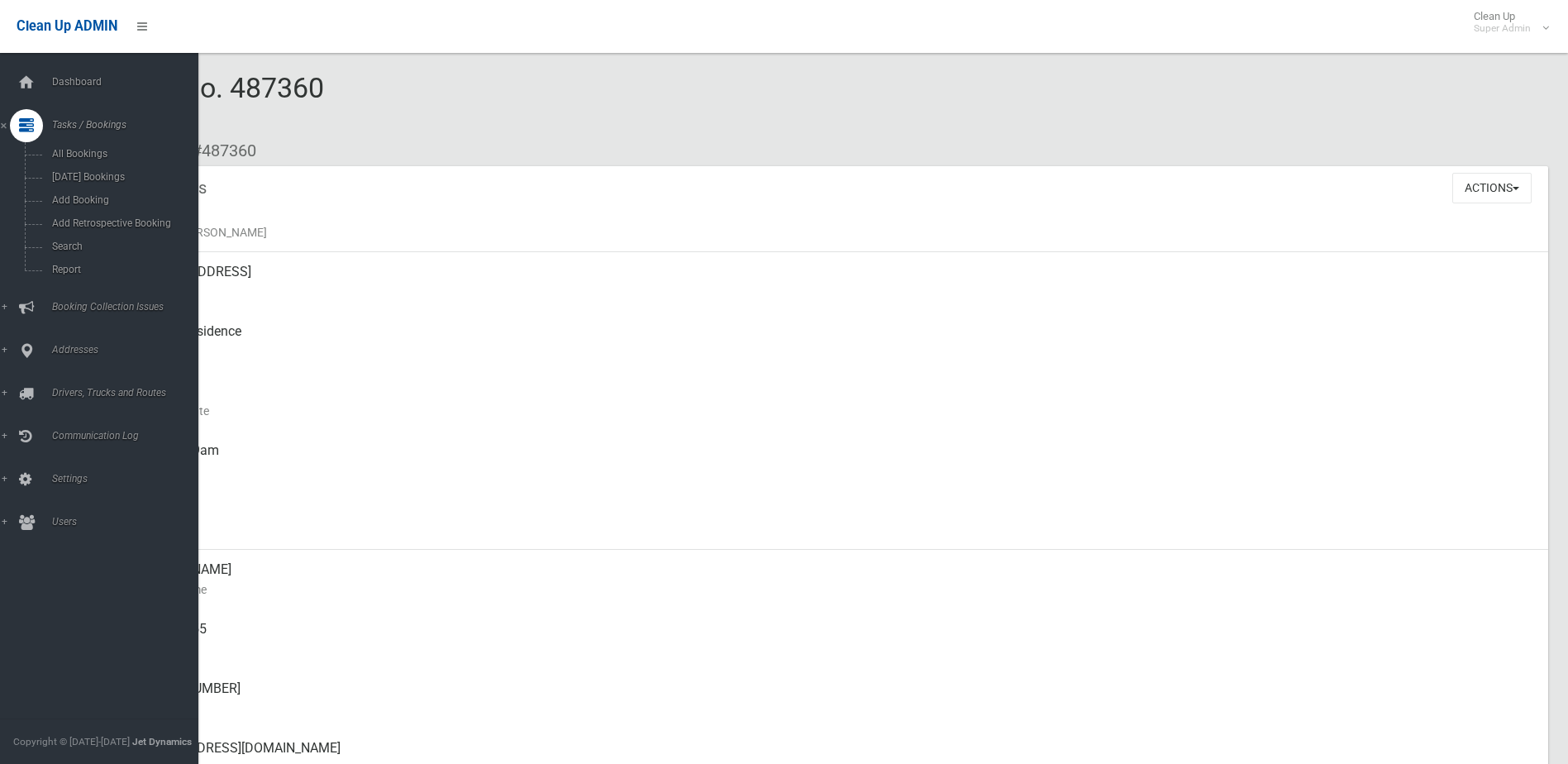
drag, startPoint x: 32, startPoint y: 70, endPoint x: 87, endPoint y: 62, distance: 55.6
click at [32, 70] on icon at bounding box center [26, 83] width 18 height 33
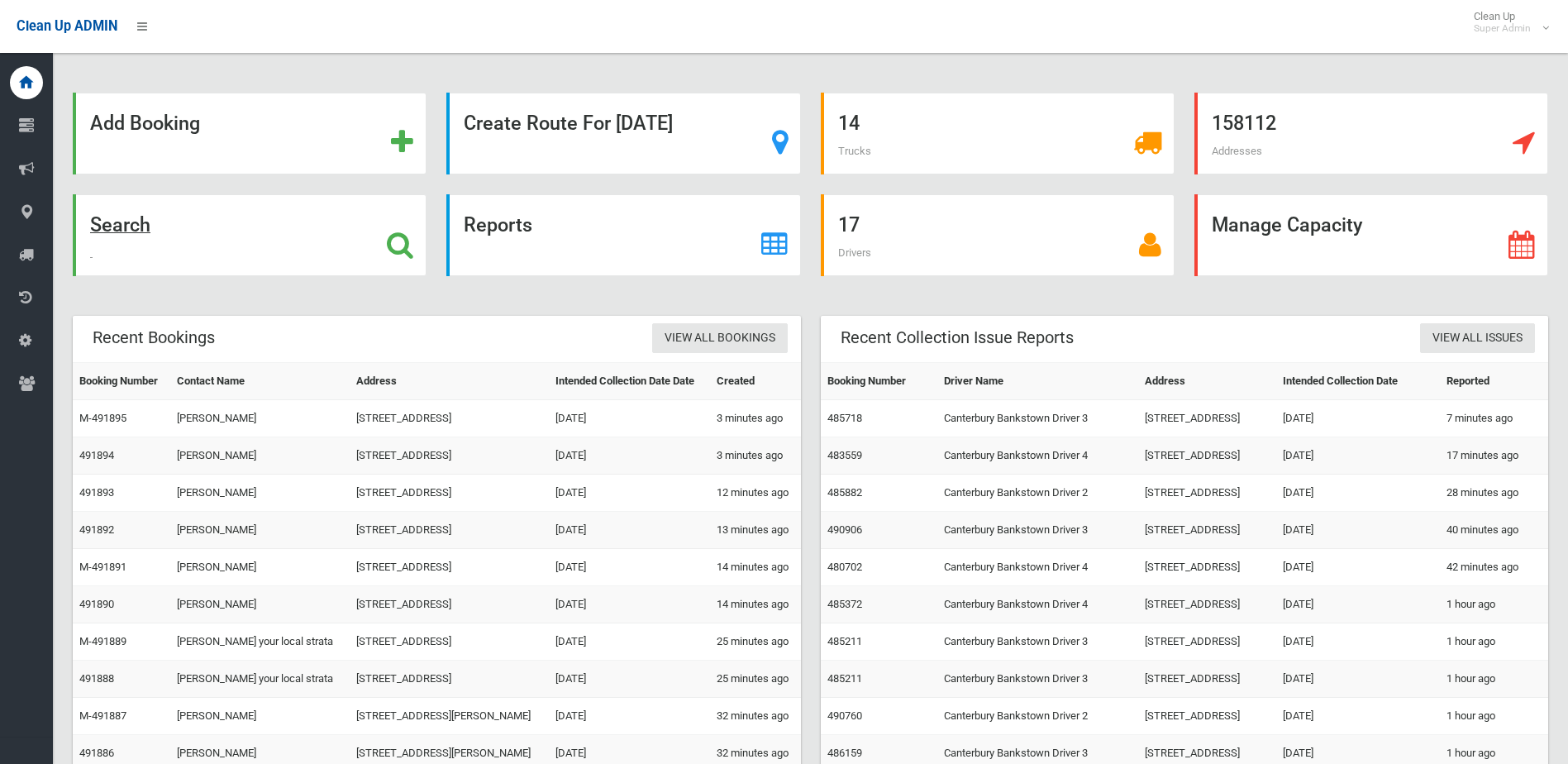
drag, startPoint x: 257, startPoint y: 239, endPoint x: 239, endPoint y: 247, distance: 19.7
click at [257, 239] on div "Search" at bounding box center [249, 235] width 353 height 82
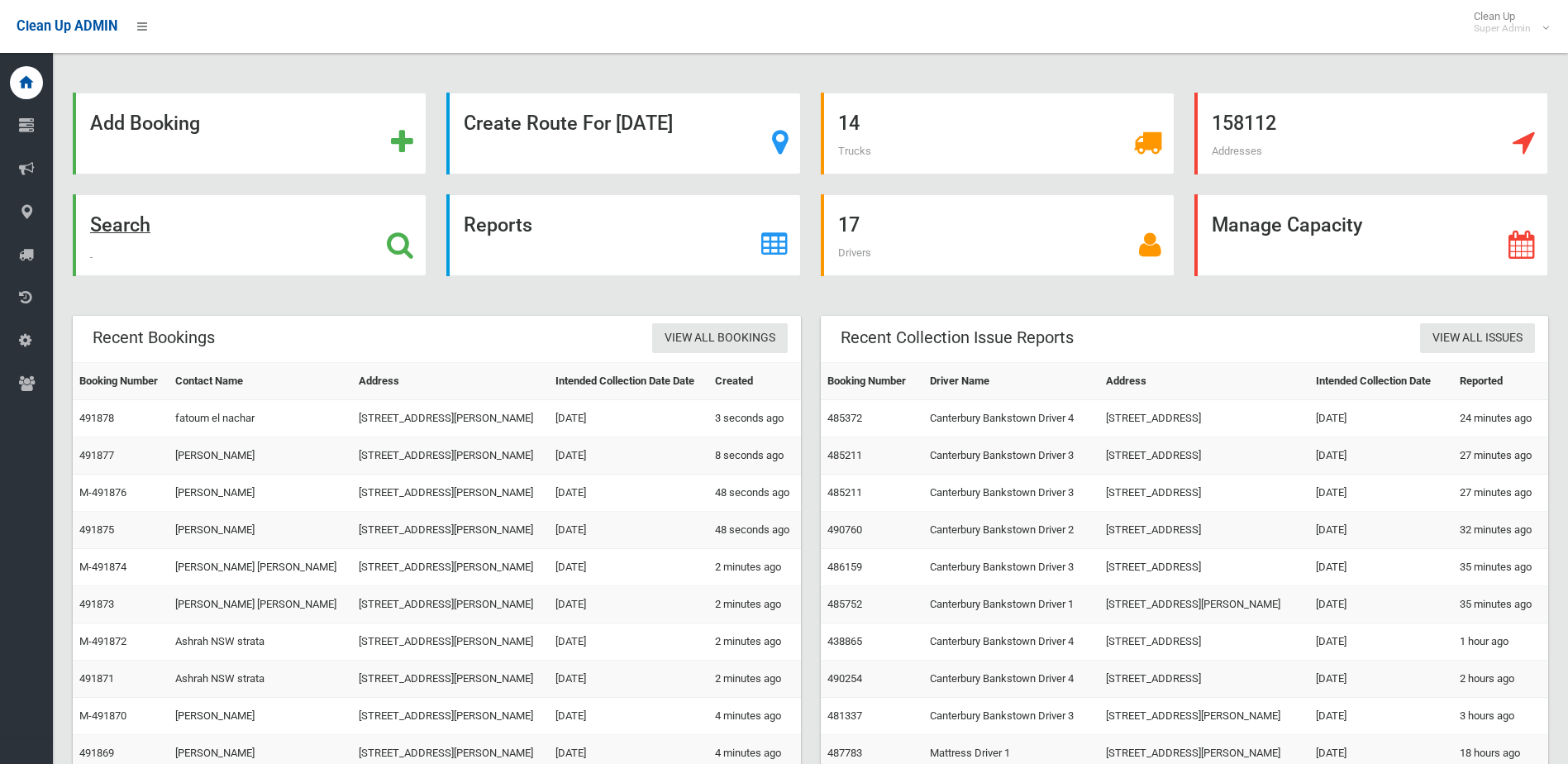
drag, startPoint x: 0, startPoint y: 0, endPoint x: 230, endPoint y: 221, distance: 319.0
click at [230, 221] on div "Search" at bounding box center [249, 235] width 353 height 82
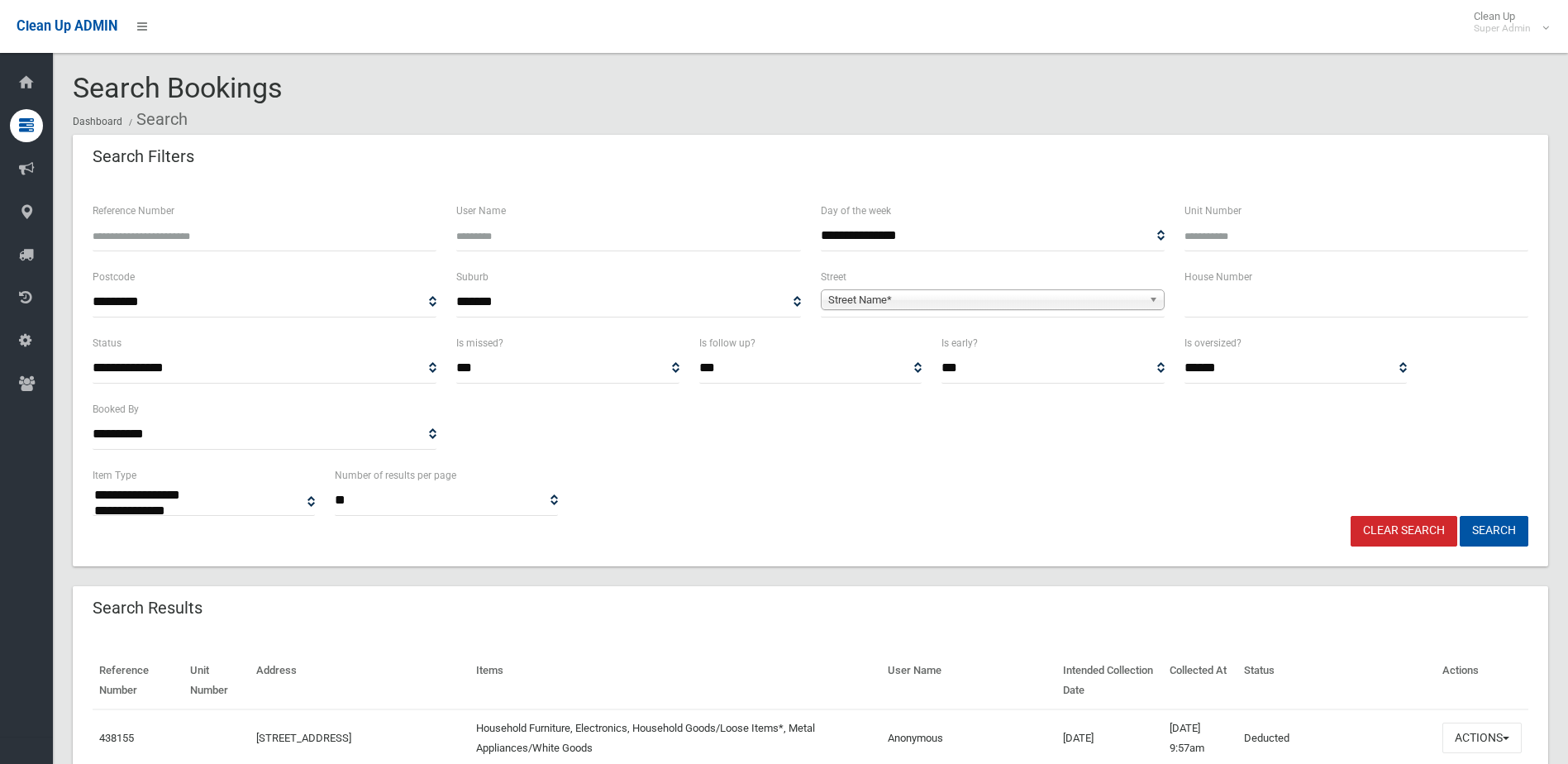
select select
click at [333, 246] on input "Reference Number" at bounding box center [264, 235] width 344 height 30
type input "******"
click at [1459, 516] on button "Search" at bounding box center [1493, 531] width 68 height 30
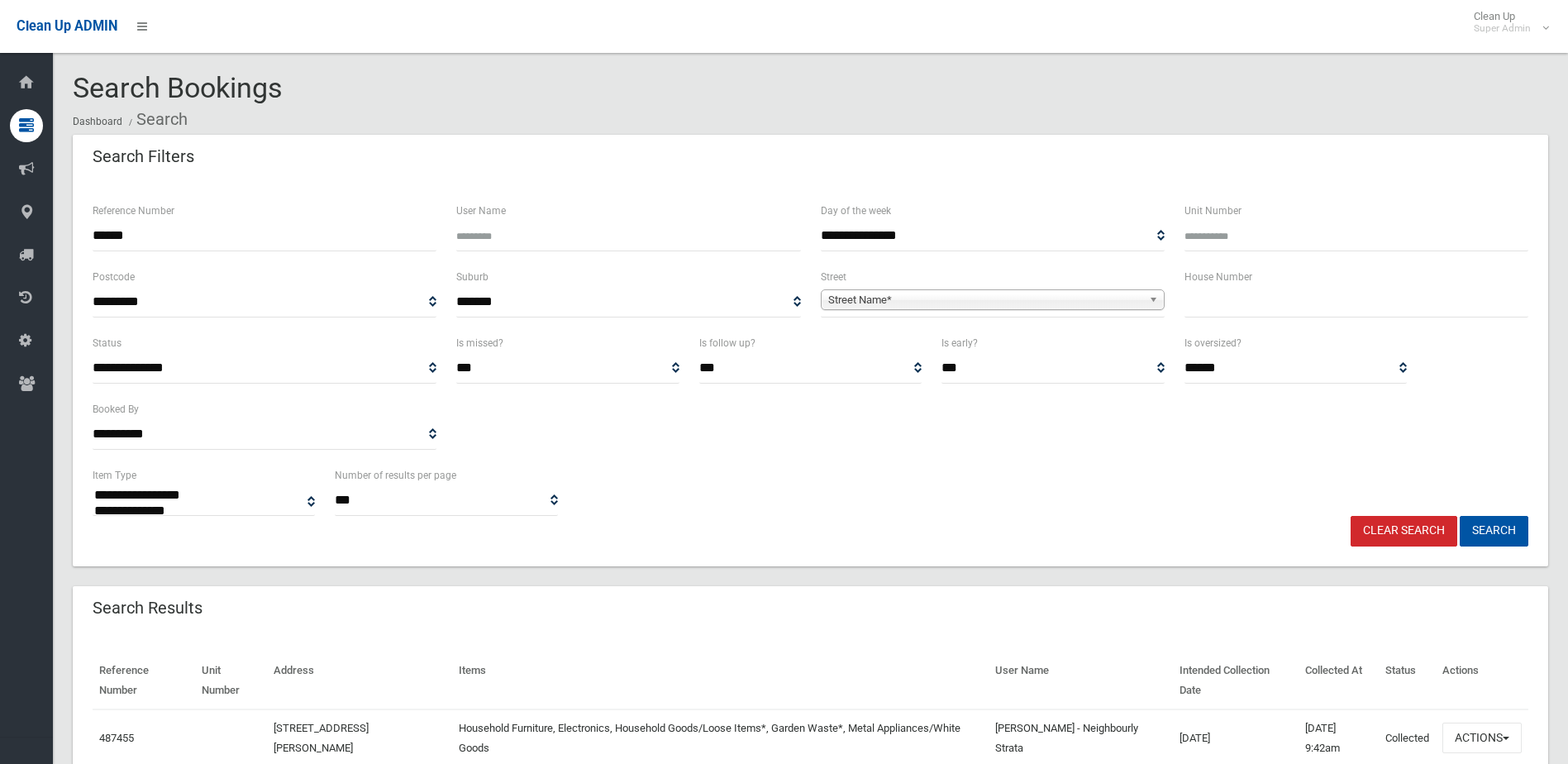
select select
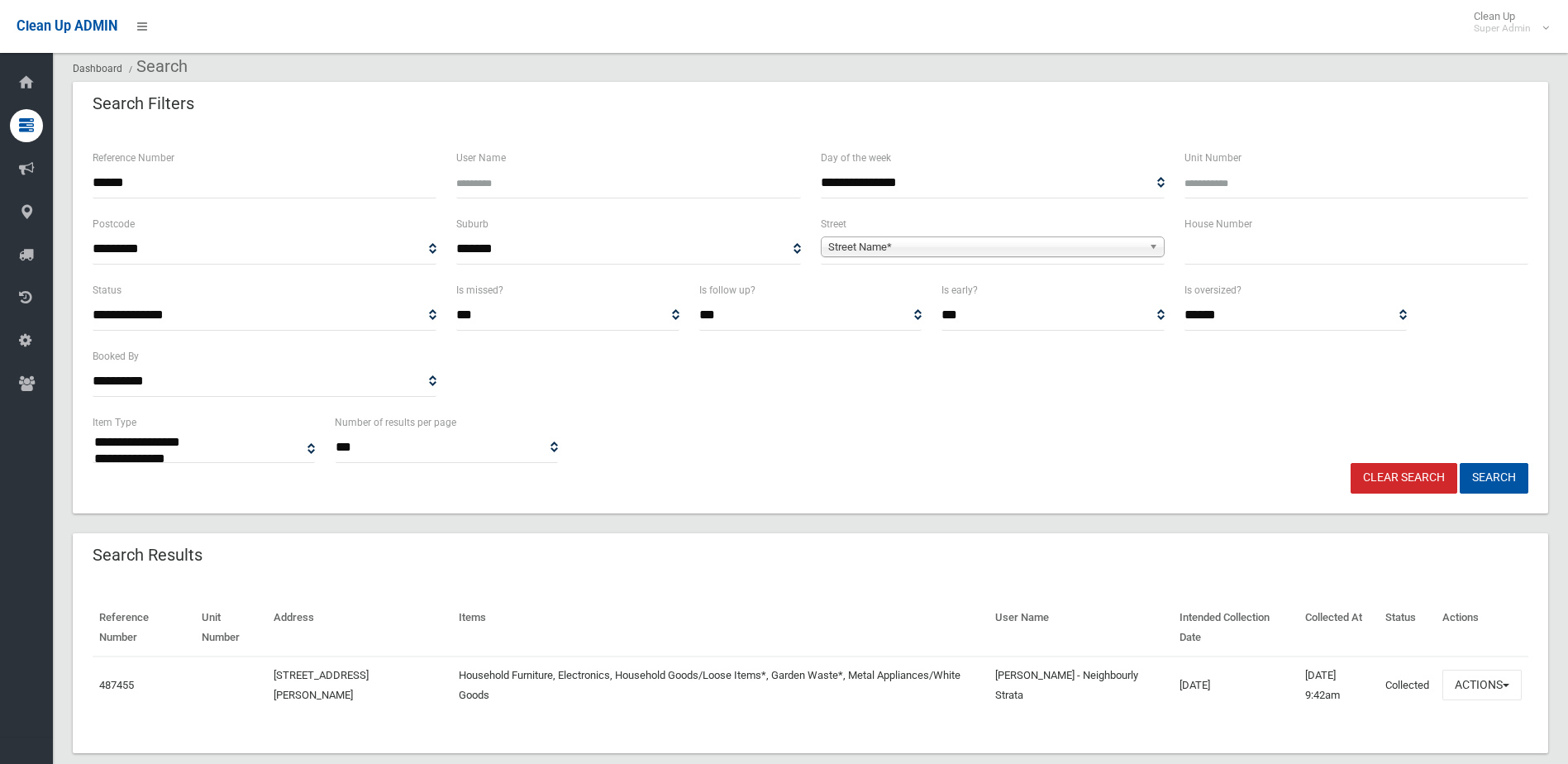
scroll to position [82, 0]
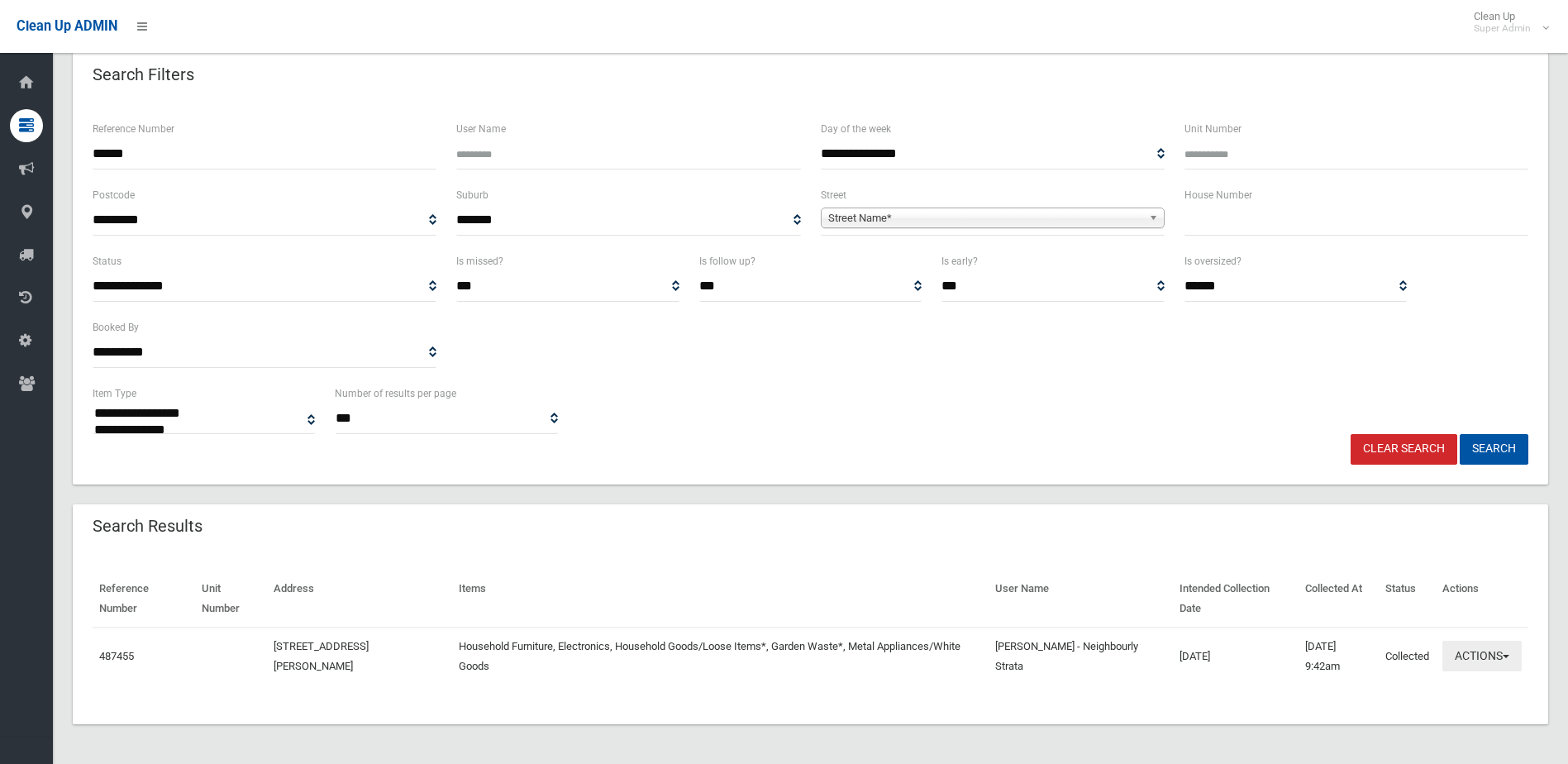
click at [1483, 664] on button "Actions" at bounding box center [1482, 655] width 79 height 30
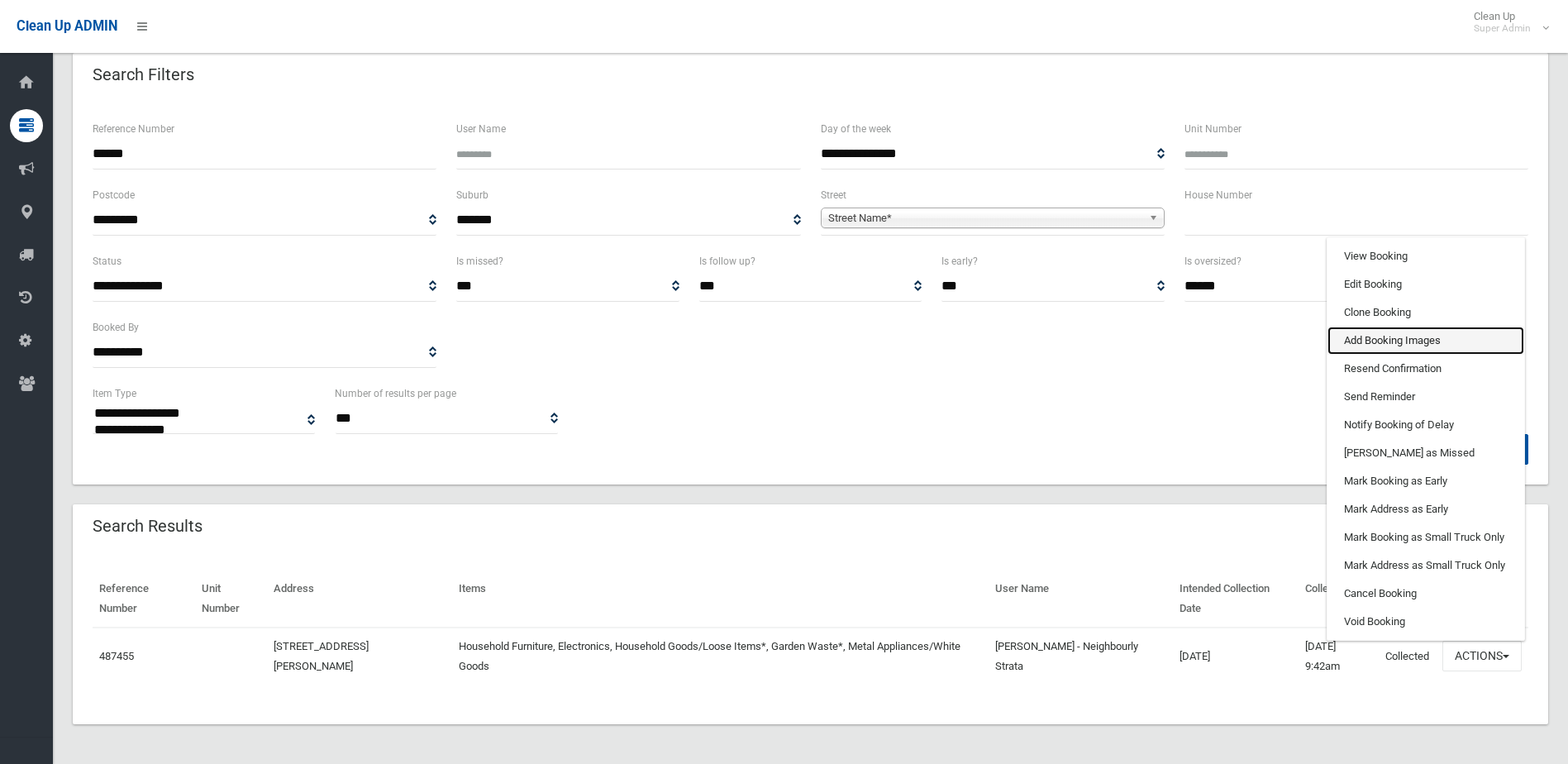
click at [1387, 346] on link "Add Booking Images" at bounding box center [1425, 341] width 197 height 29
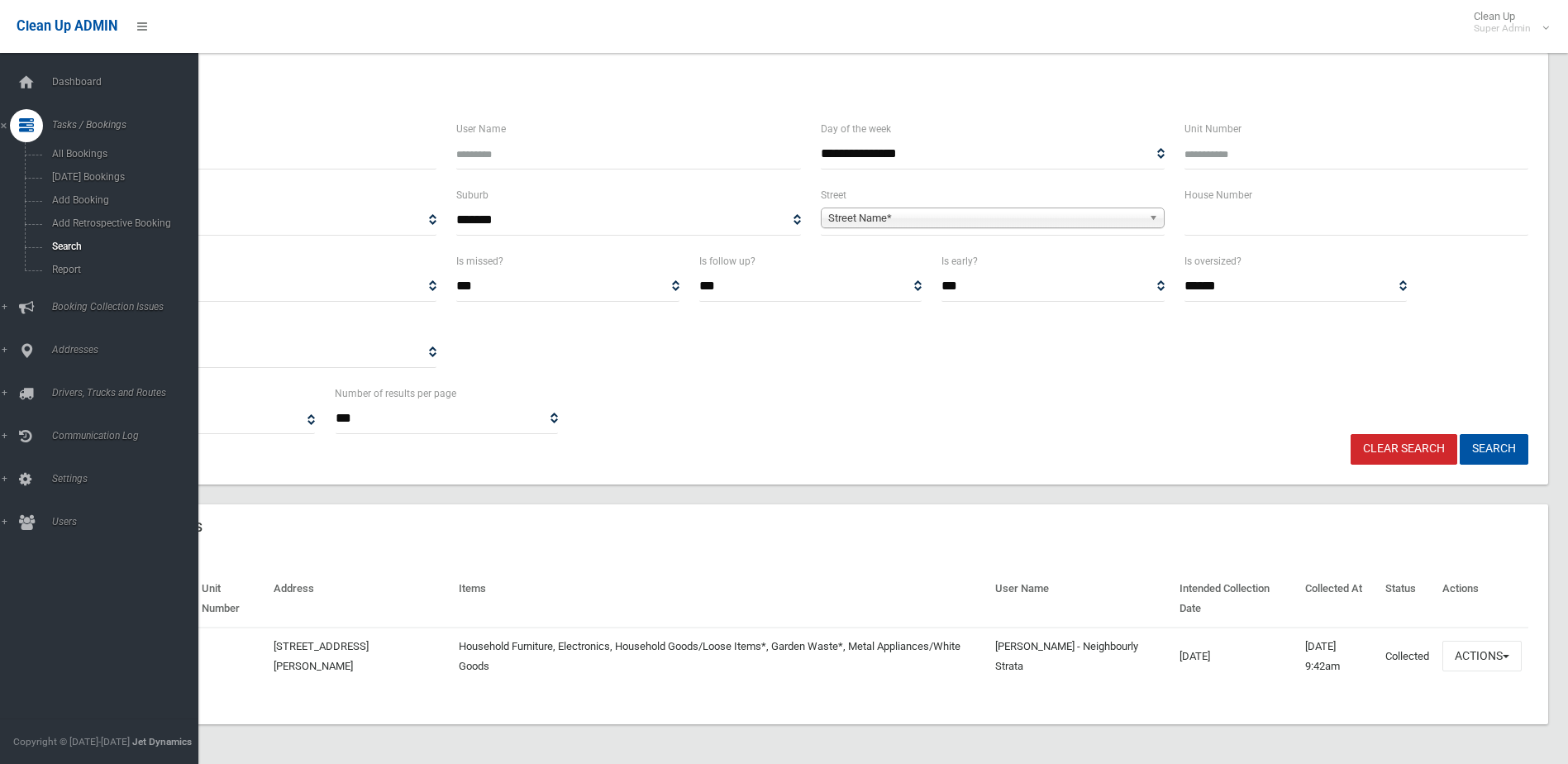
drag, startPoint x: 202, startPoint y: 143, endPoint x: -324, endPoint y: 94, distance: 528.3
click at [0, 94] on html "Clean Up ADMIN Clean Up Super Admin Logout Search Bookings Dashboard Search" at bounding box center [784, 300] width 1568 height 764
type input "******"
click at [1459, 434] on button "Search" at bounding box center [1493, 449] width 68 height 30
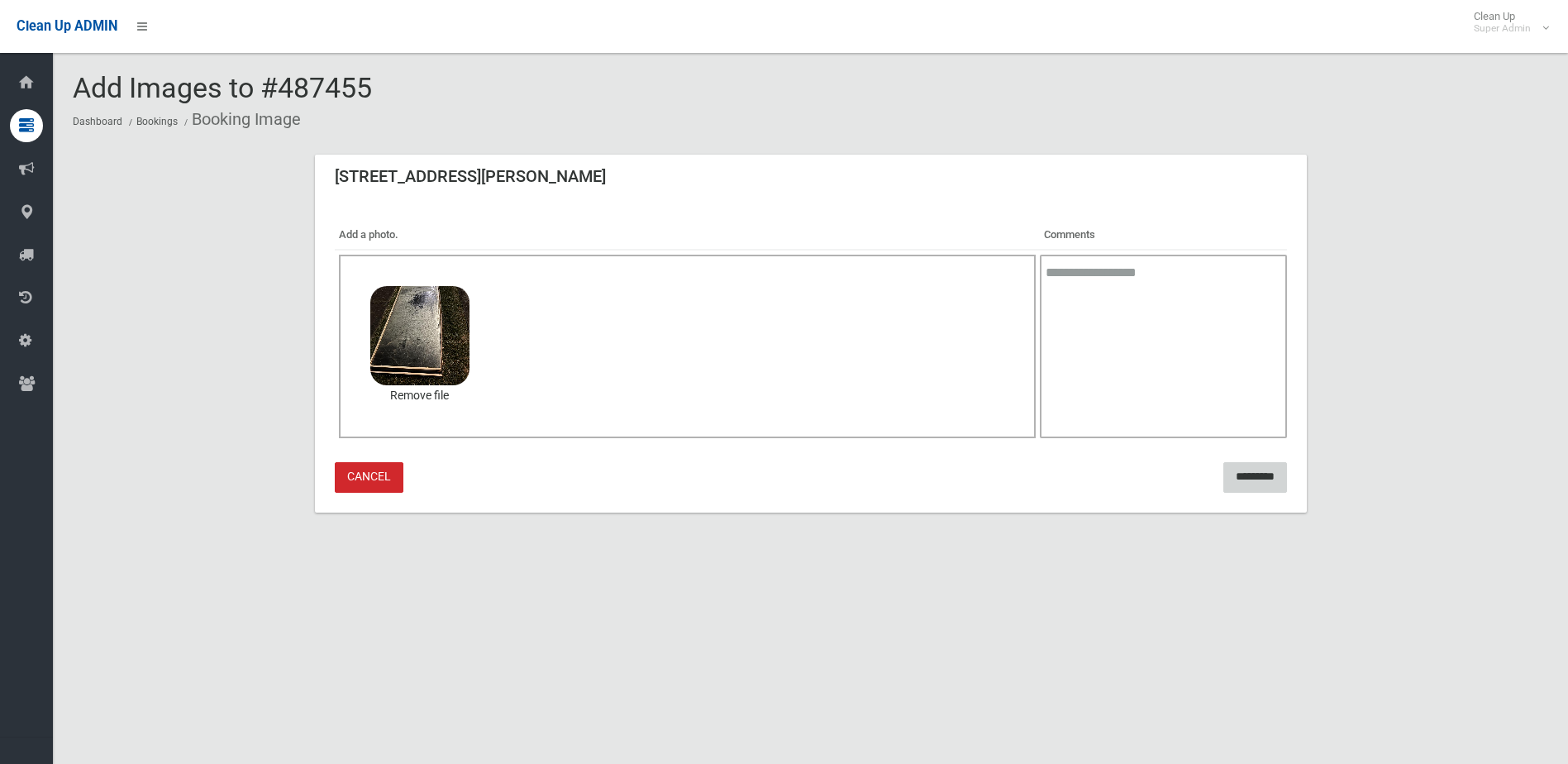
click at [1254, 483] on input "*********" at bounding box center [1255, 477] width 64 height 30
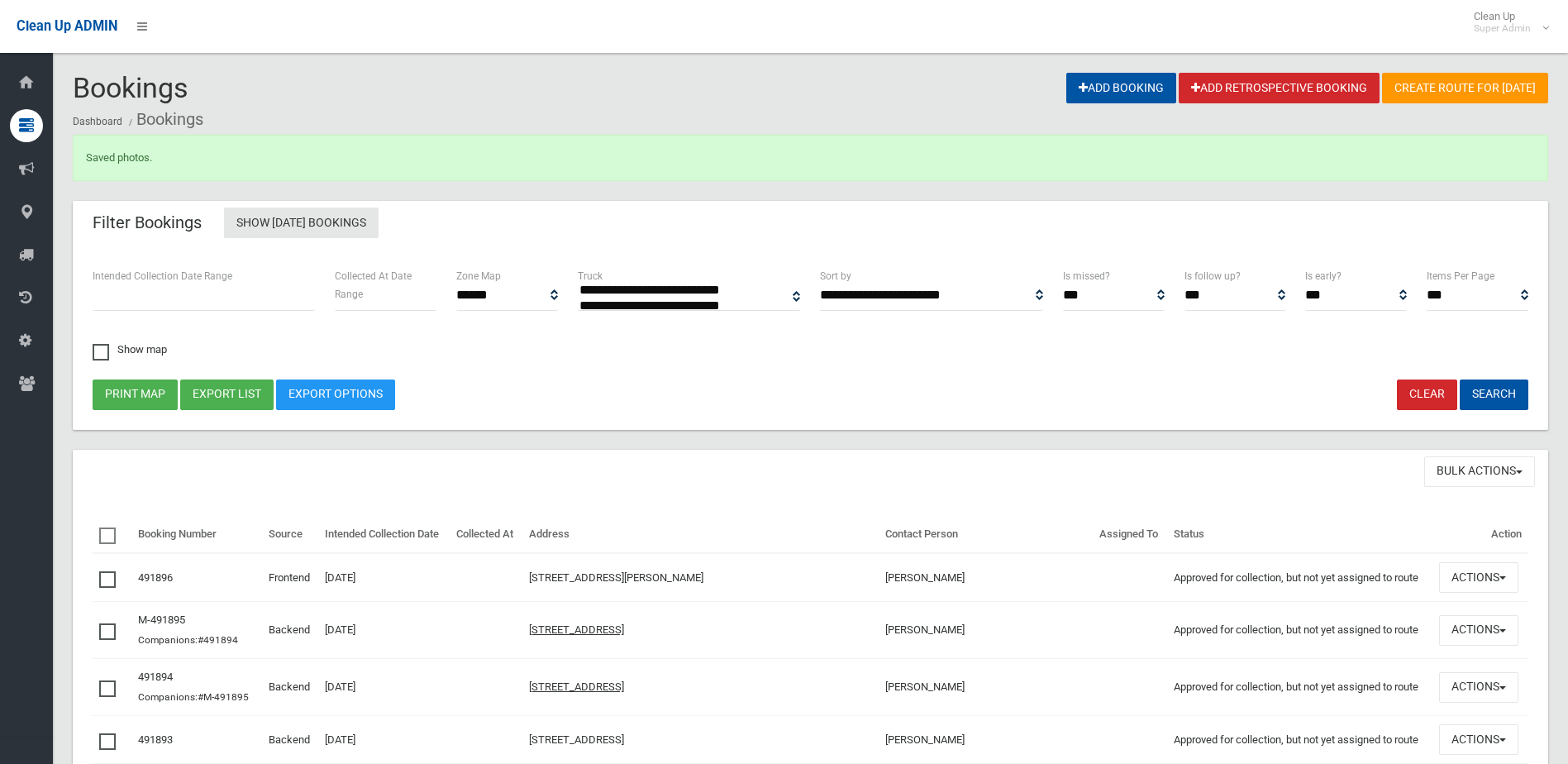
select select
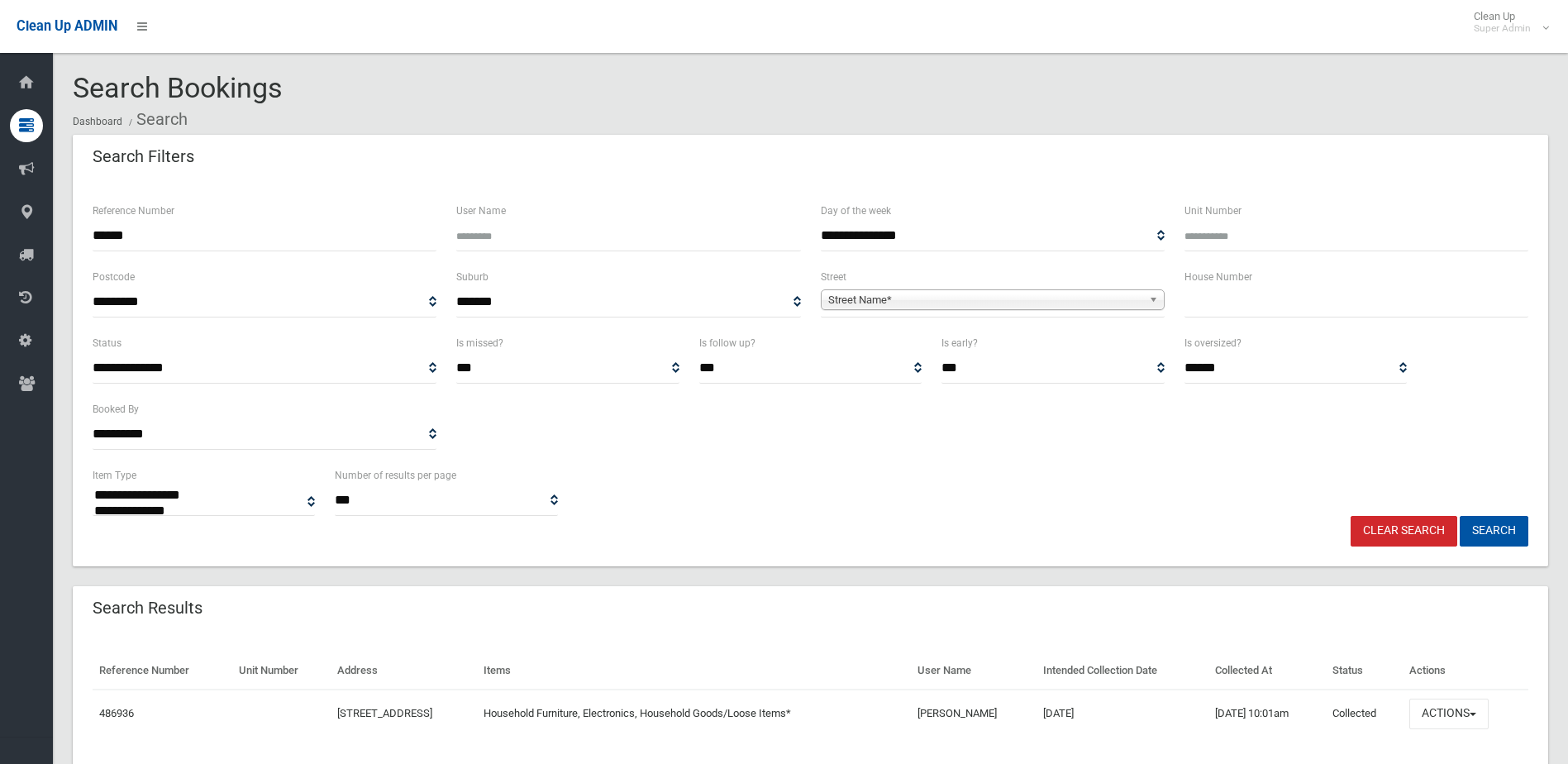
select select
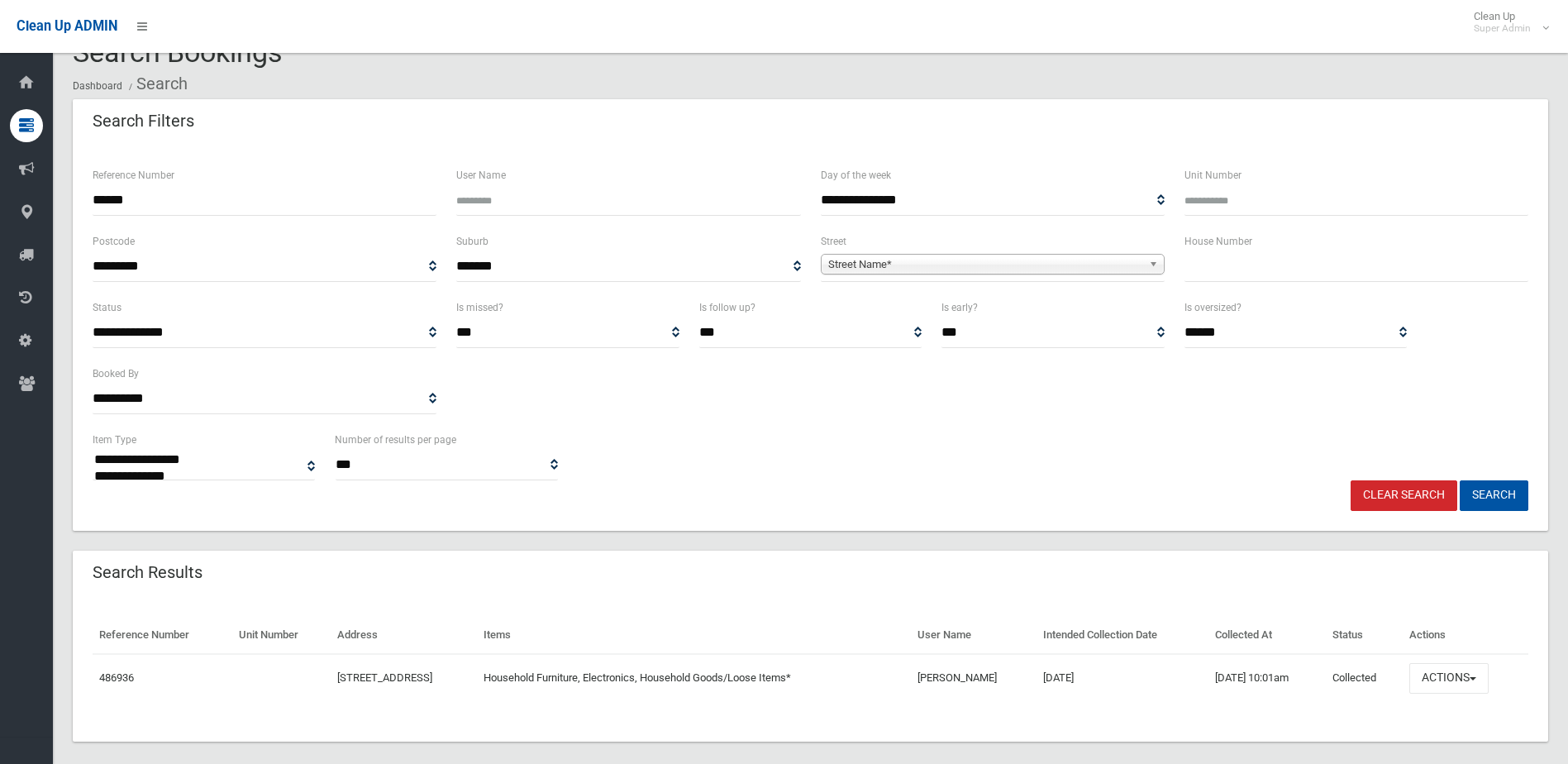
scroll to position [53, 0]
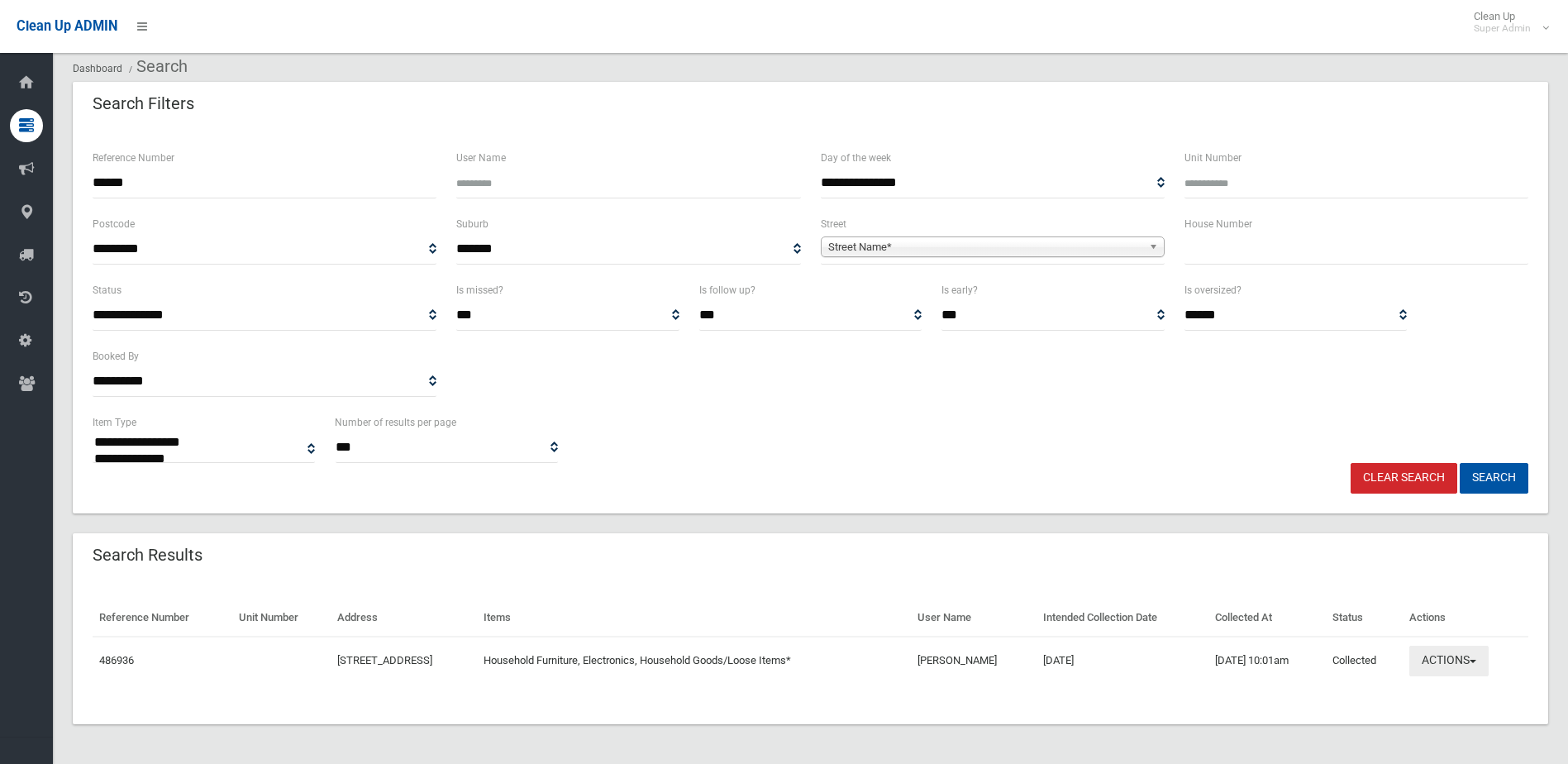
click at [1461, 649] on button "Actions" at bounding box center [1449, 660] width 79 height 30
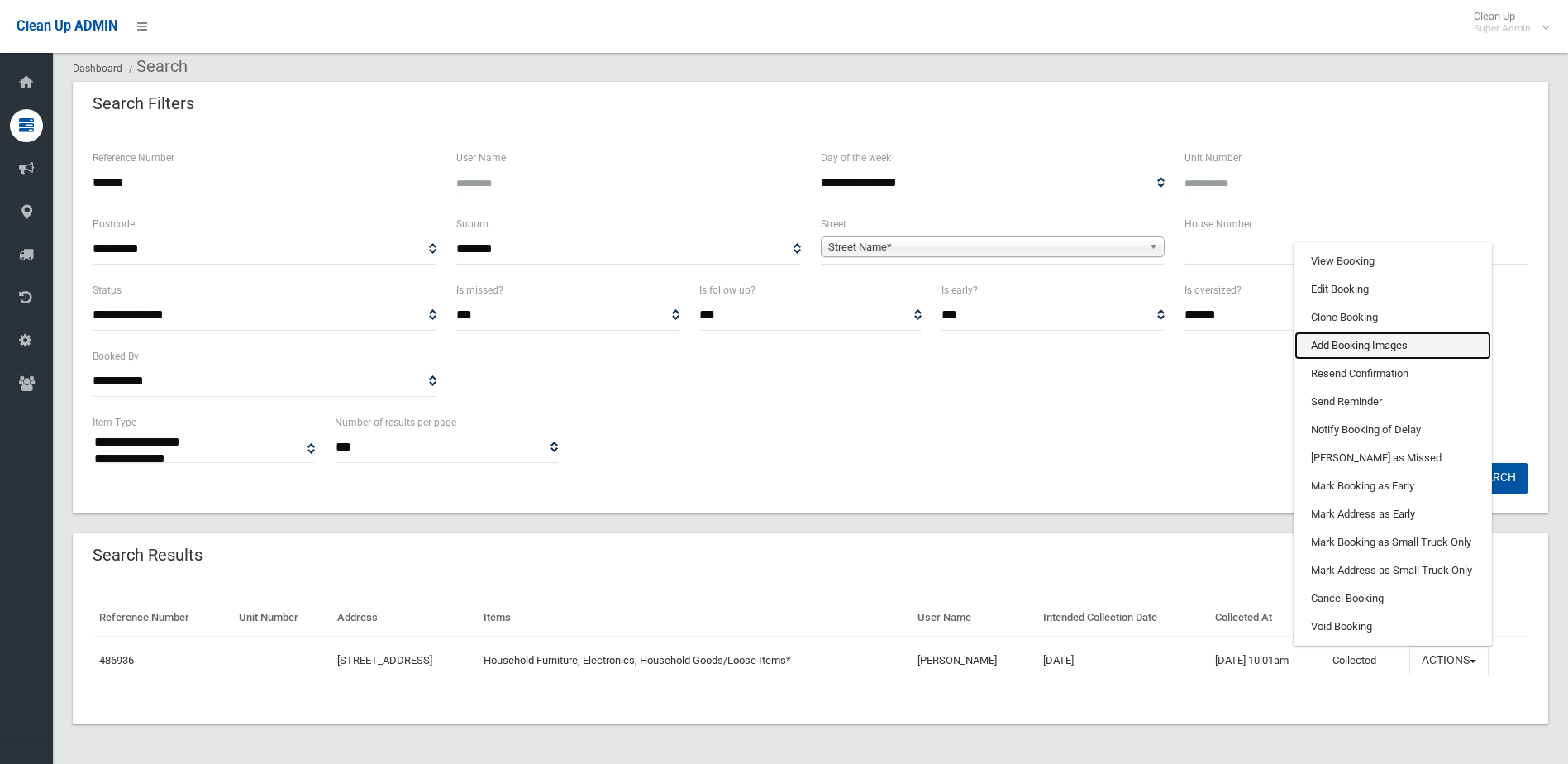
click at [1399, 334] on link "Add Booking Images" at bounding box center [1393, 346] width 197 height 29
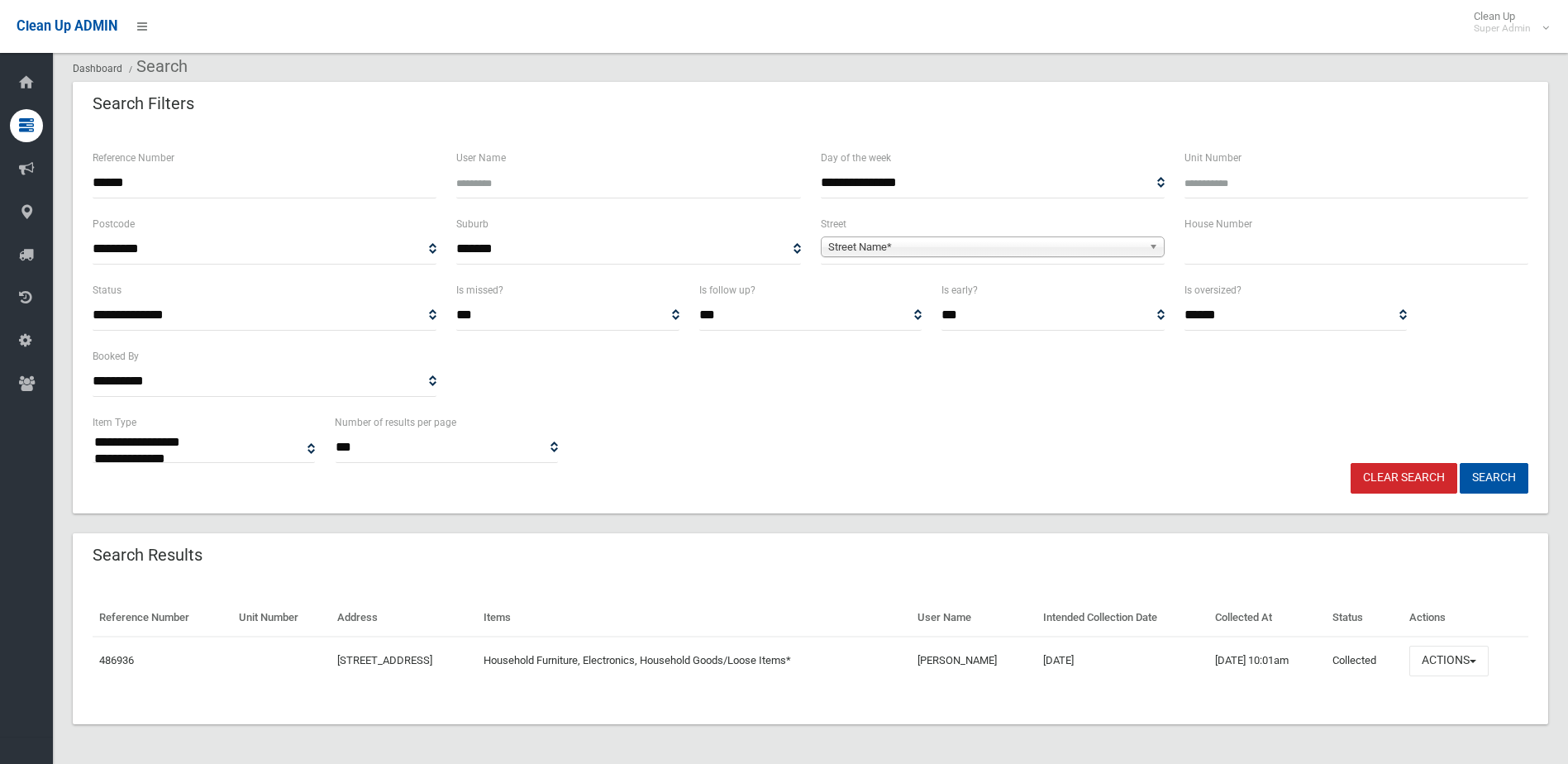
drag, startPoint x: 216, startPoint y: 188, endPoint x: -276, endPoint y: 163, distance: 492.6
click at [0, 163] on html "Clean Up ADMIN Clean Up Super Admin Logout Search Bookings Dashboard Search" at bounding box center [784, 329] width 1568 height 764
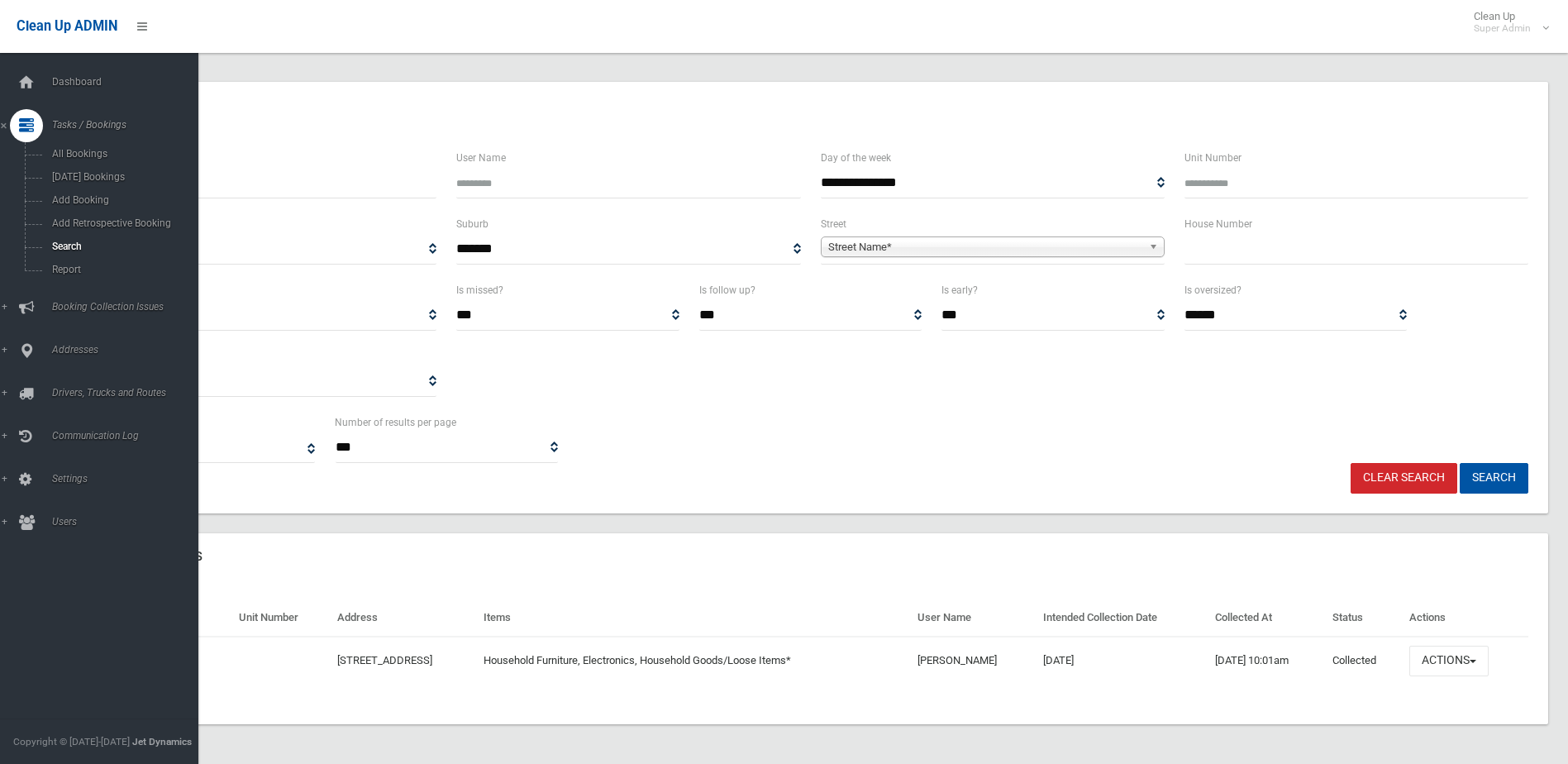
type input "******"
click at [1459, 463] on button "Search" at bounding box center [1493, 478] width 68 height 30
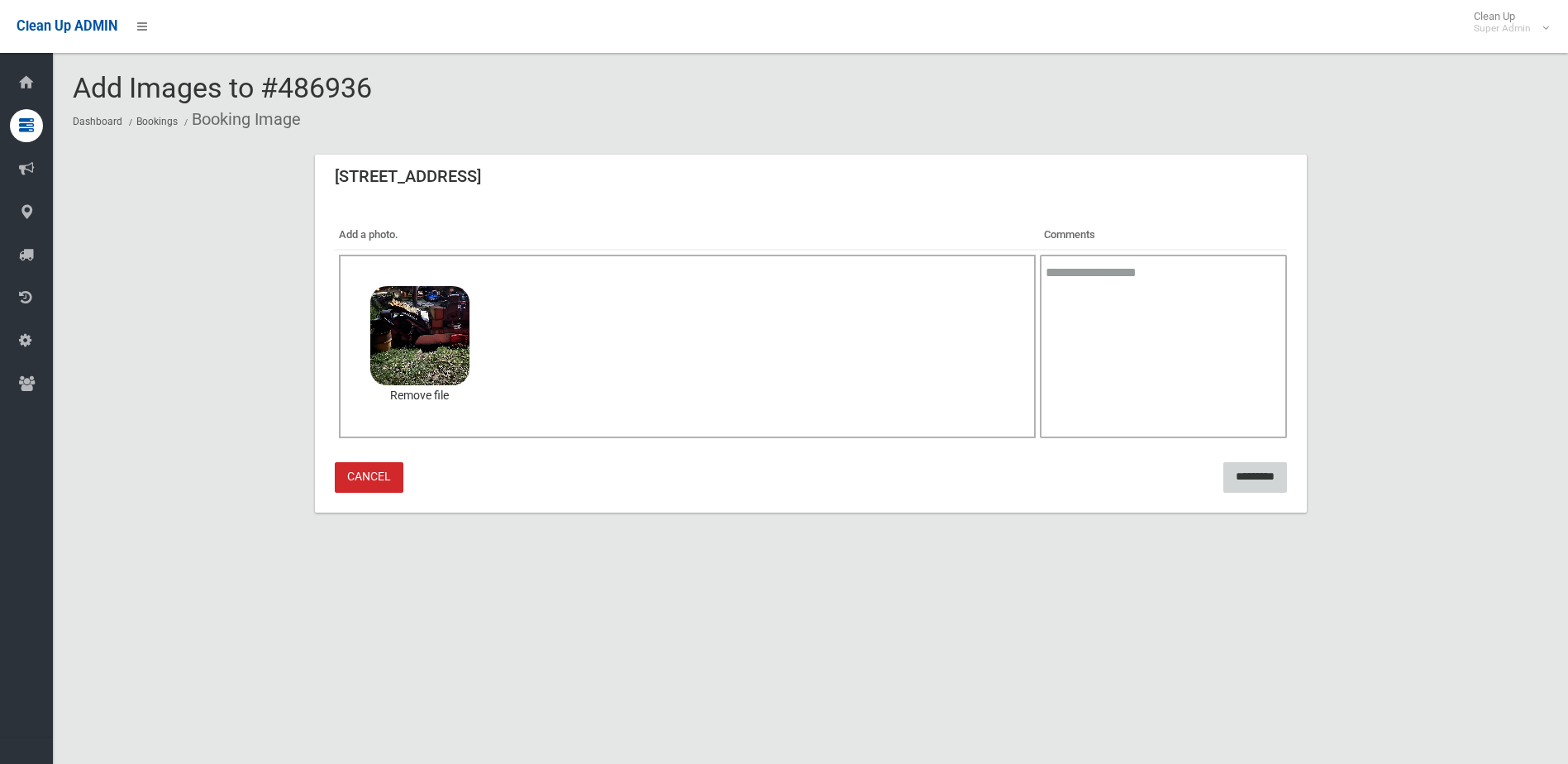
click at [1240, 474] on input "*********" at bounding box center [1255, 477] width 64 height 30
click at [1261, 467] on input "*********" at bounding box center [1255, 477] width 64 height 30
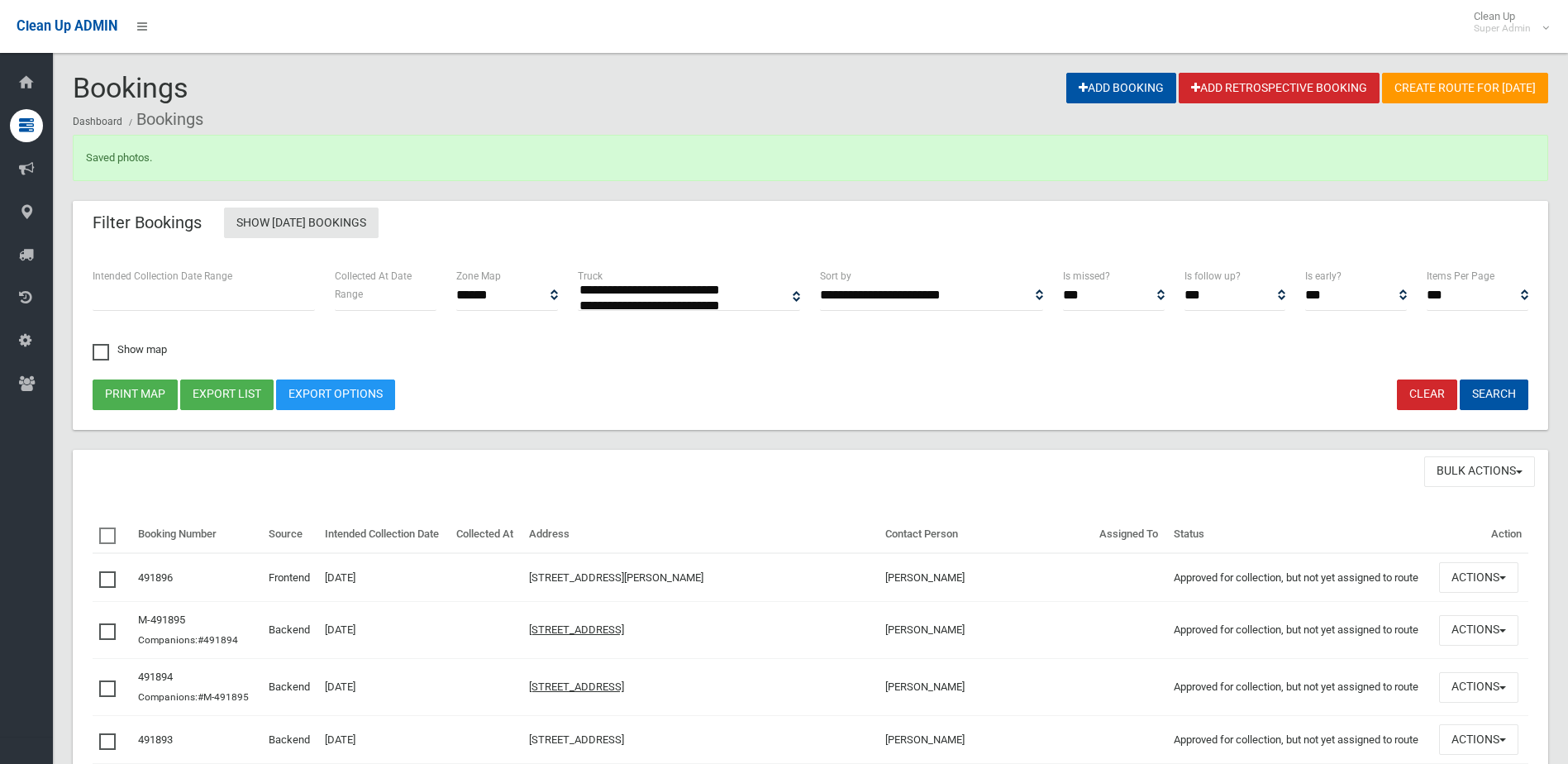
select select
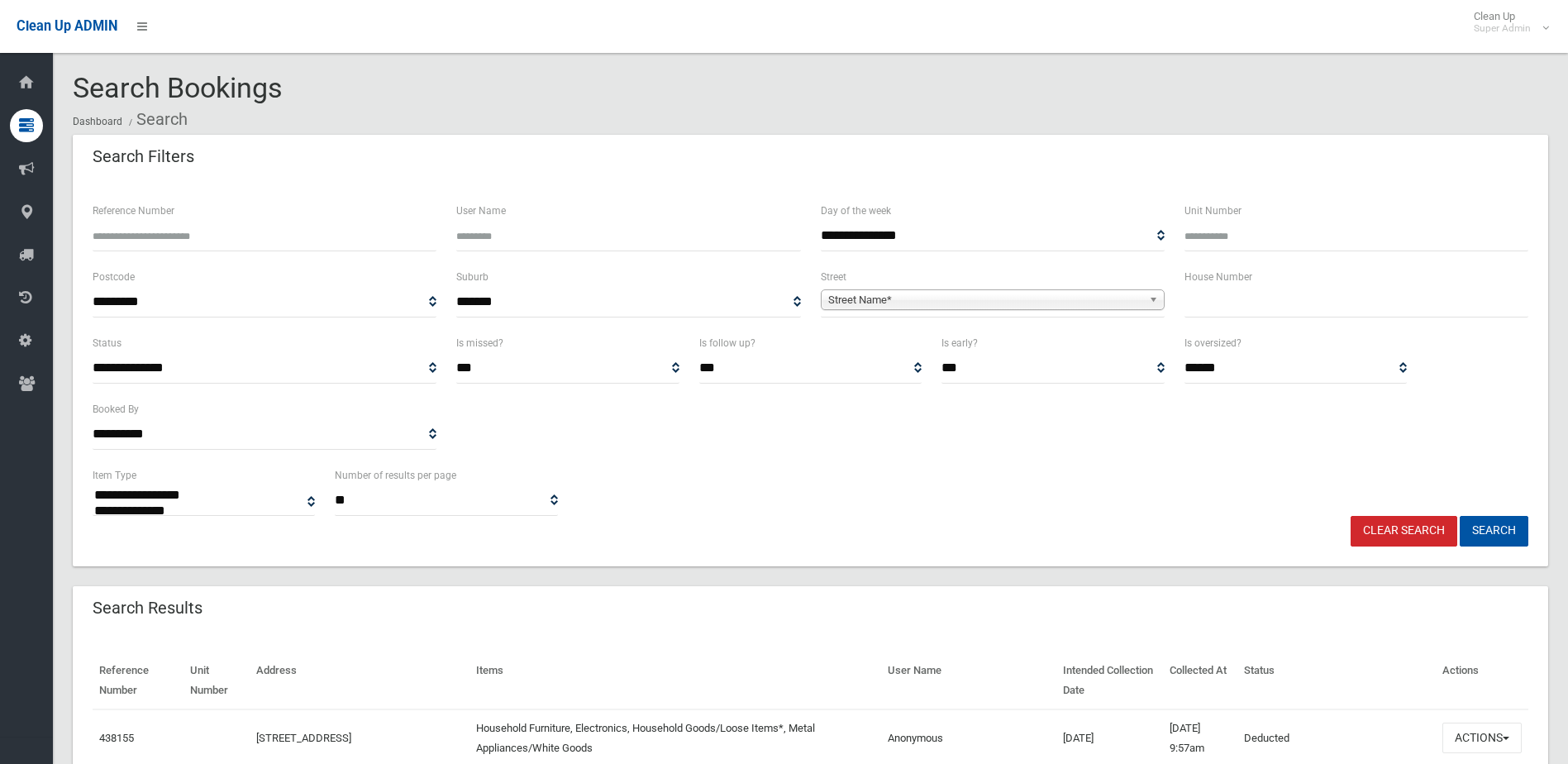
select select
click at [330, 252] on div "Reference Number" at bounding box center [264, 233] width 364 height 67
click at [330, 243] on input "Reference Number" at bounding box center [264, 235] width 344 height 30
click at [157, 239] on input "Reference Number" at bounding box center [264, 235] width 344 height 30
click at [158, 238] on input "Reference Number" at bounding box center [264, 235] width 344 height 30
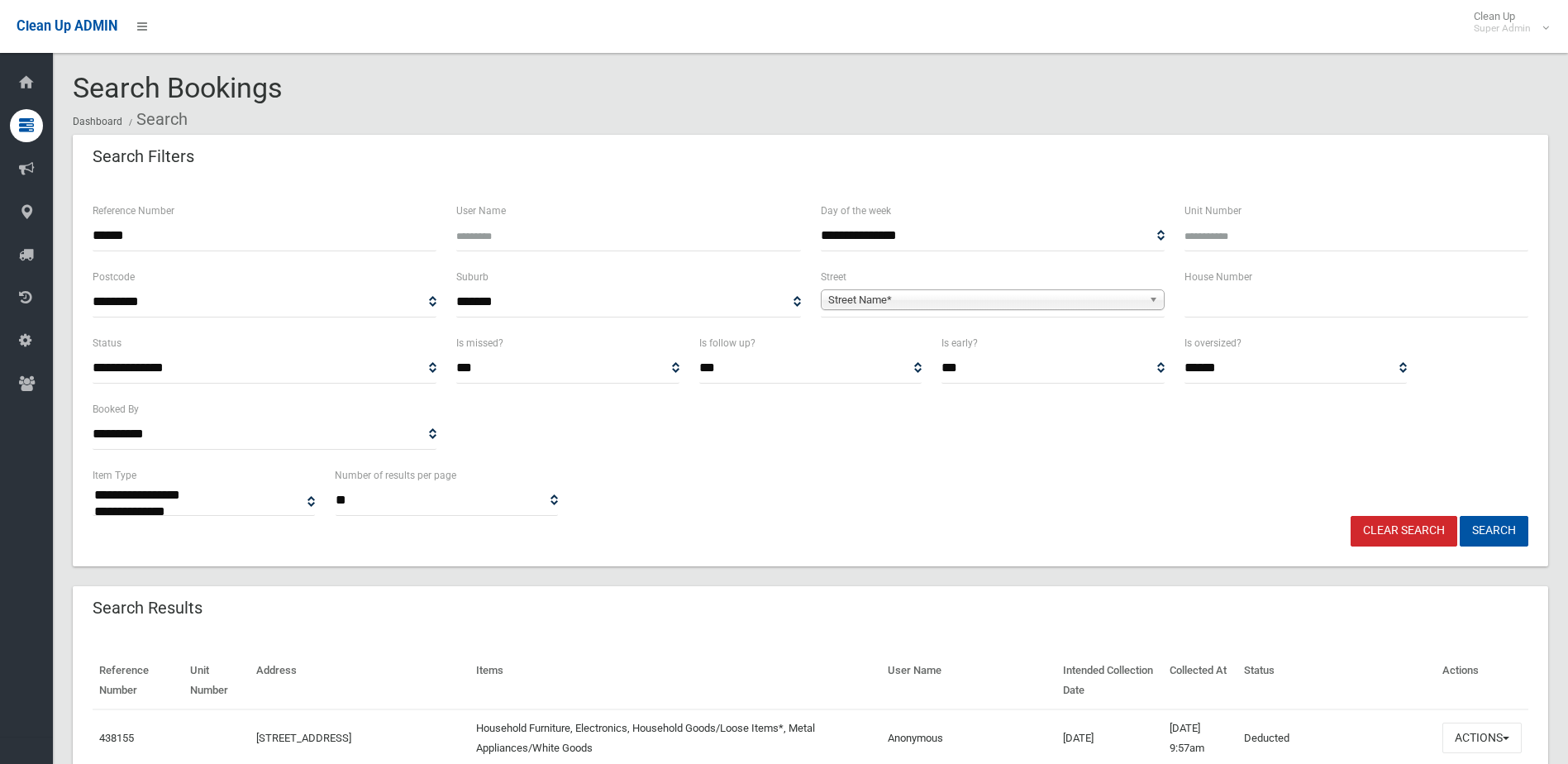
type input "******"
click at [1459, 516] on button "Search" at bounding box center [1493, 531] width 68 height 30
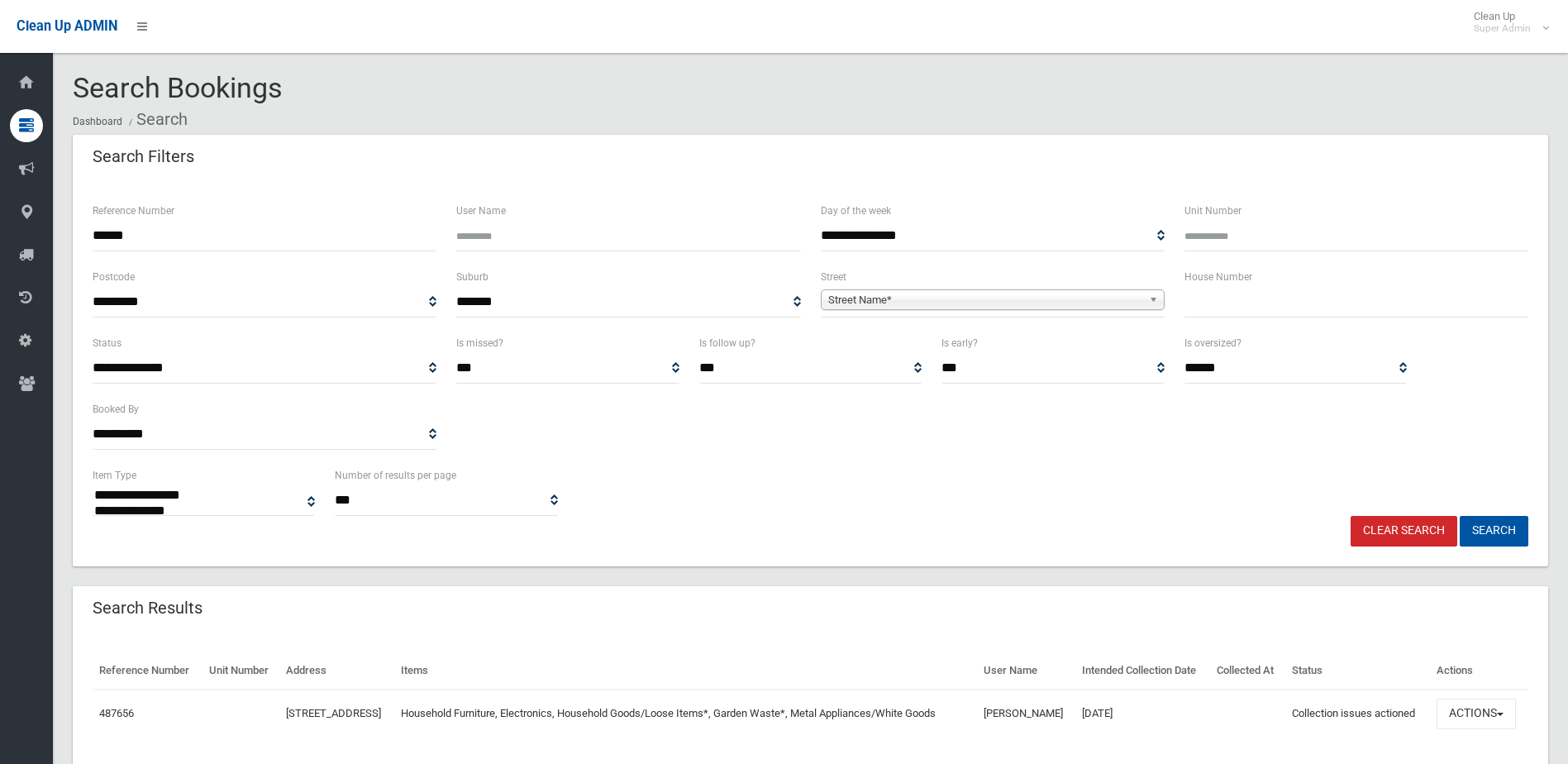
select select
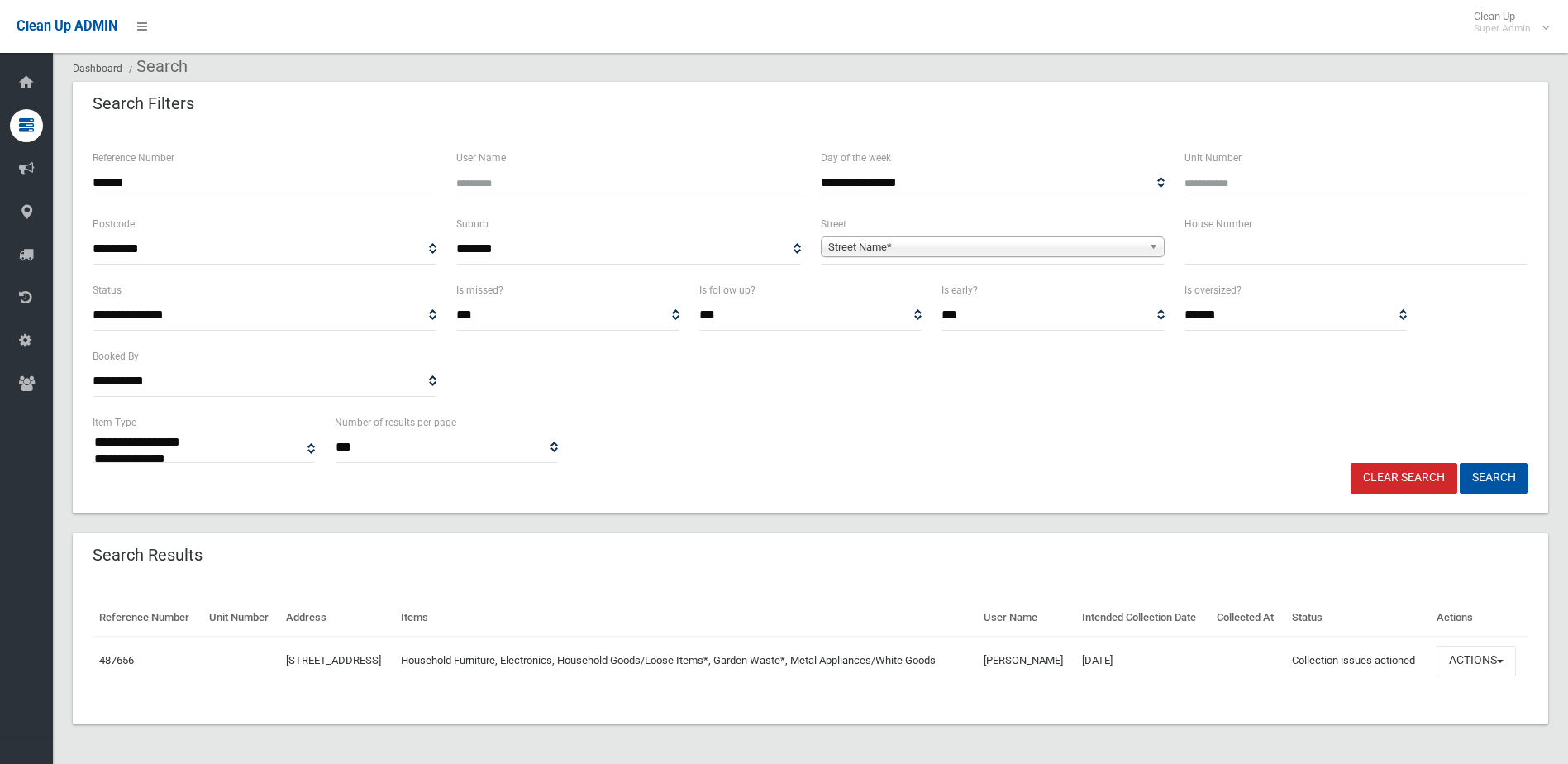
click at [1495, 638] on td "Actions View Booking Edit Booking Clone Booking Add Booking Images Resend Confi…" at bounding box center [1479, 660] width 98 height 48
click at [1483, 651] on button "Actions" at bounding box center [1476, 660] width 79 height 30
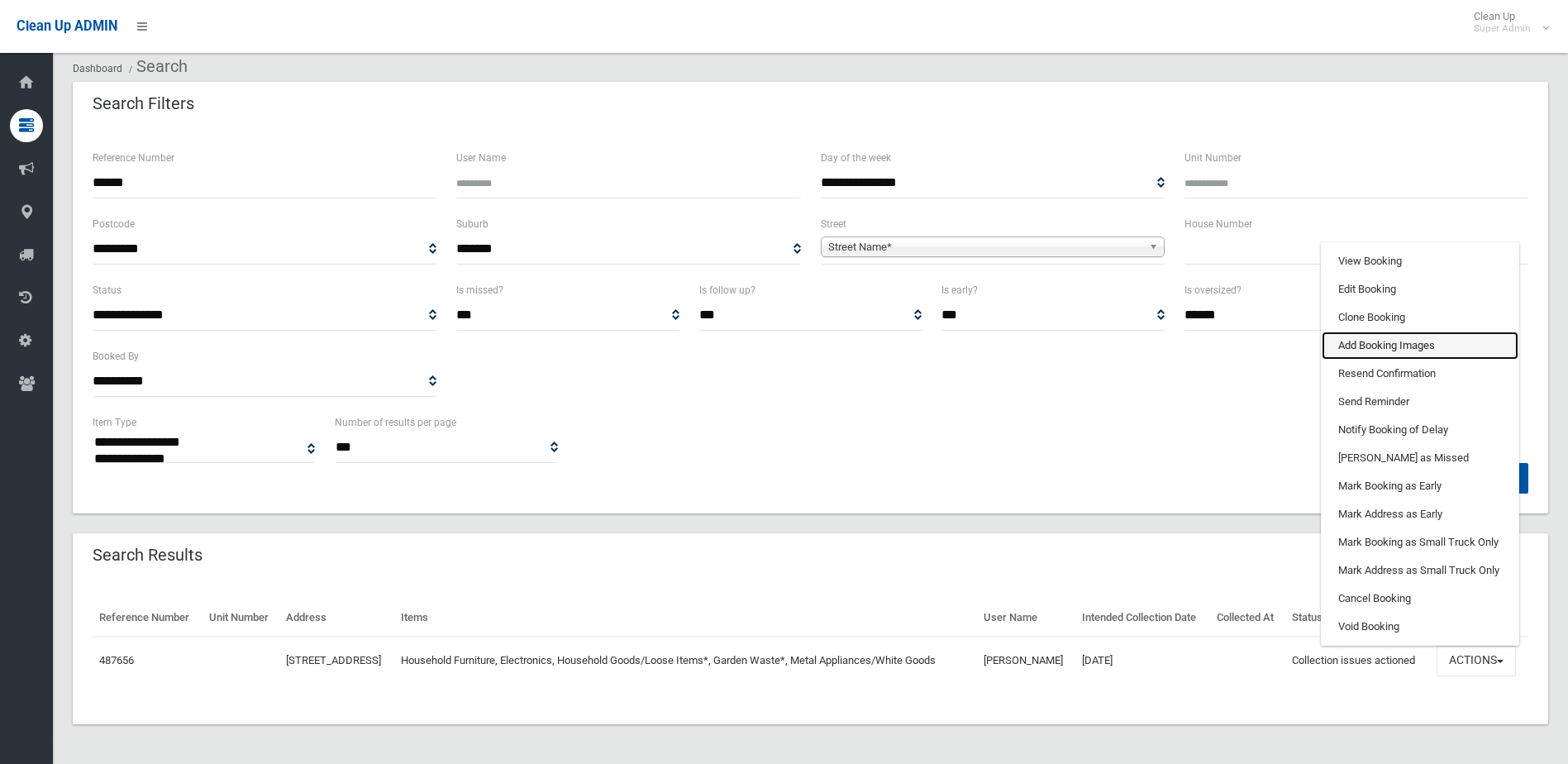
click at [1419, 341] on link "Add Booking Images" at bounding box center [1419, 346] width 197 height 29
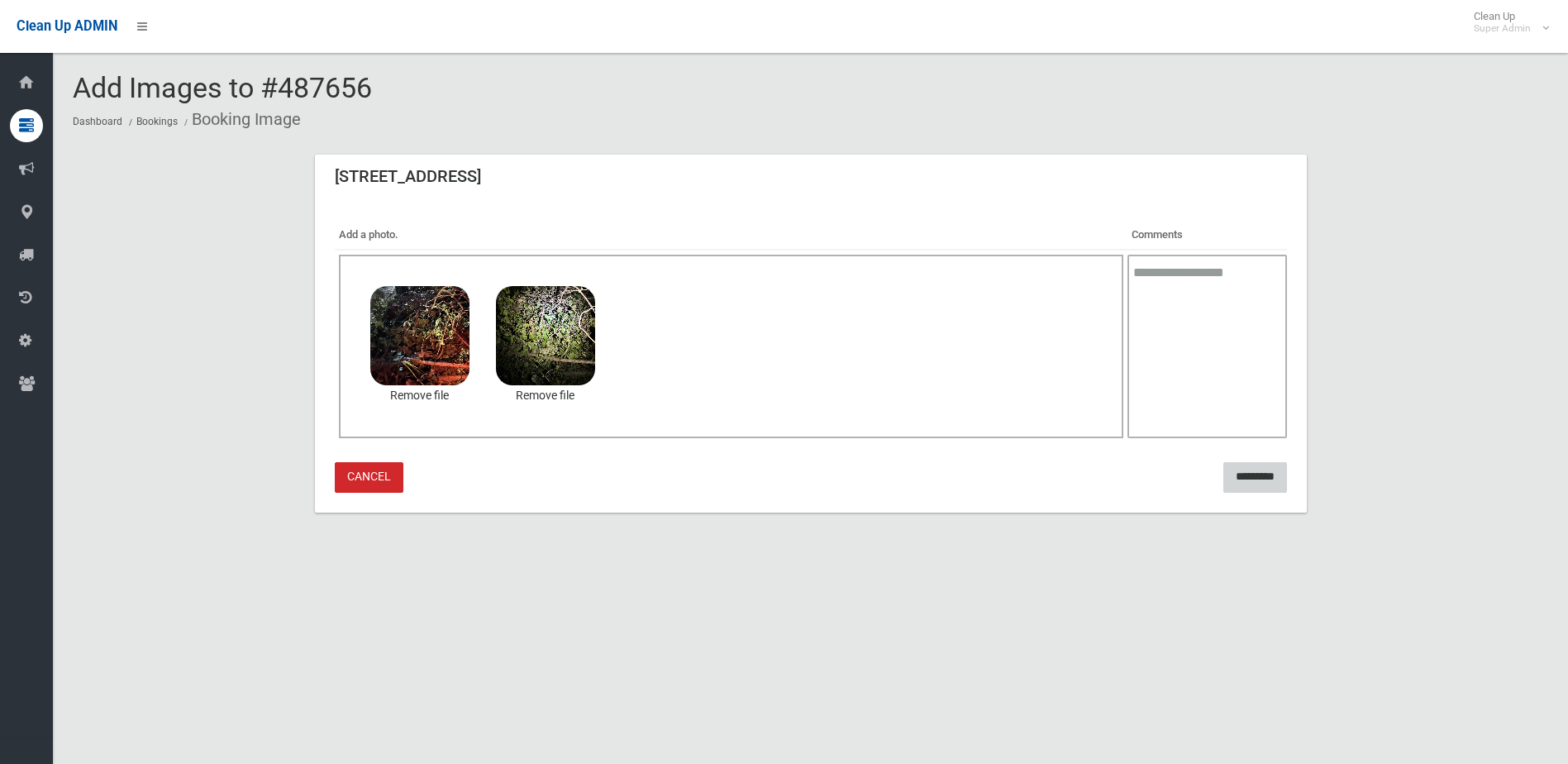
click at [1265, 478] on input "*********" at bounding box center [1255, 477] width 64 height 30
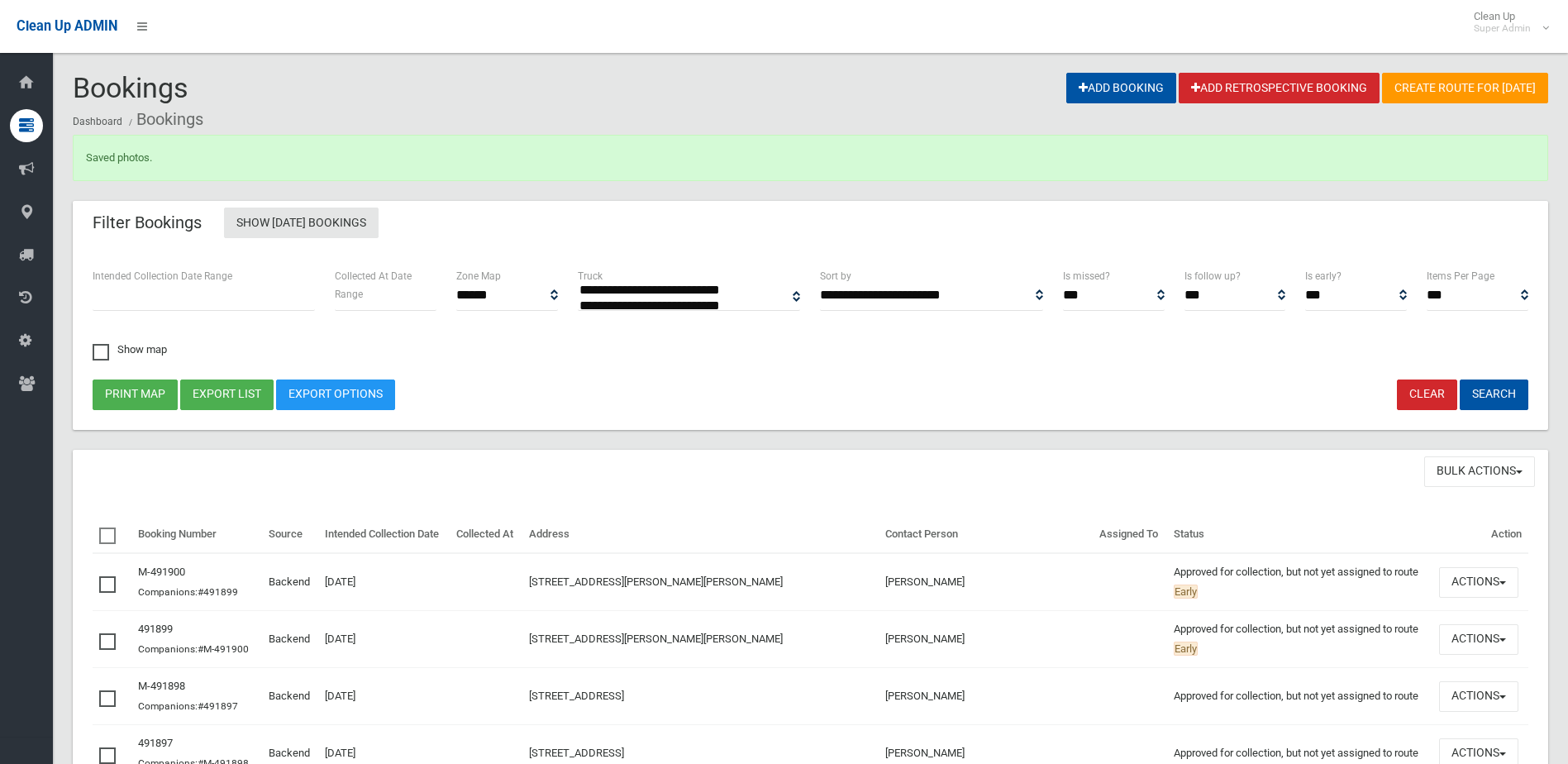
select select
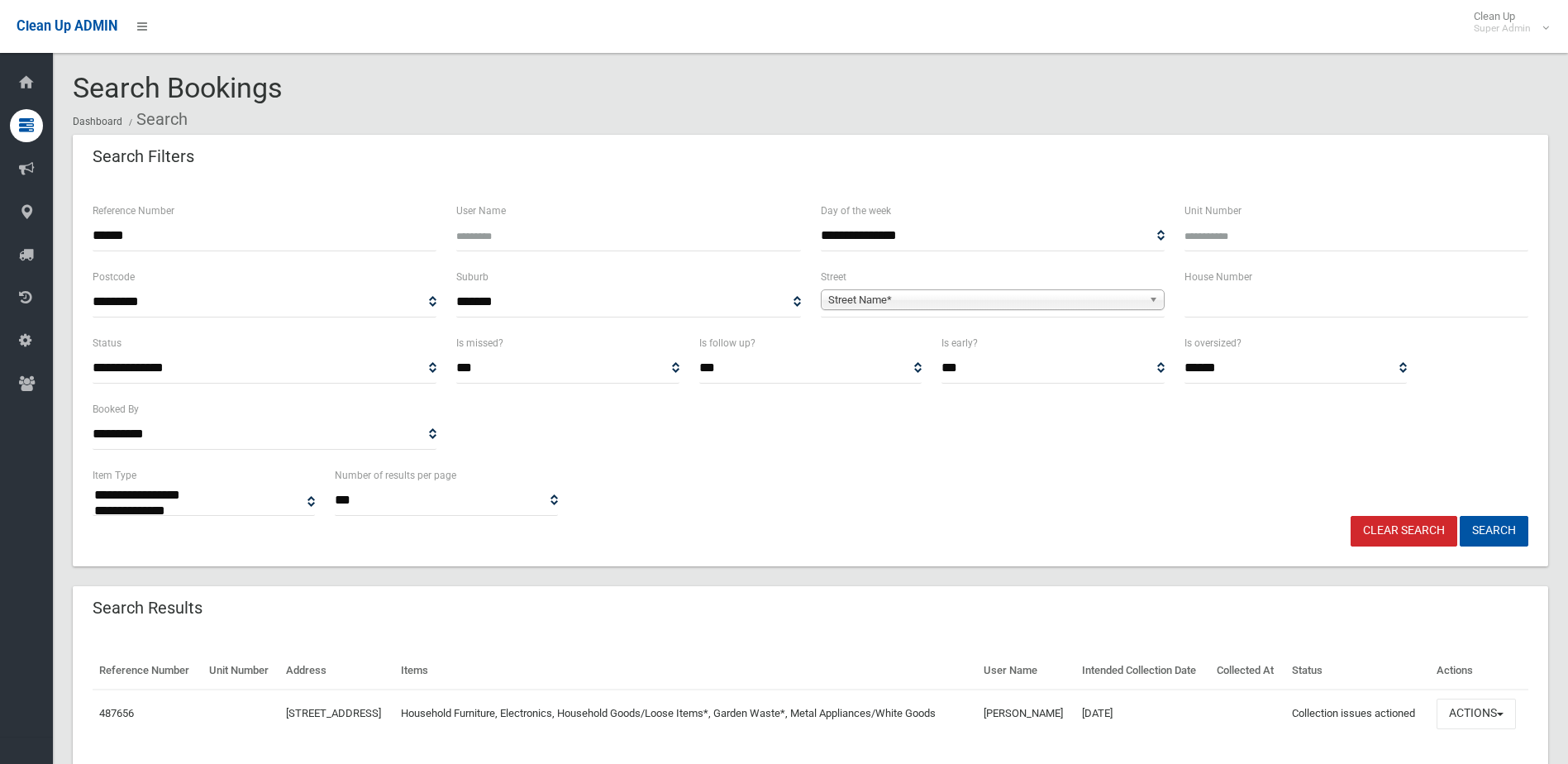
select select
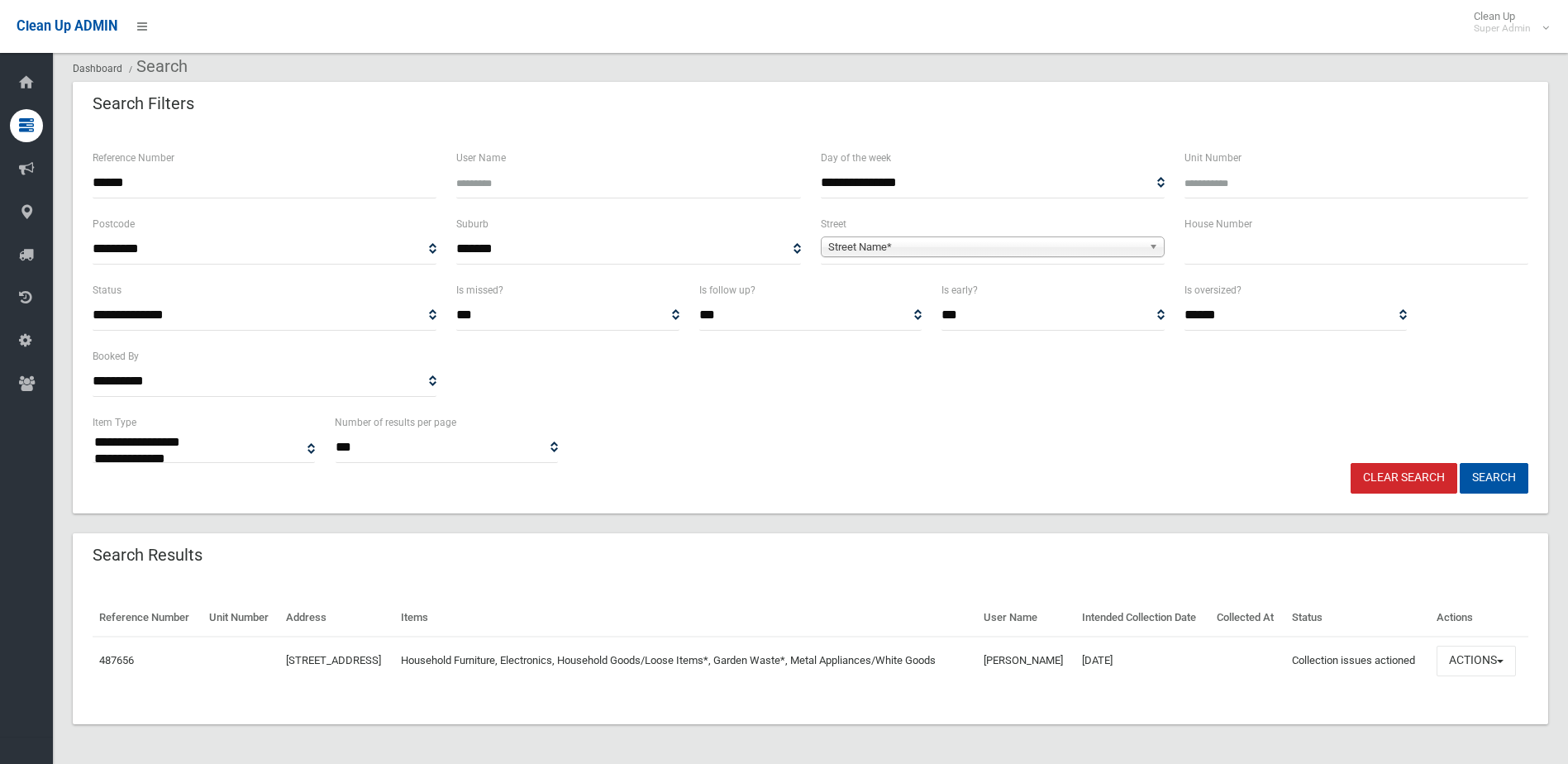
scroll to position [82, 0]
click at [1492, 667] on button "Actions" at bounding box center [1476, 660] width 79 height 30
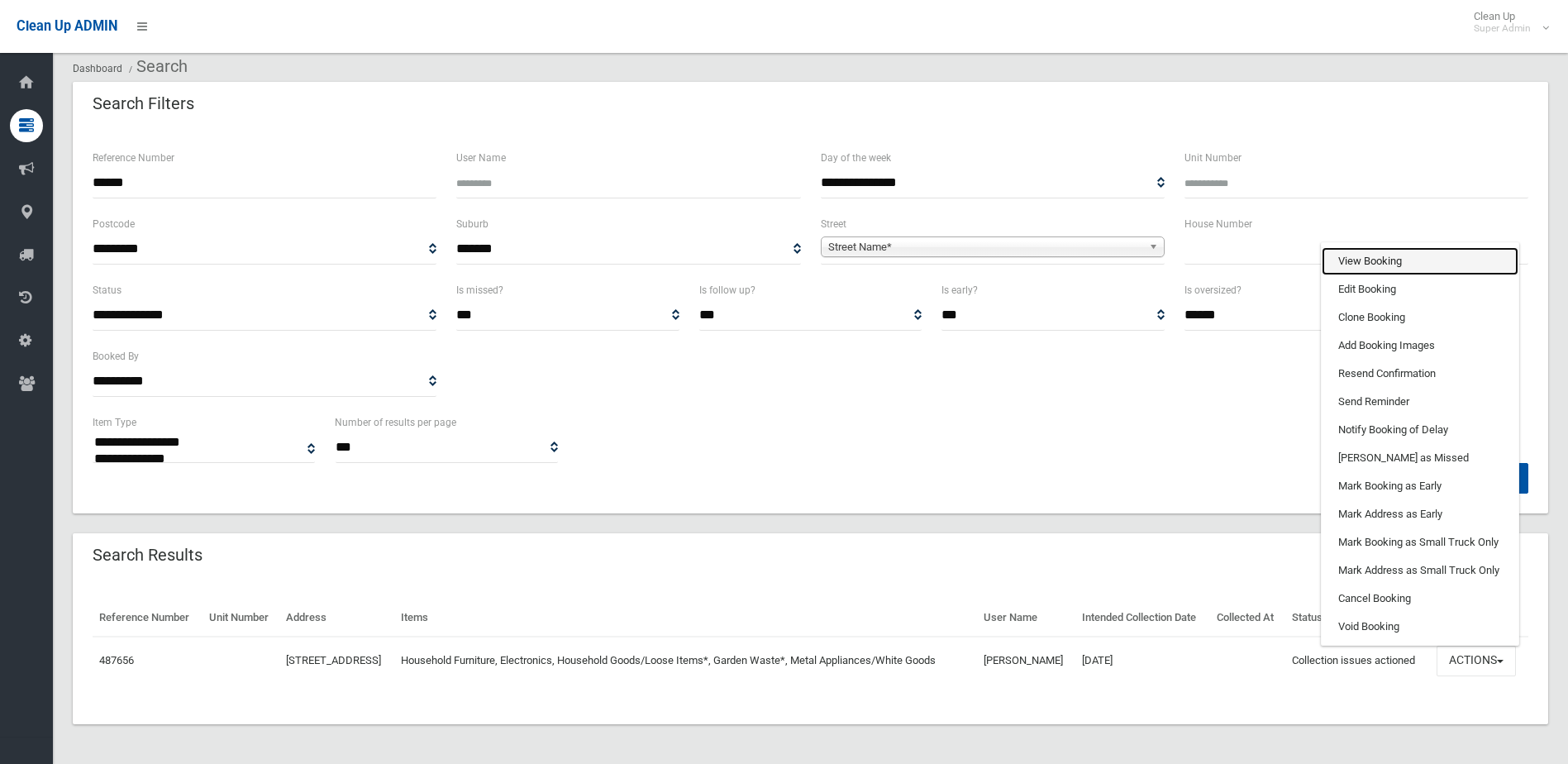
click at [1406, 251] on link "View Booking" at bounding box center [1419, 261] width 197 height 29
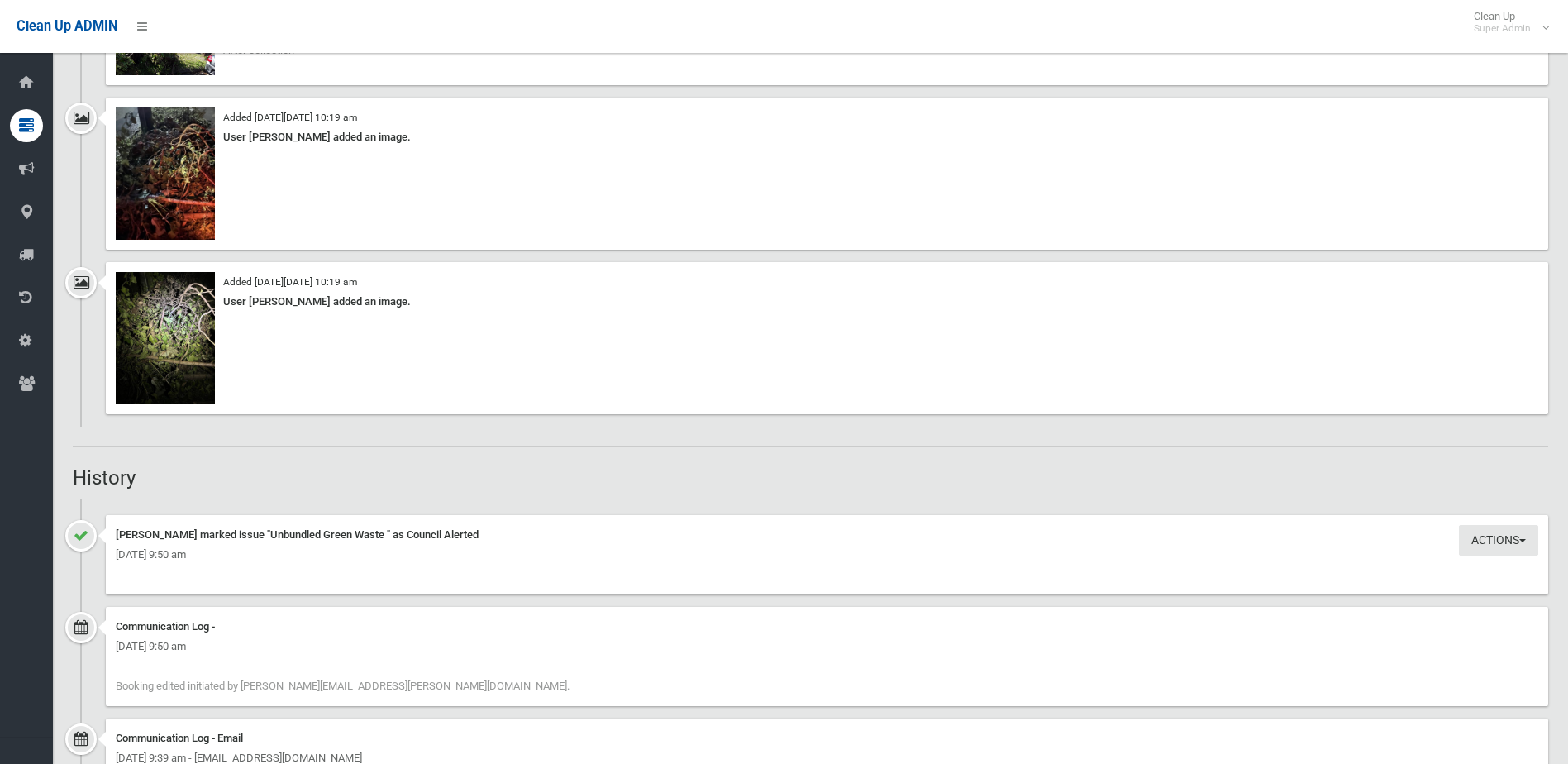
scroll to position [1322, 0]
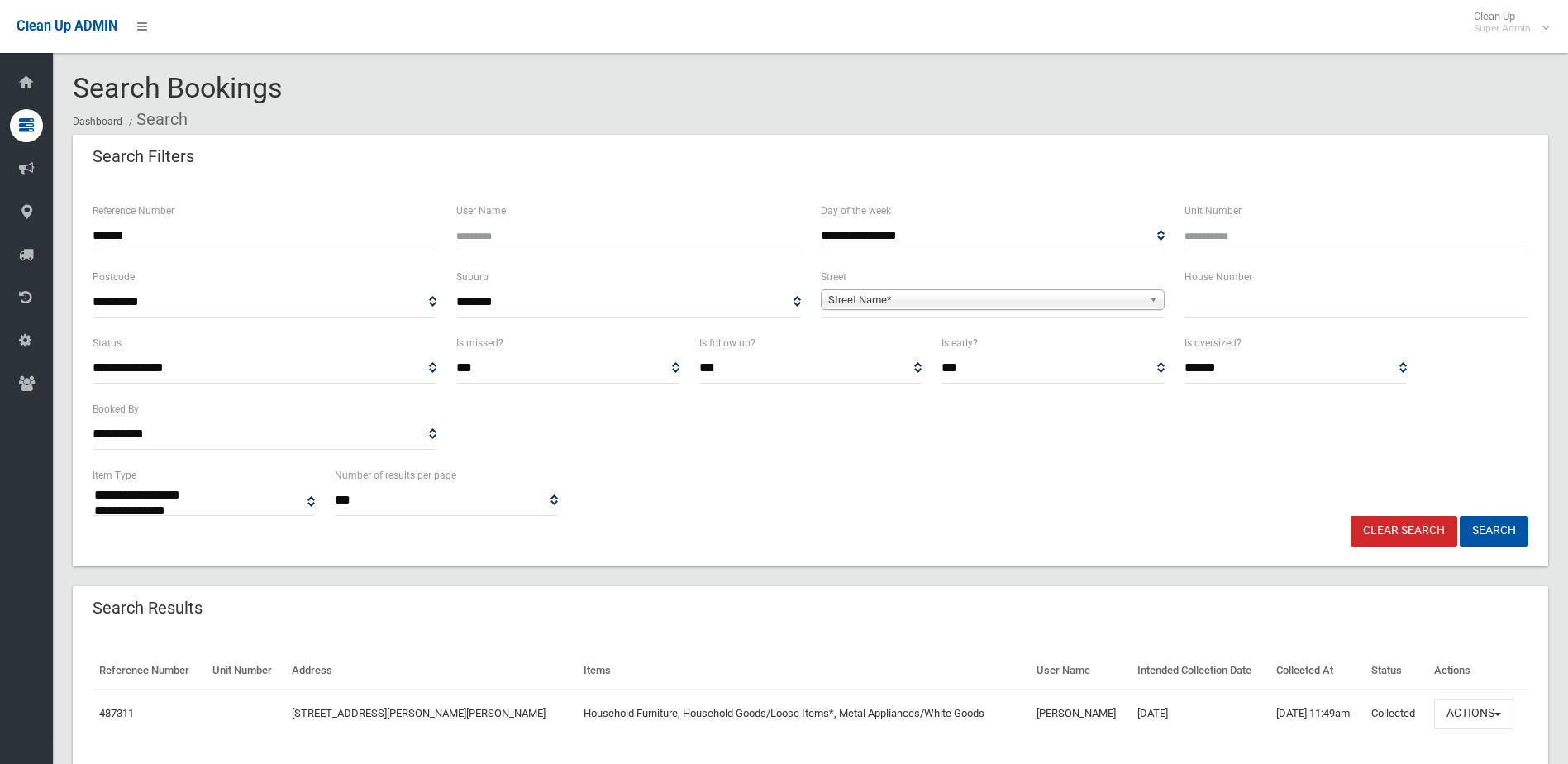
select select
click at [1496, 710] on button "Actions" at bounding box center [1474, 713] width 79 height 30
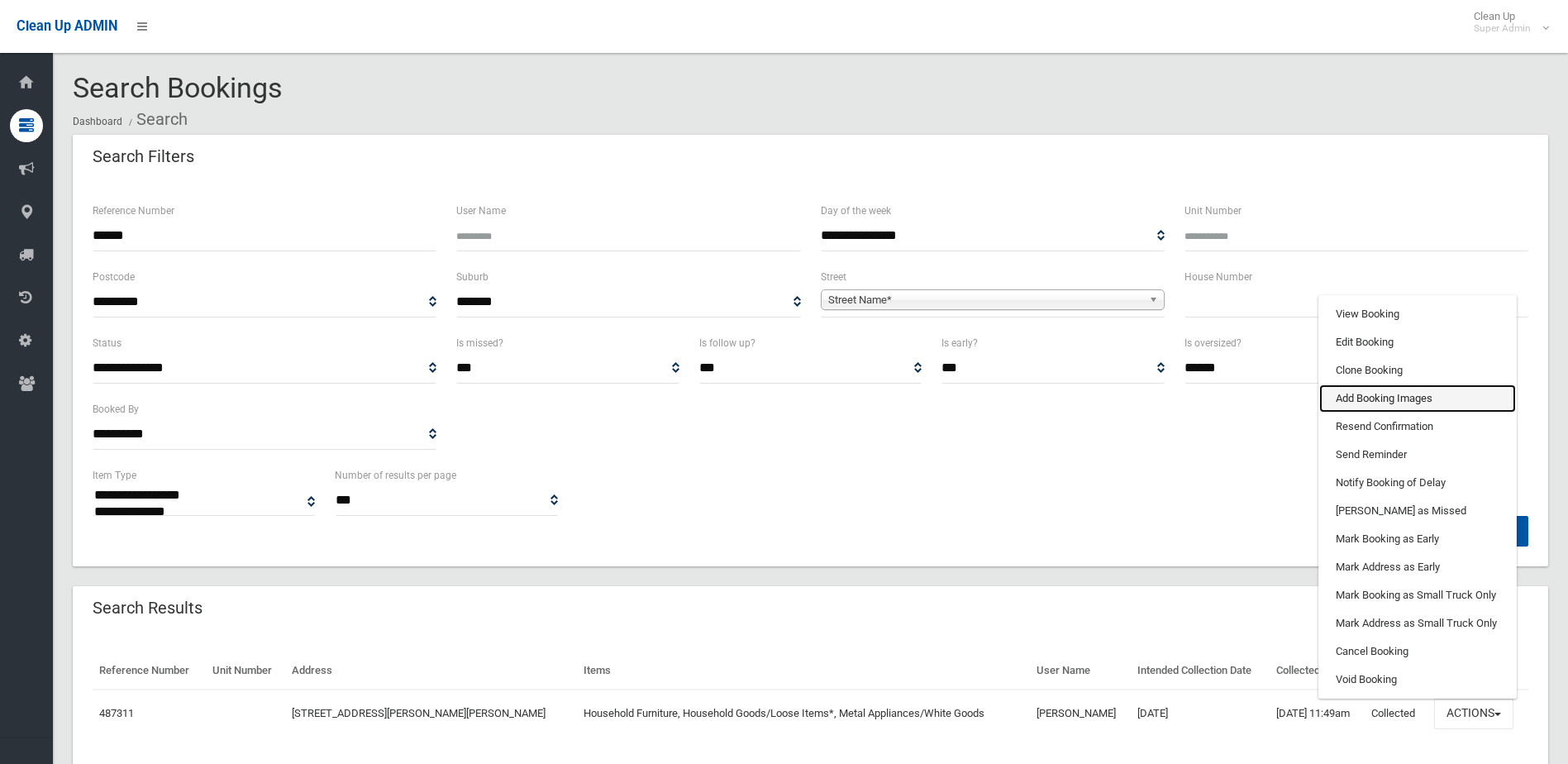
click at [1369, 397] on link "Add Booking Images" at bounding box center [1418, 398] width 197 height 29
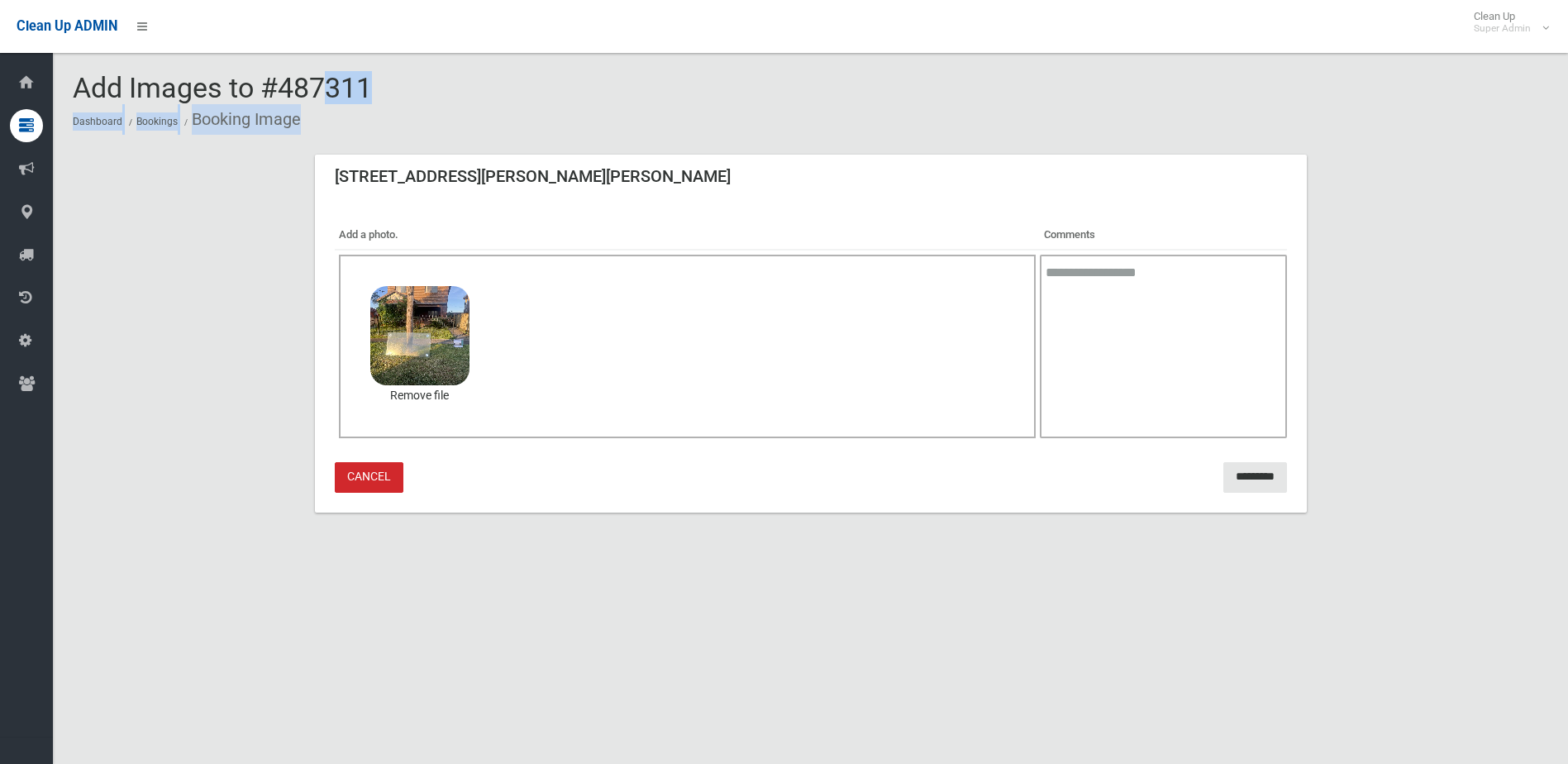
drag, startPoint x: 577, startPoint y: 136, endPoint x: 251, endPoint y: 86, distance: 329.8
click at [251, 86] on section "Add Images to #487311 Dashboard Bookings Booking Image 4 Dinora Street, BELMORE…" at bounding box center [809, 312] width 1514 height 480
drag, startPoint x: 251, startPoint y: 86, endPoint x: 378, endPoint y: 108, distance: 128.9
click at [378, 108] on ol "Dashboard Bookings Booking Image" at bounding box center [809, 119] width 1475 height 30
click at [1240, 474] on input "*********" at bounding box center [1255, 477] width 64 height 30
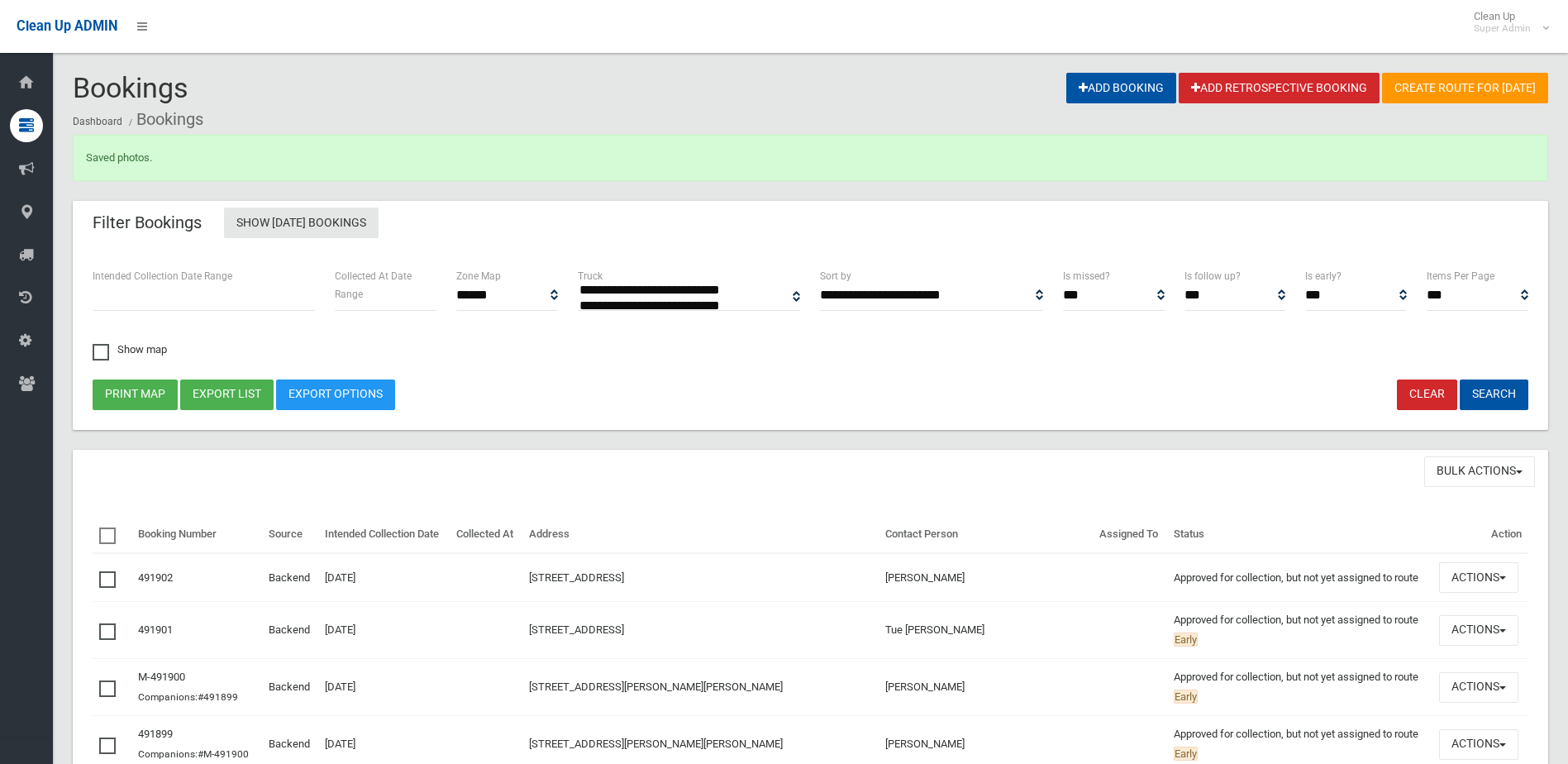
select select
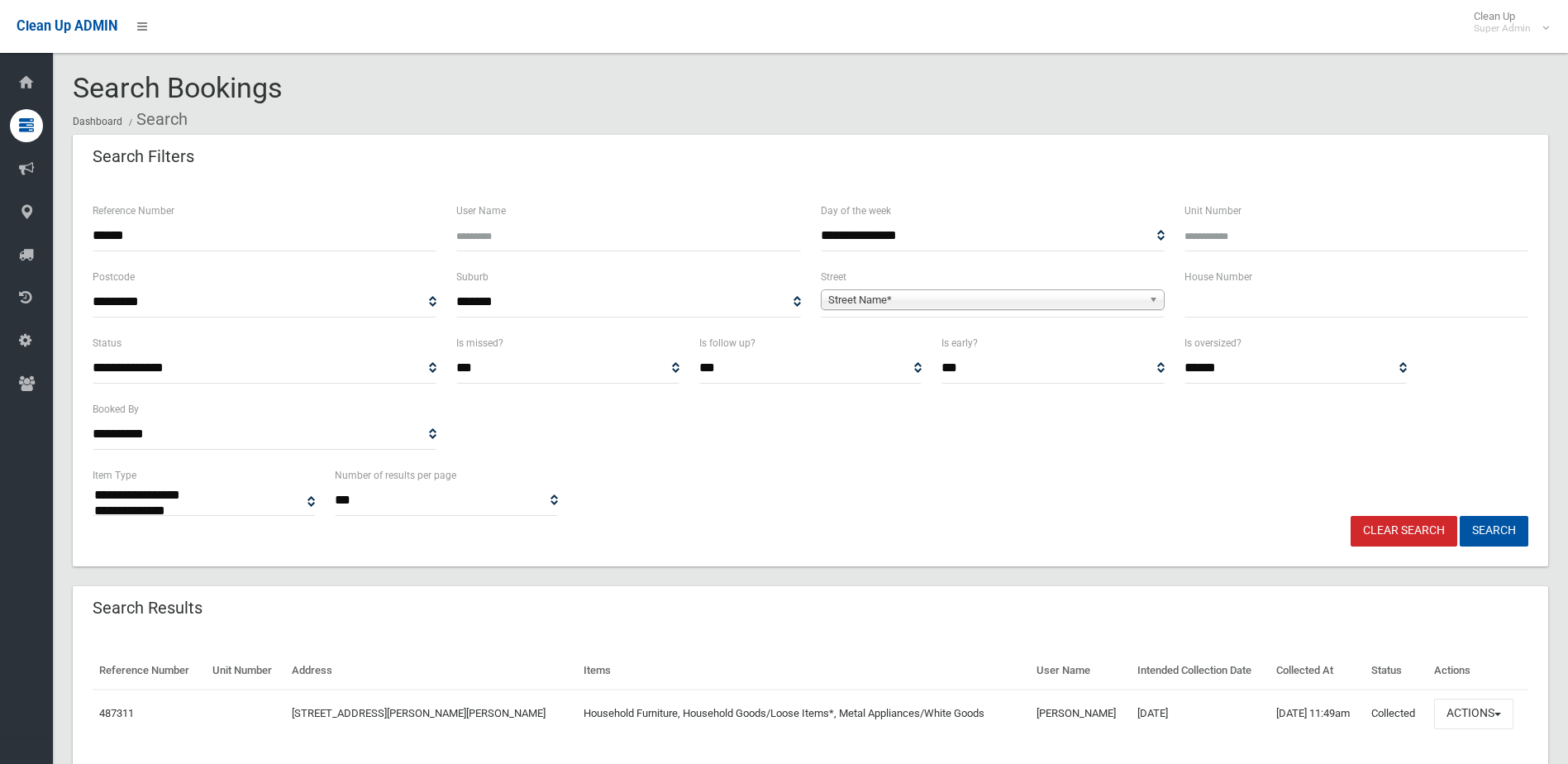
select select
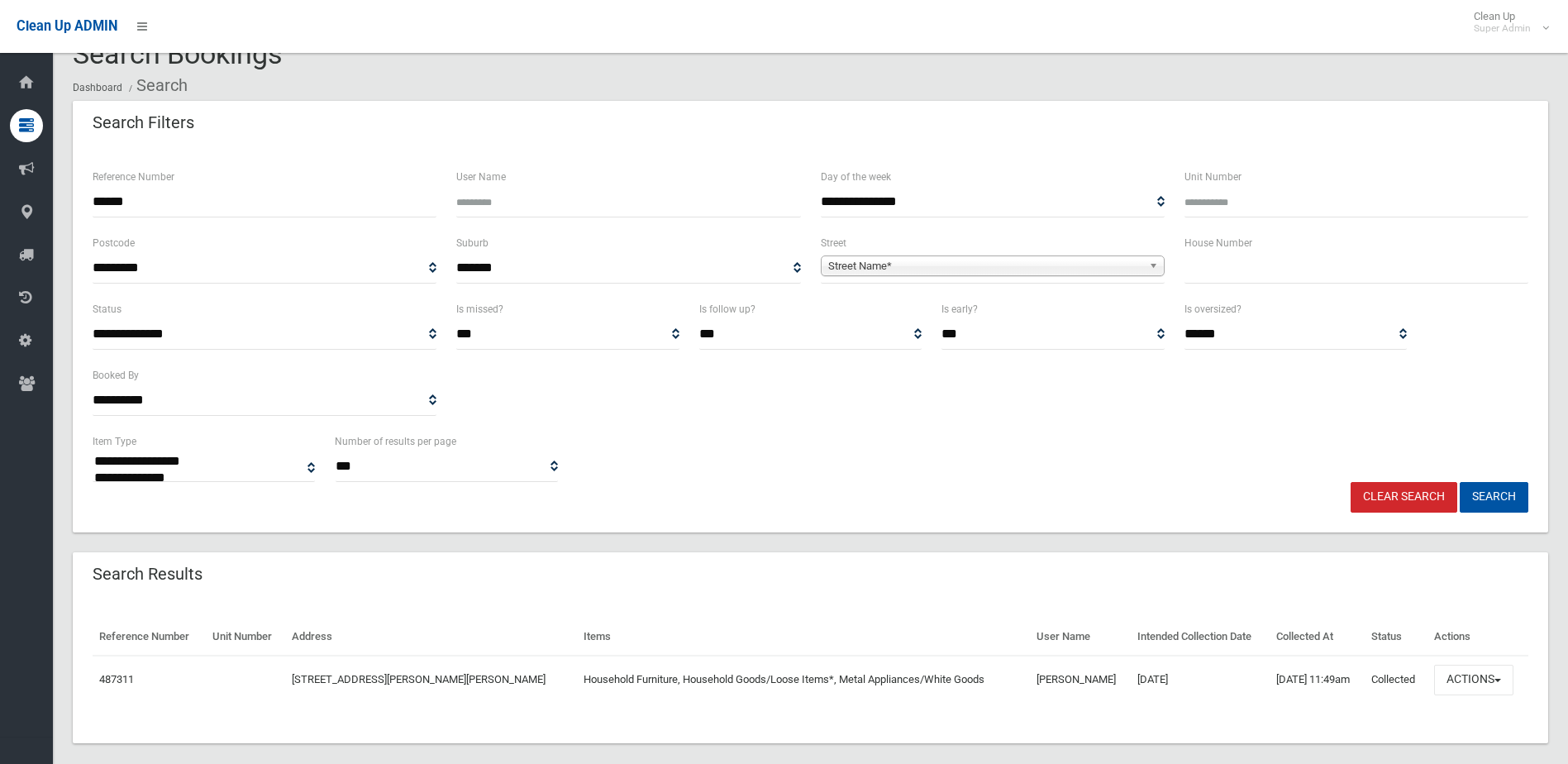
scroll to position [53, 0]
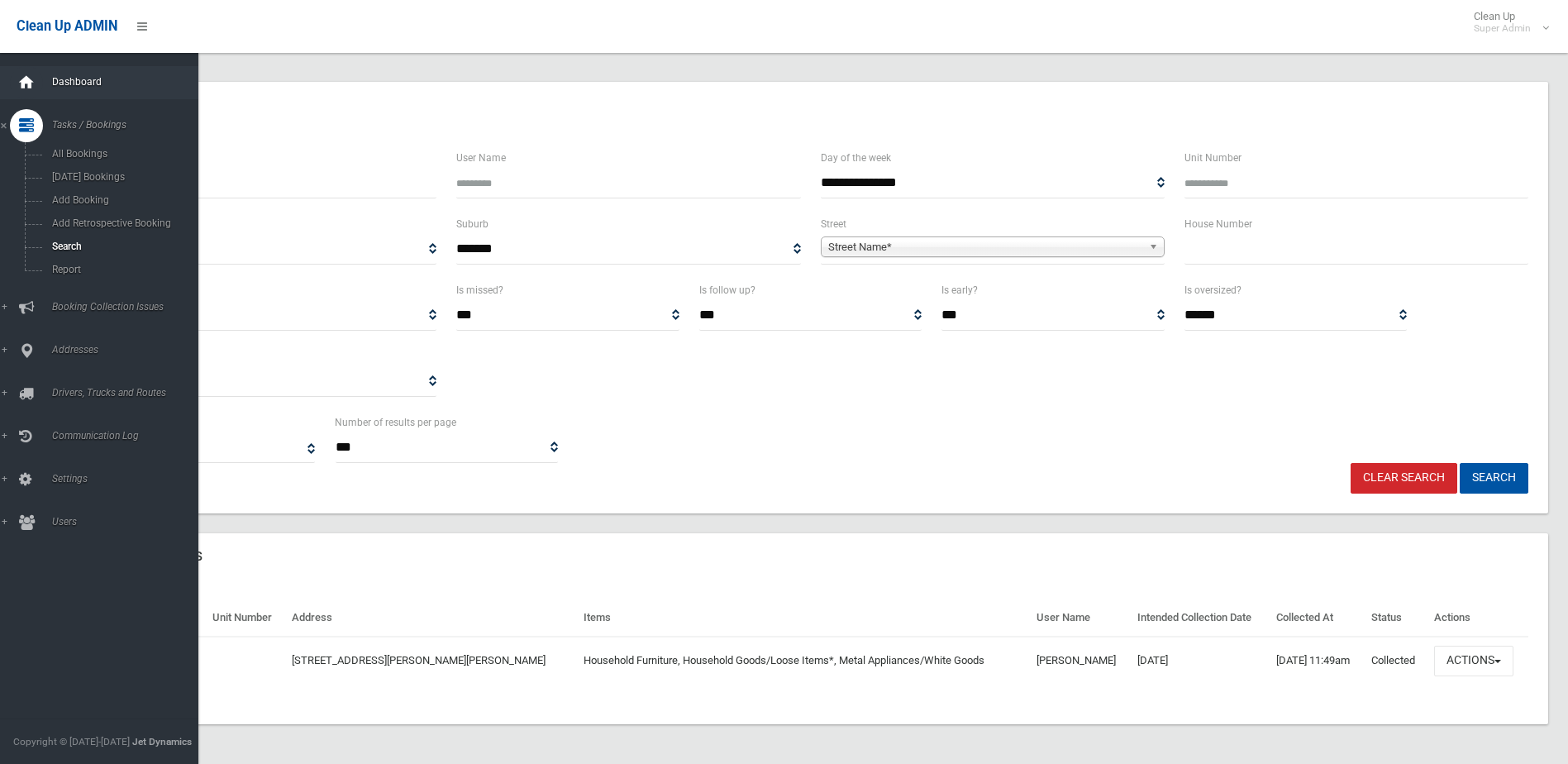
click at [35, 81] on icon at bounding box center [26, 83] width 18 height 33
